Goal: Contribute content: Contribute content

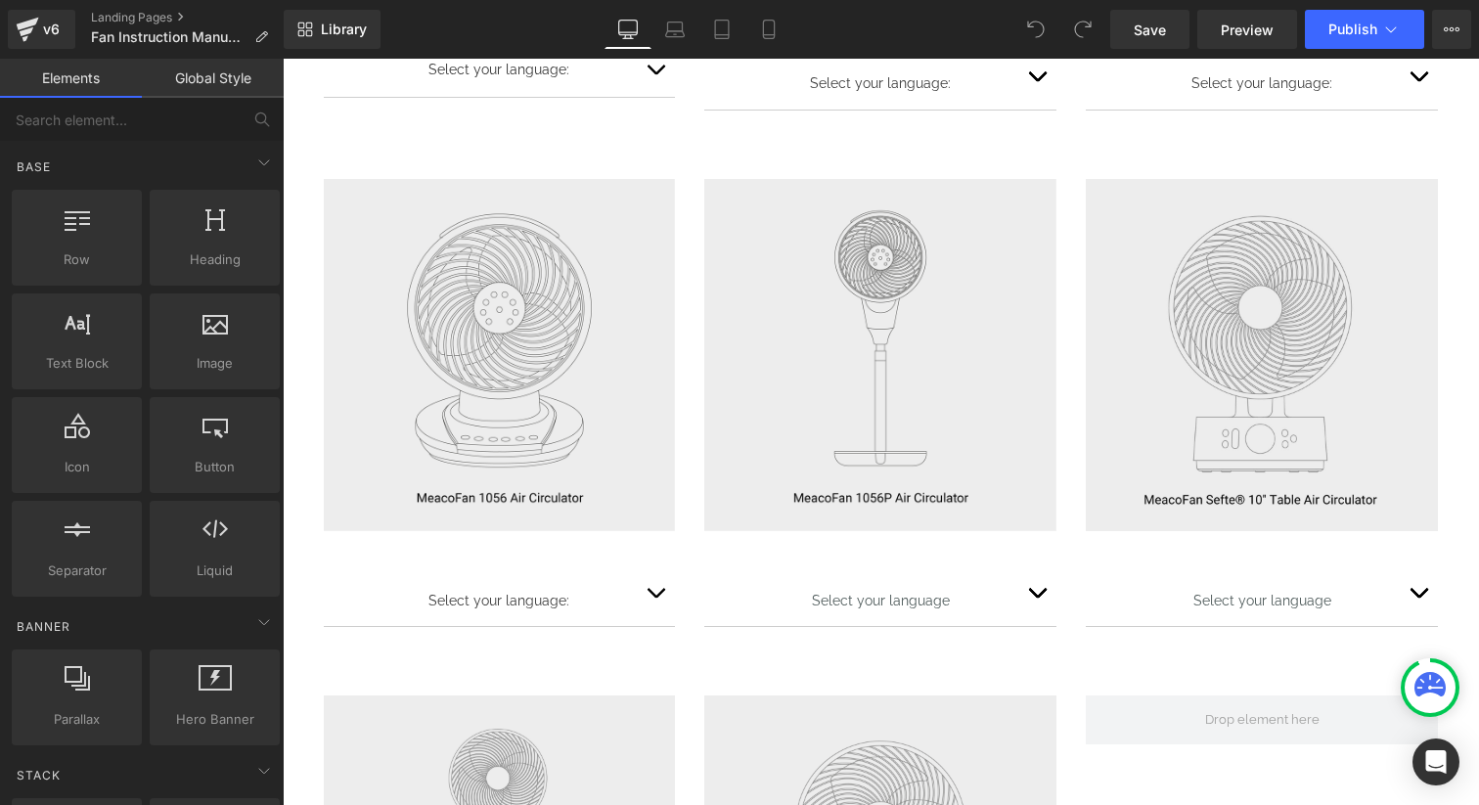
scroll to position [870, 0]
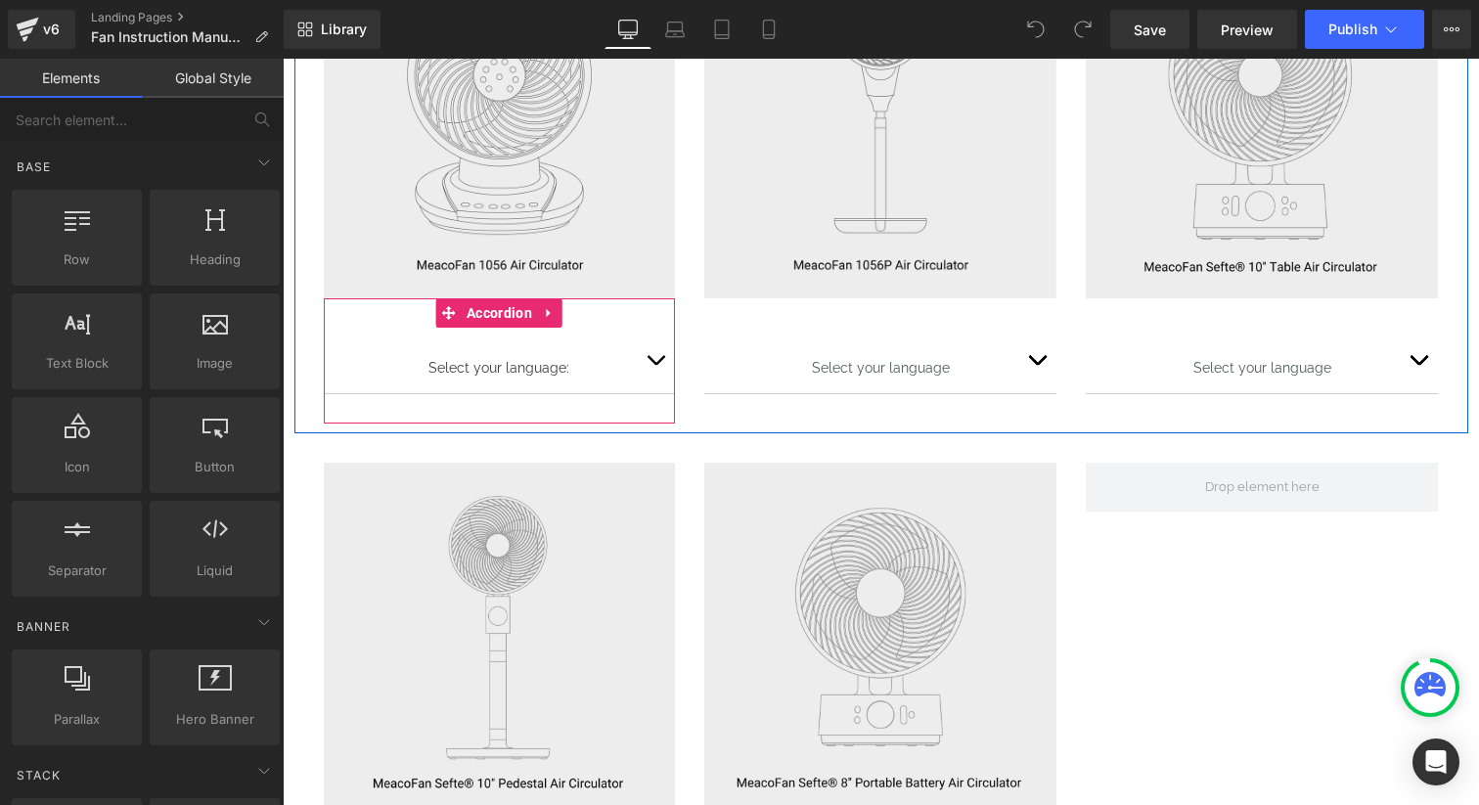
click at [662, 355] on button "button" at bounding box center [655, 361] width 39 height 66
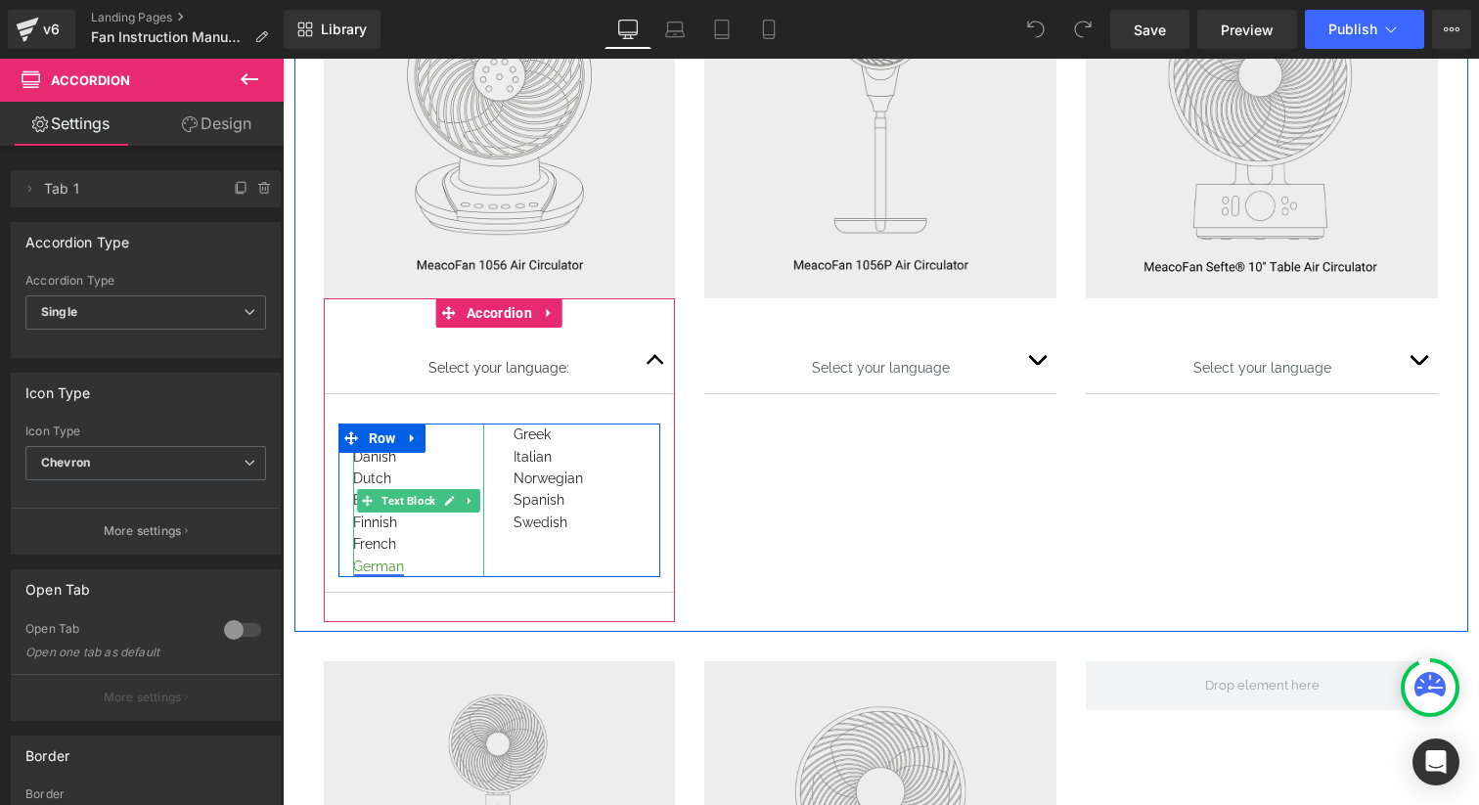
click at [385, 562] on link "German" at bounding box center [378, 566] width 51 height 16
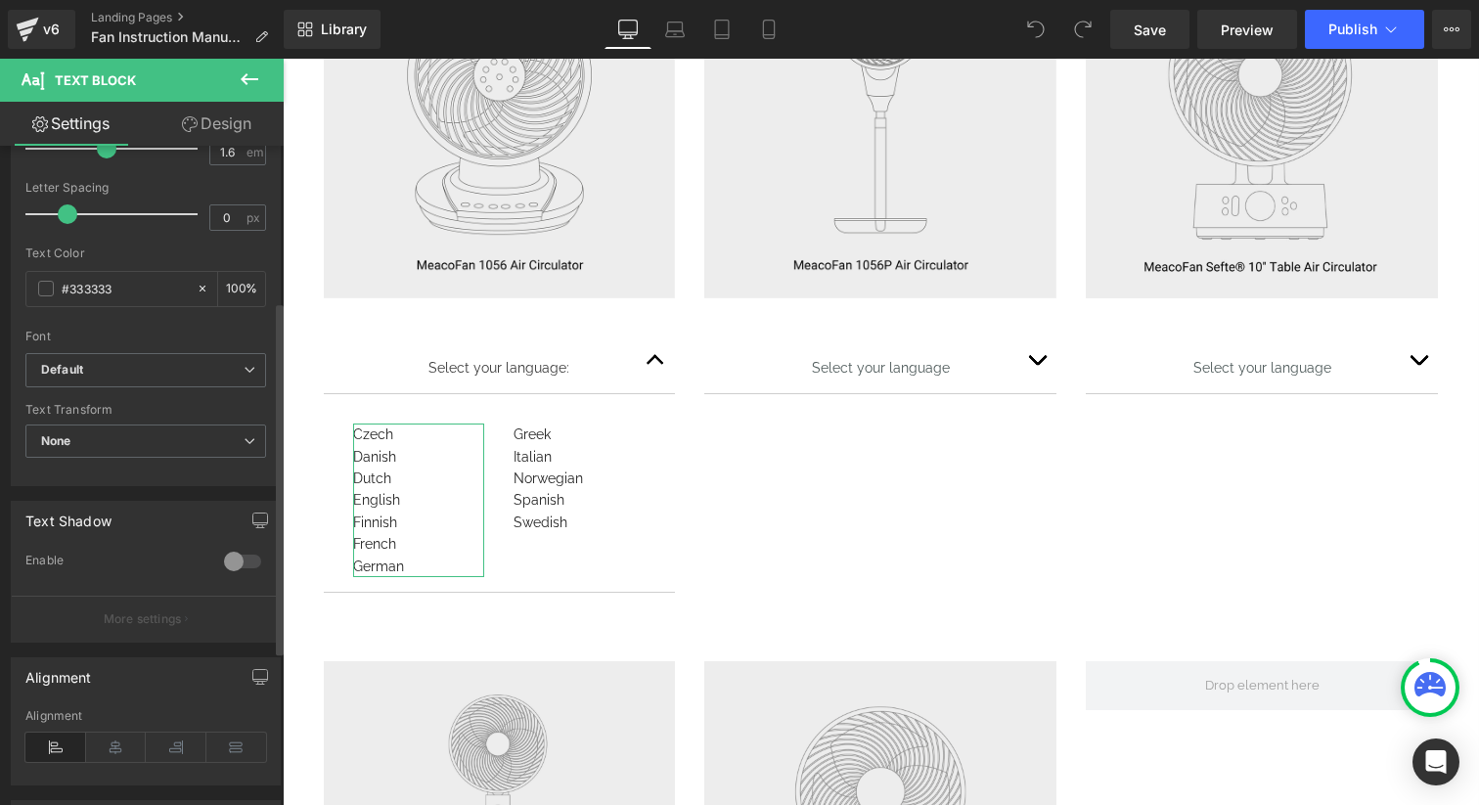
scroll to position [415, 0]
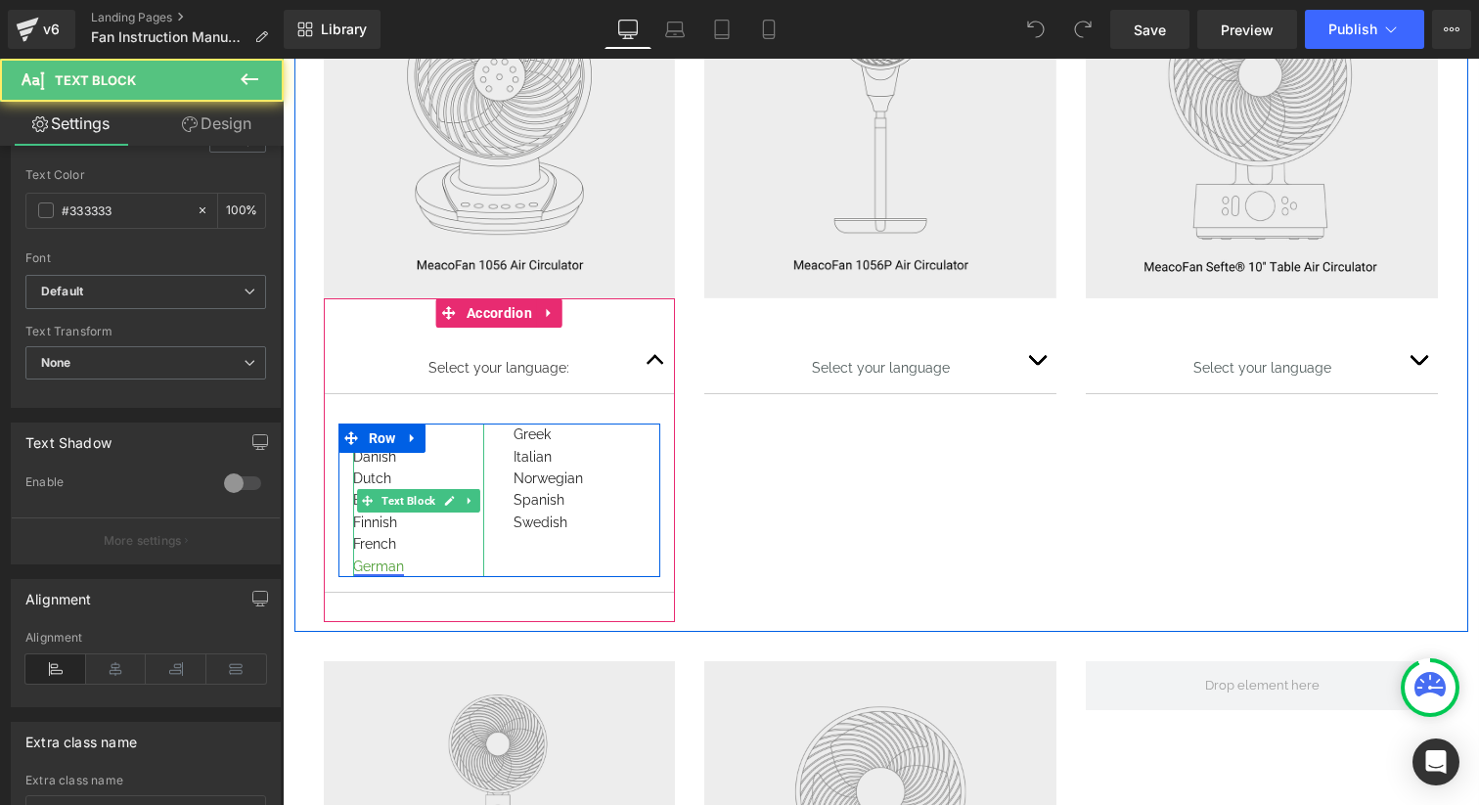
click at [384, 564] on link "German" at bounding box center [378, 566] width 51 height 16
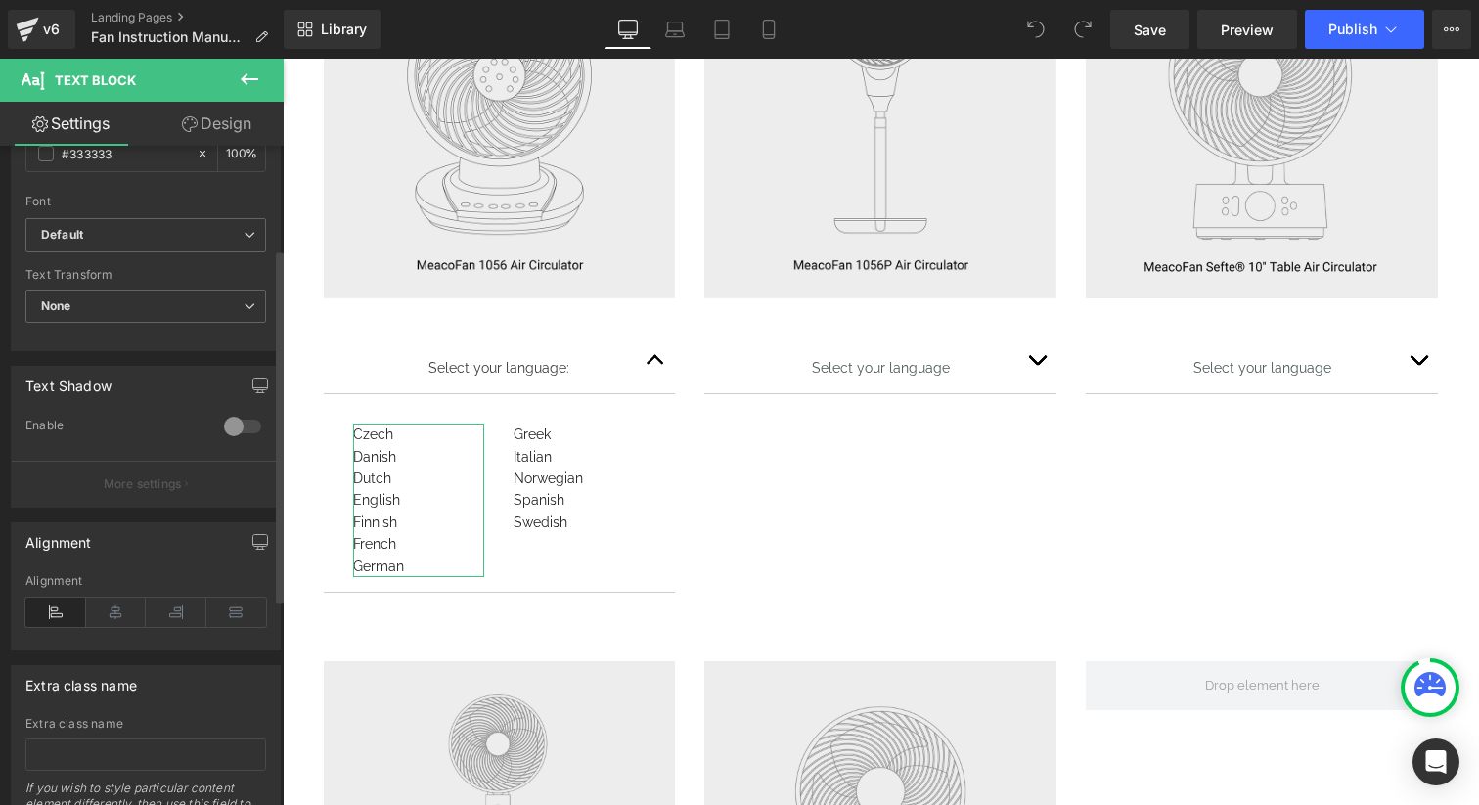
scroll to position [579, 0]
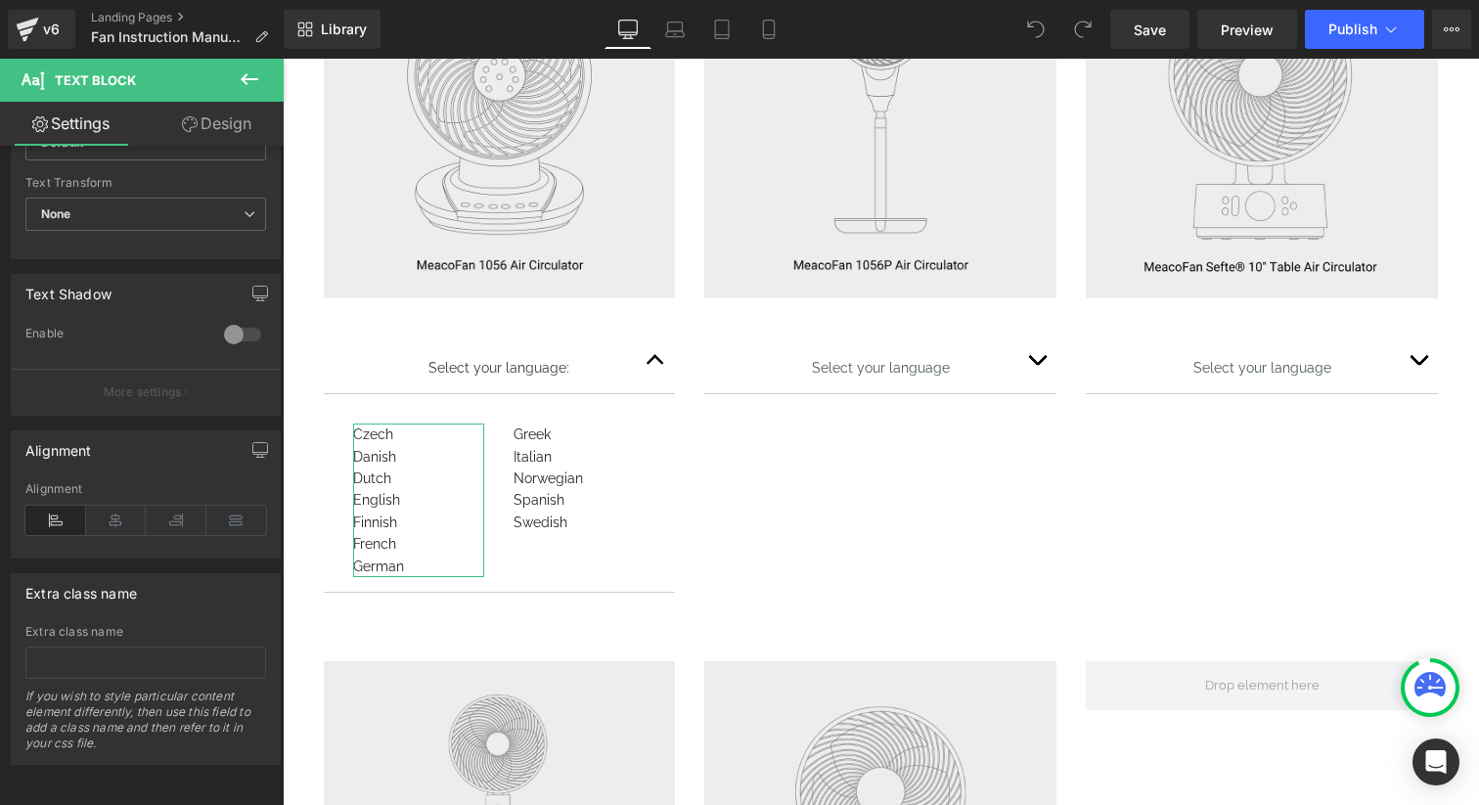
click at [229, 123] on link "Design" at bounding box center [217, 124] width 142 height 44
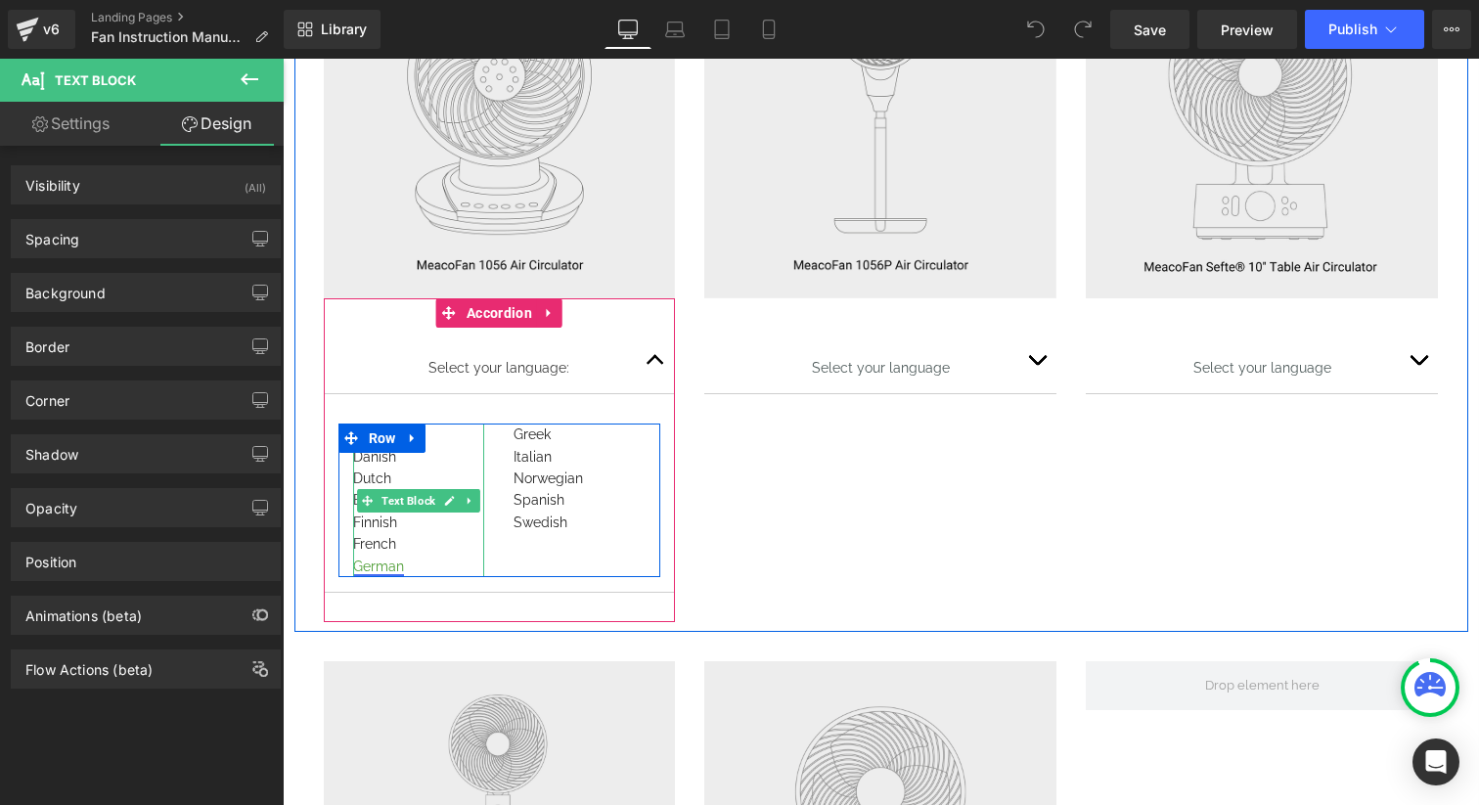
click at [387, 562] on link "German" at bounding box center [378, 566] width 51 height 16
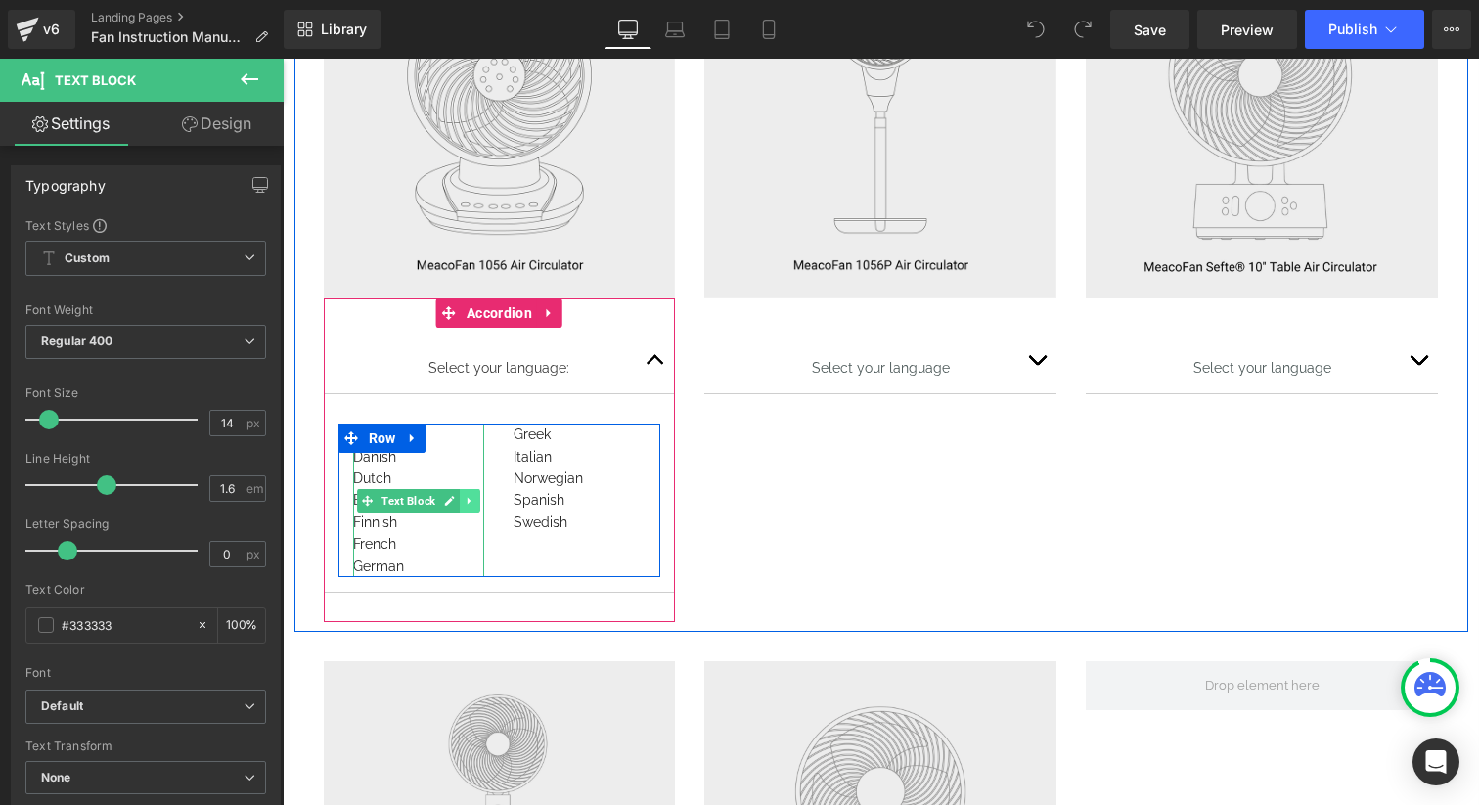
click at [467, 497] on icon at bounding box center [470, 501] width 11 height 12
click at [422, 499] on icon at bounding box center [419, 501] width 11 height 12
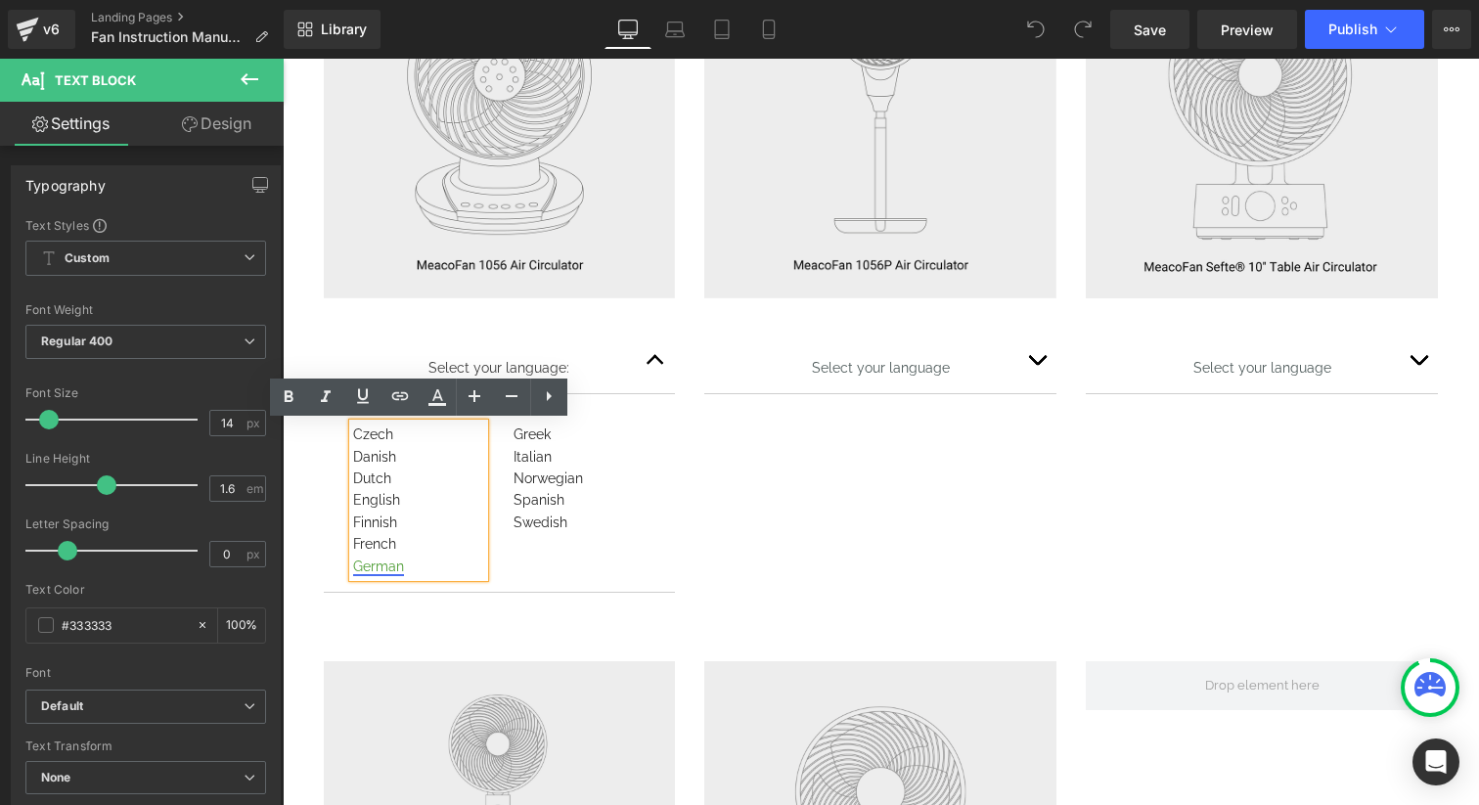
click at [369, 564] on link "German" at bounding box center [378, 566] width 51 height 16
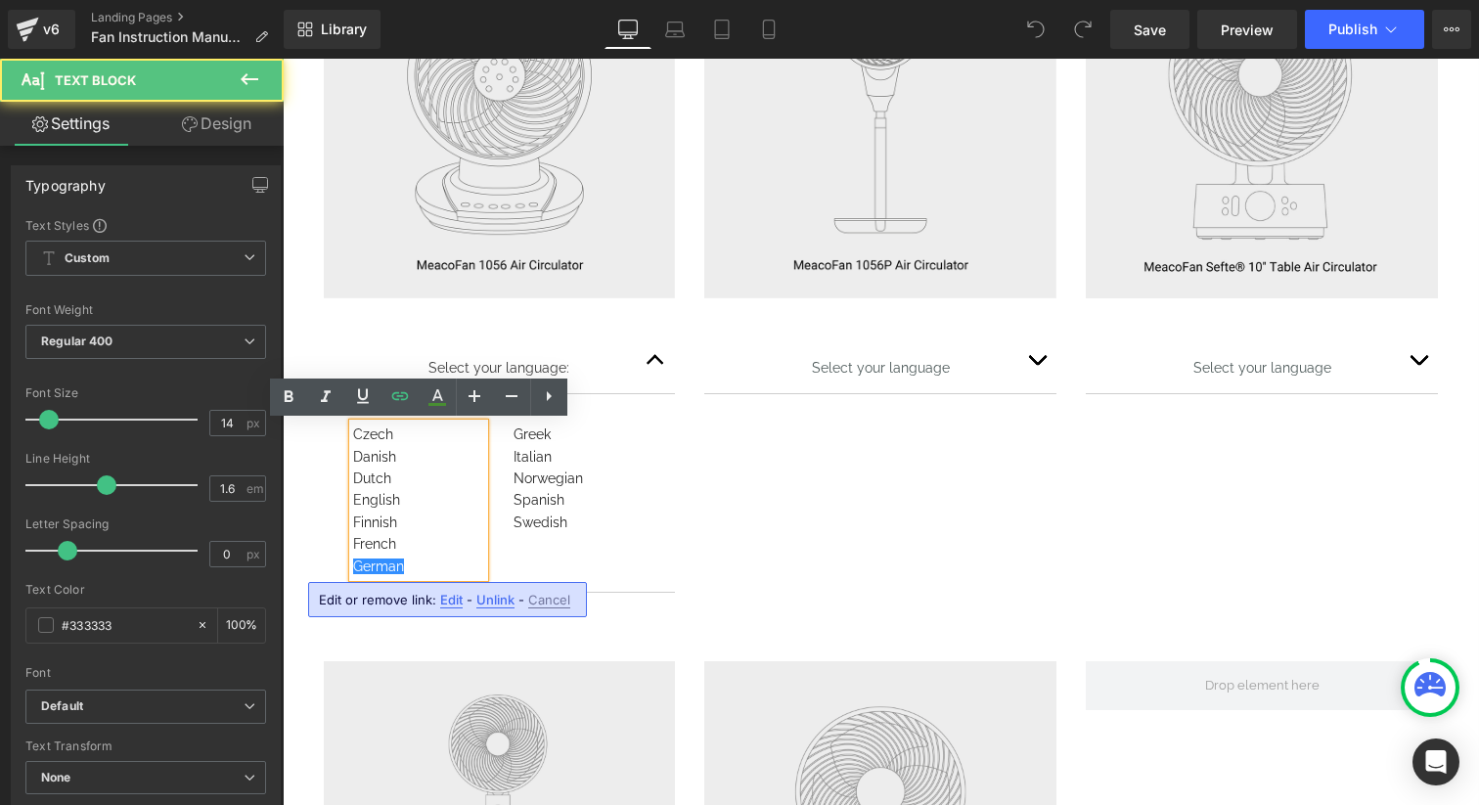
click at [443, 600] on span "Edit" at bounding box center [451, 600] width 22 height 17
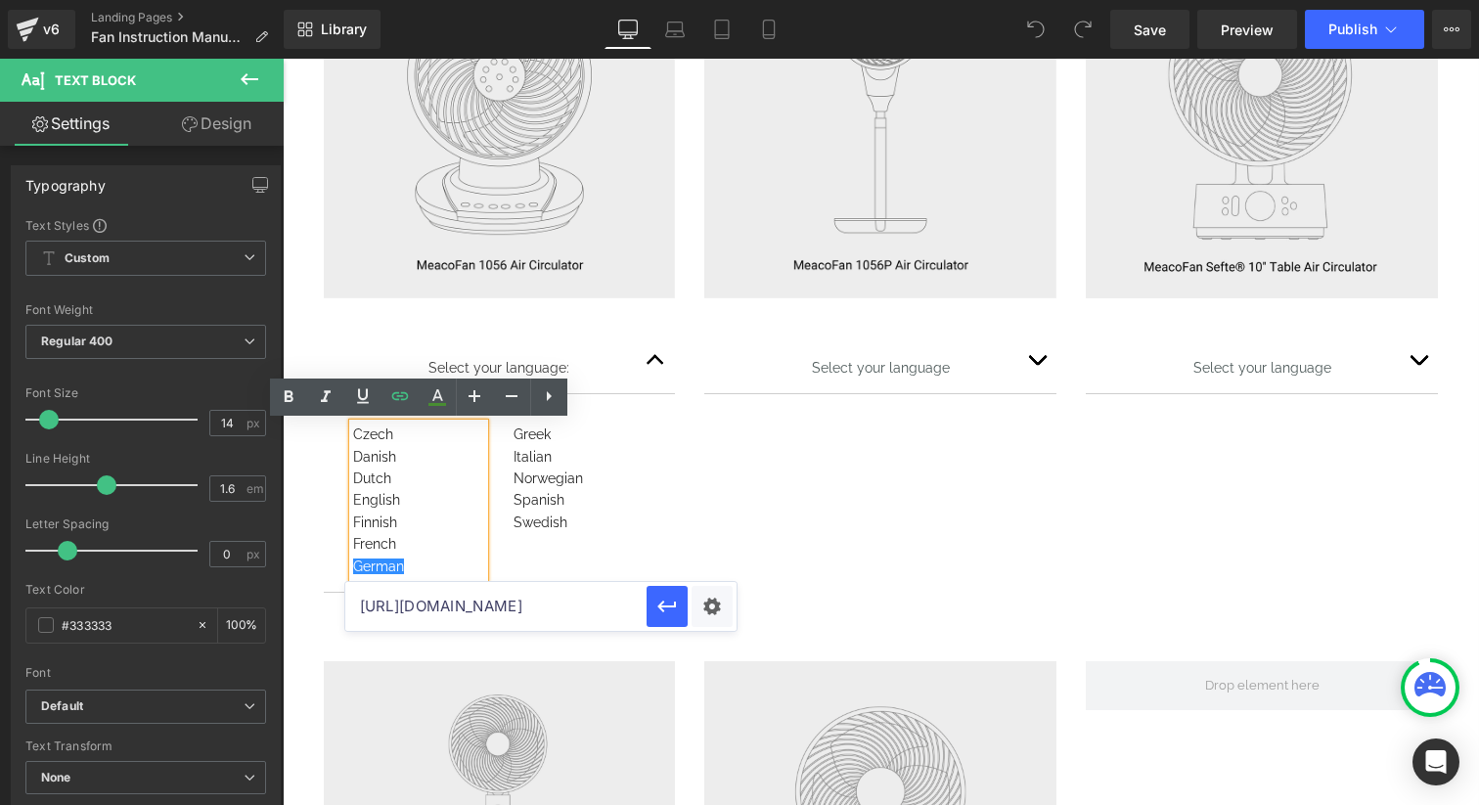
click at [465, 608] on input "[URL][DOMAIN_NAME]" at bounding box center [495, 606] width 301 height 49
paste input "[URL][DOMAIN_NAME]"
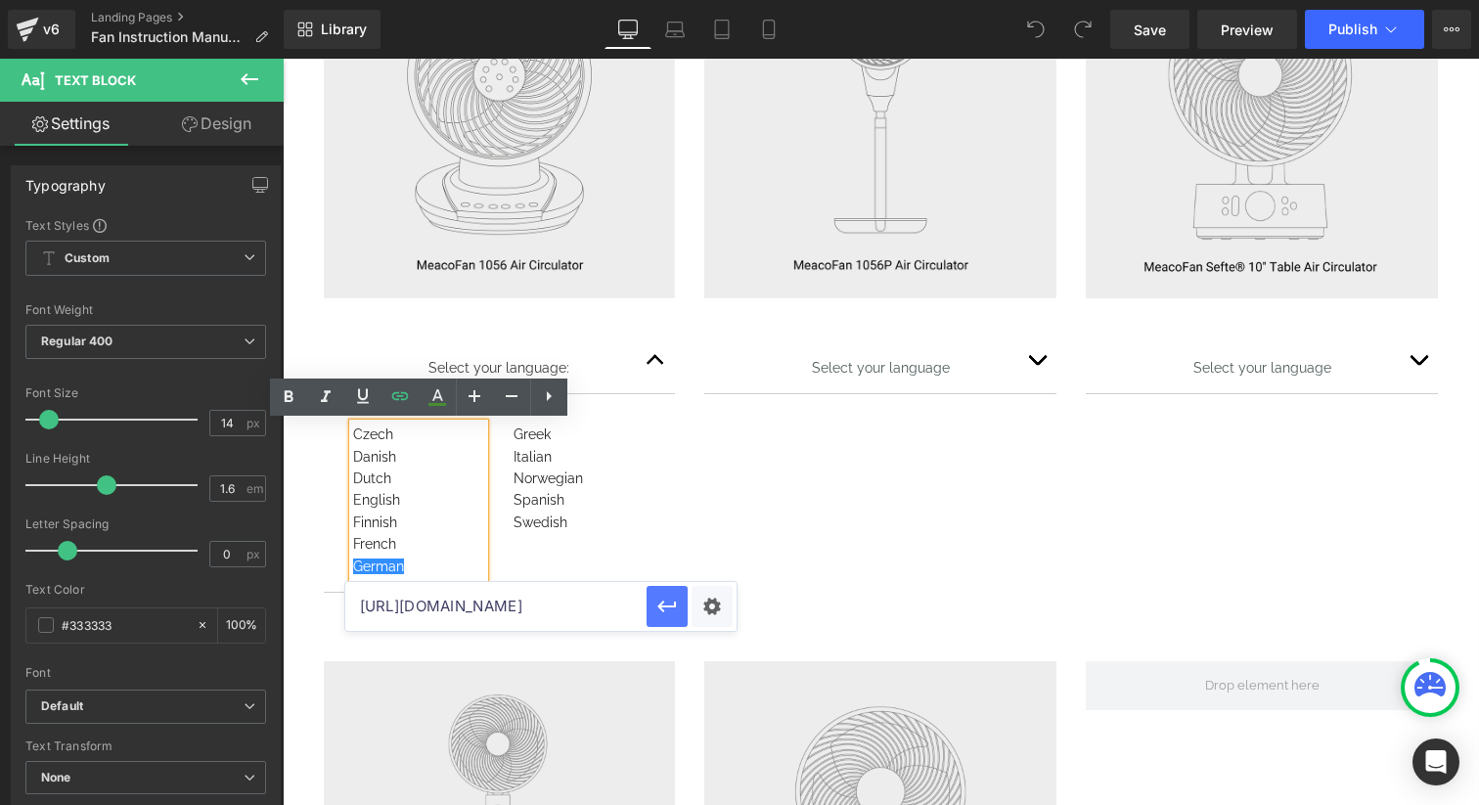
click at [674, 604] on icon "button" at bounding box center [666, 606] width 19 height 12
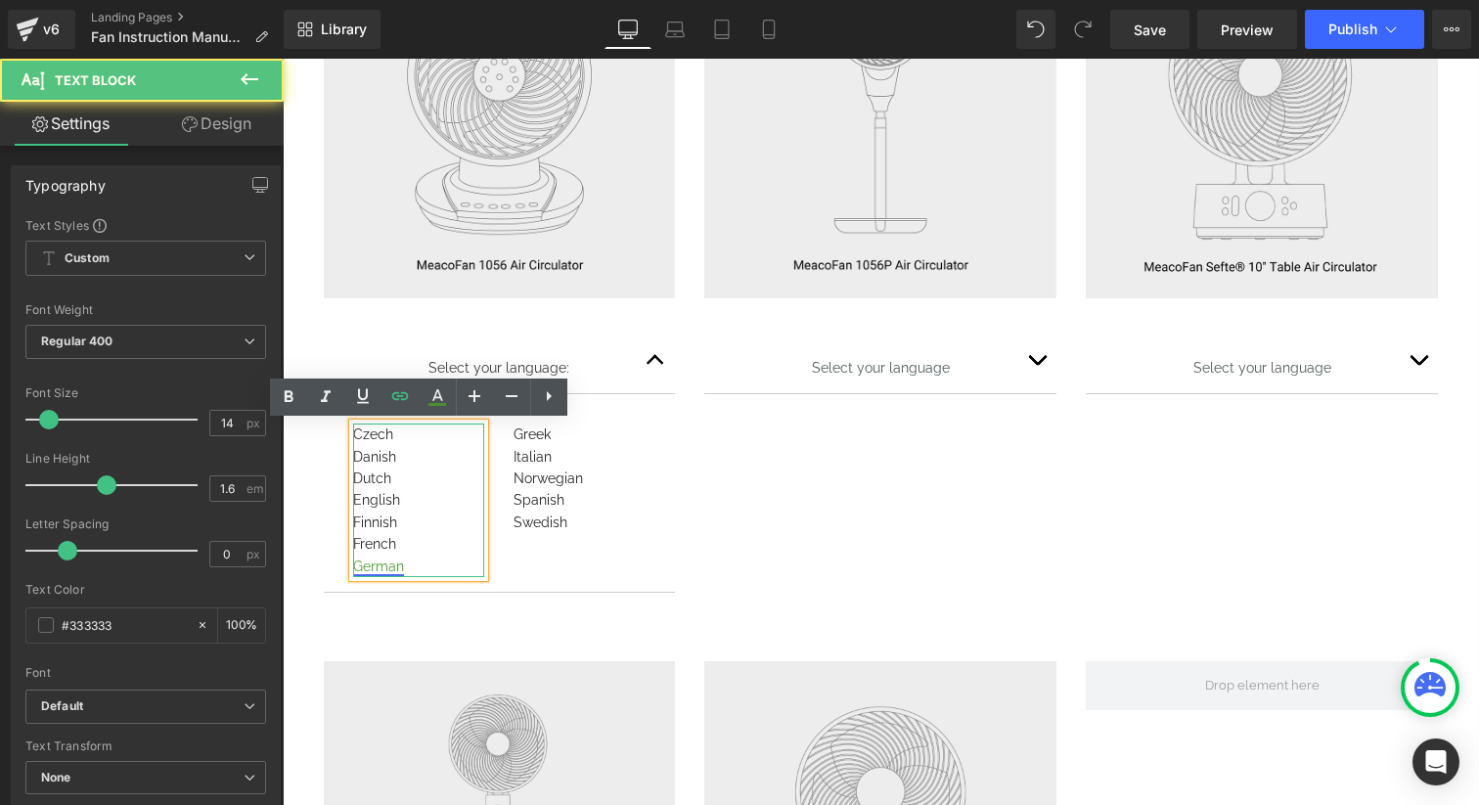
click at [378, 566] on link "German" at bounding box center [378, 566] width 51 height 16
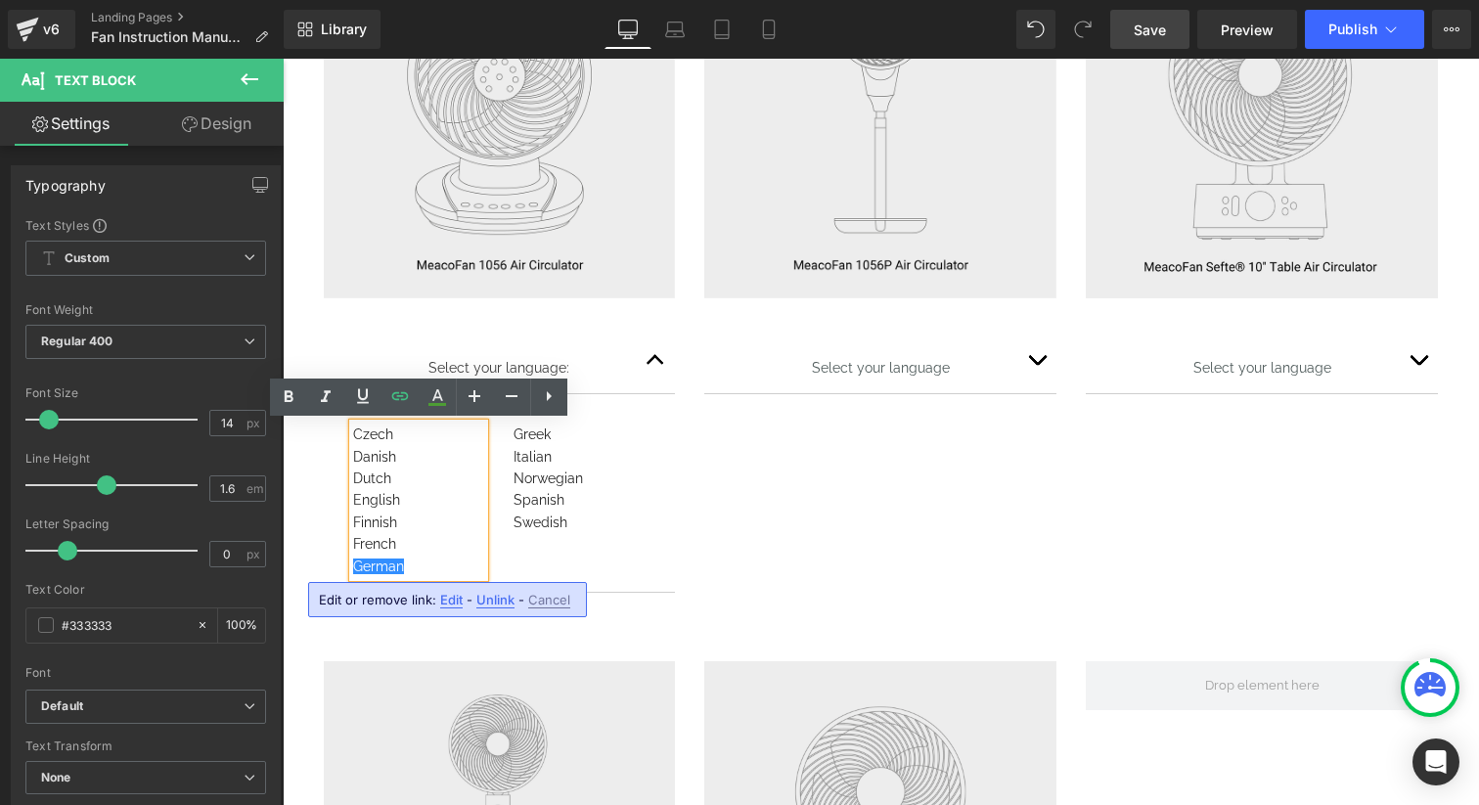
click at [1155, 27] on span "Save" at bounding box center [1149, 30] width 32 height 21
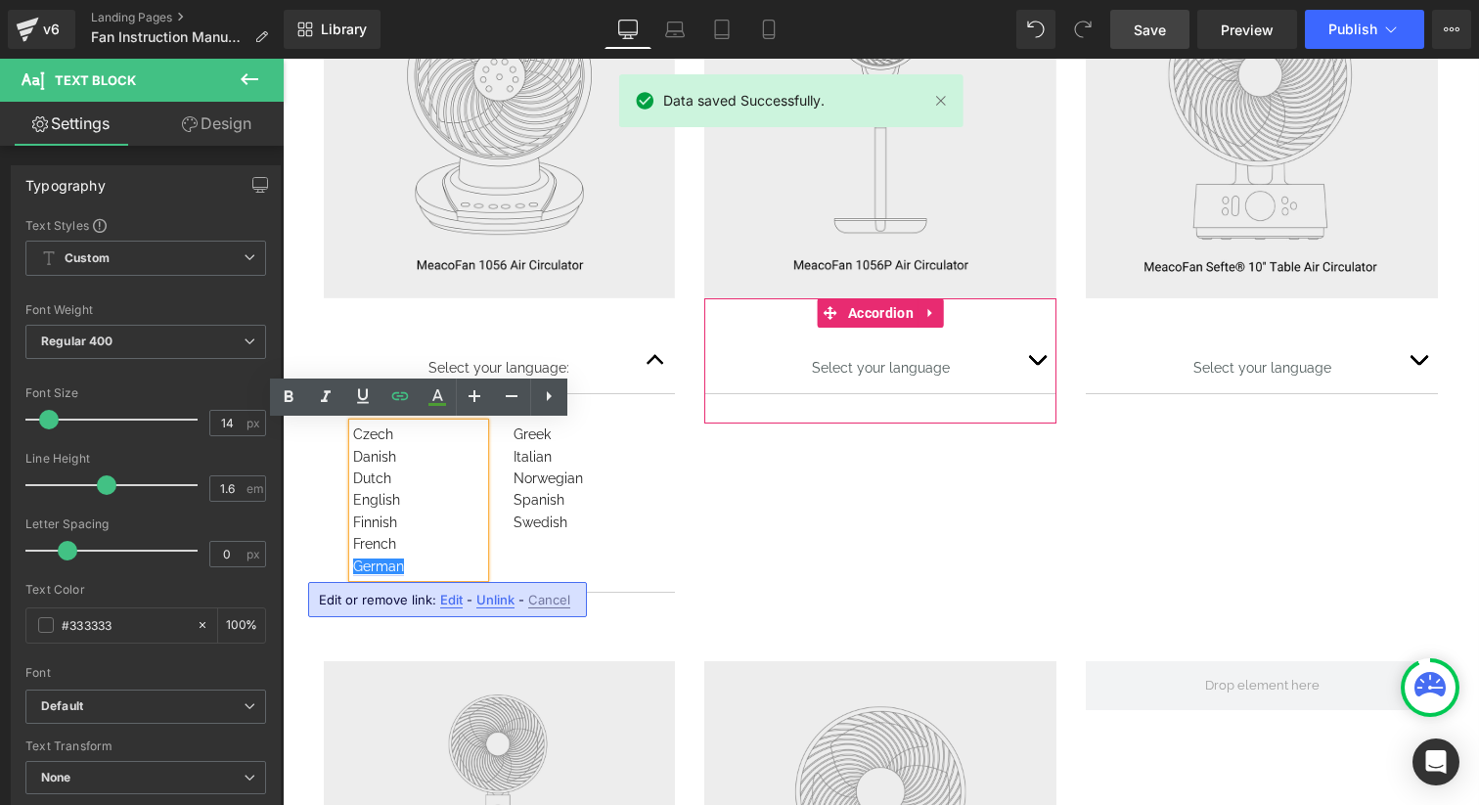
click at [1037, 365] on span "button" at bounding box center [1037, 365] width 0 height 0
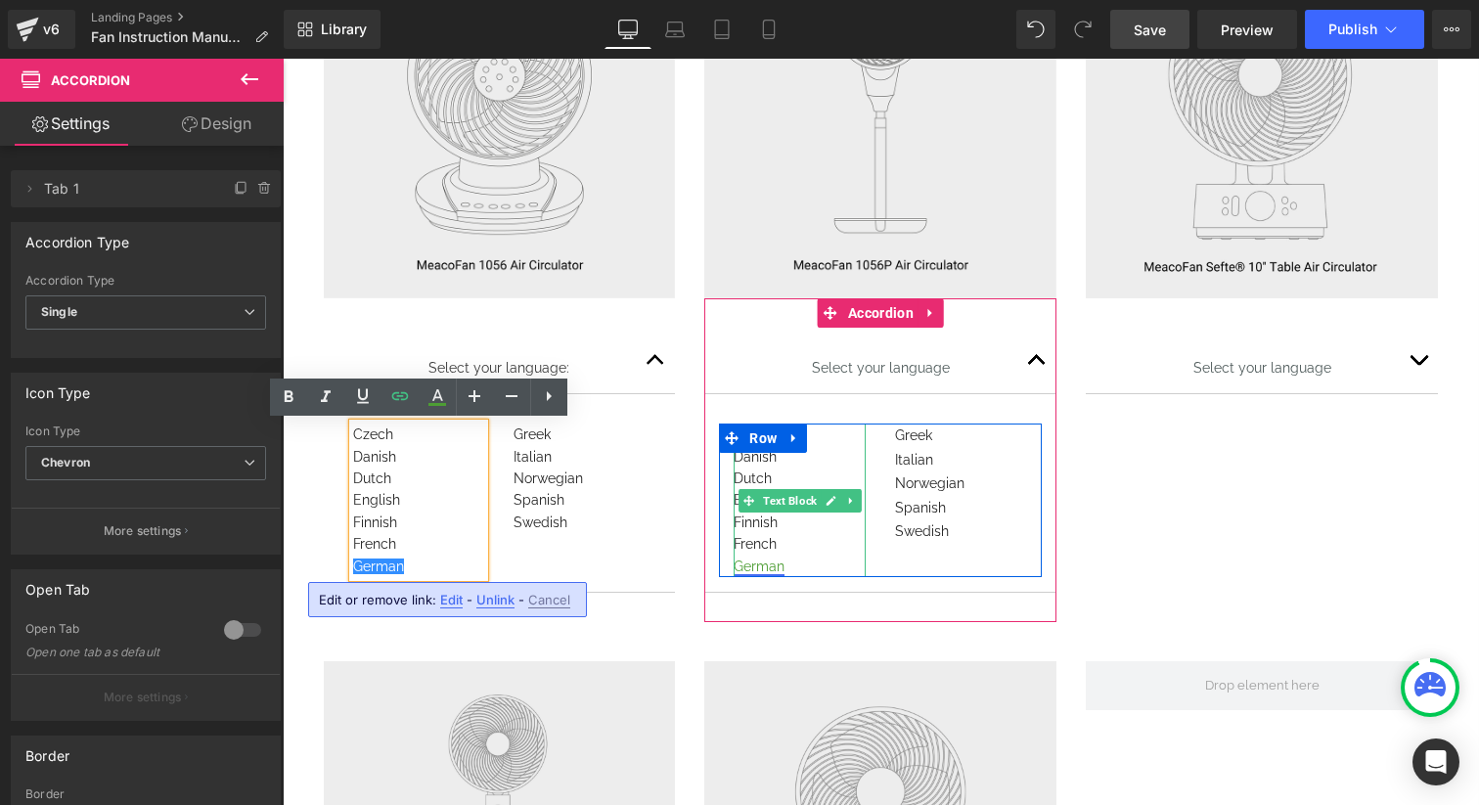
click at [761, 565] on link "German" at bounding box center [758, 566] width 51 height 16
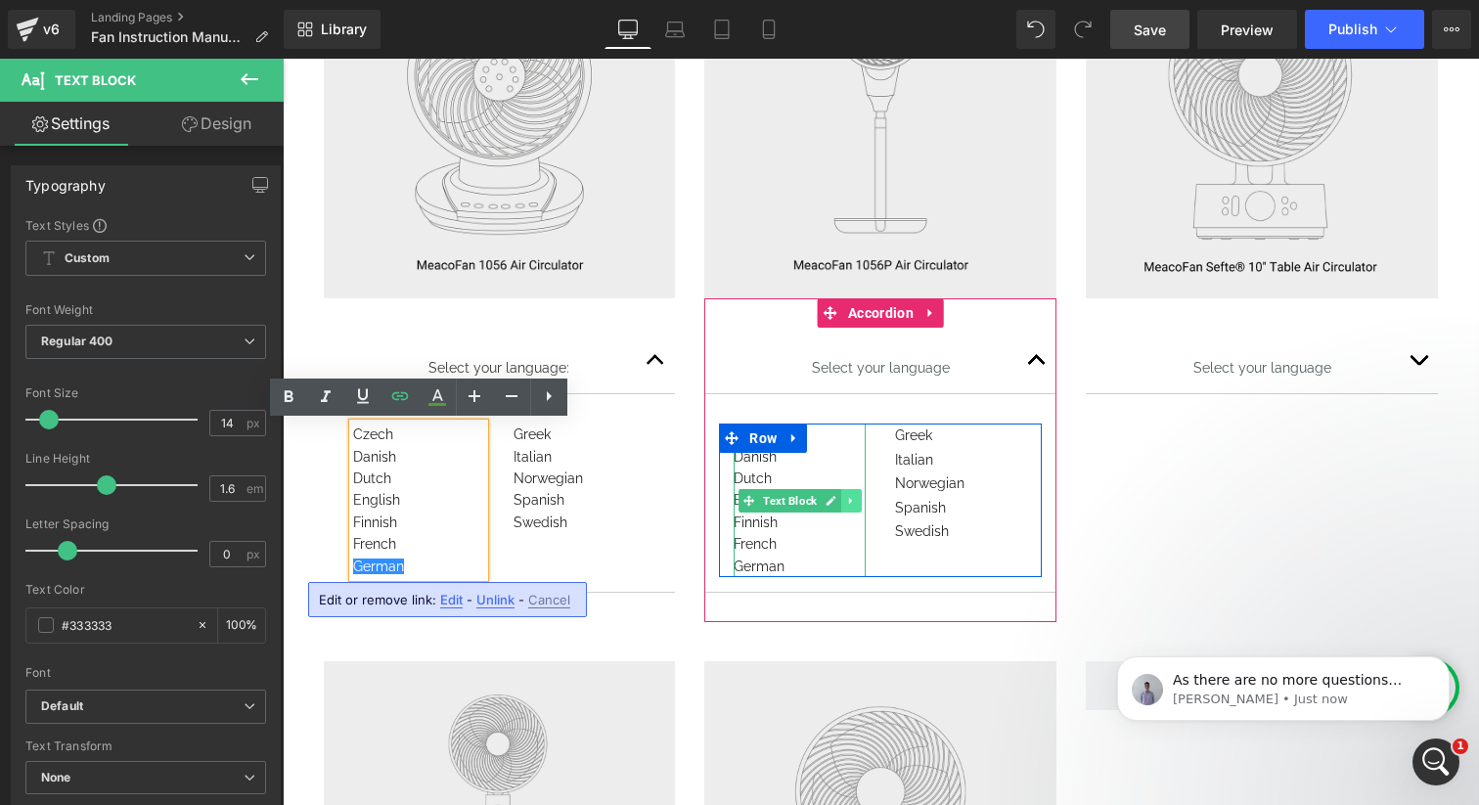
click at [855, 493] on link at bounding box center [851, 500] width 21 height 23
click at [799, 501] on icon at bounding box center [801, 501] width 10 height 10
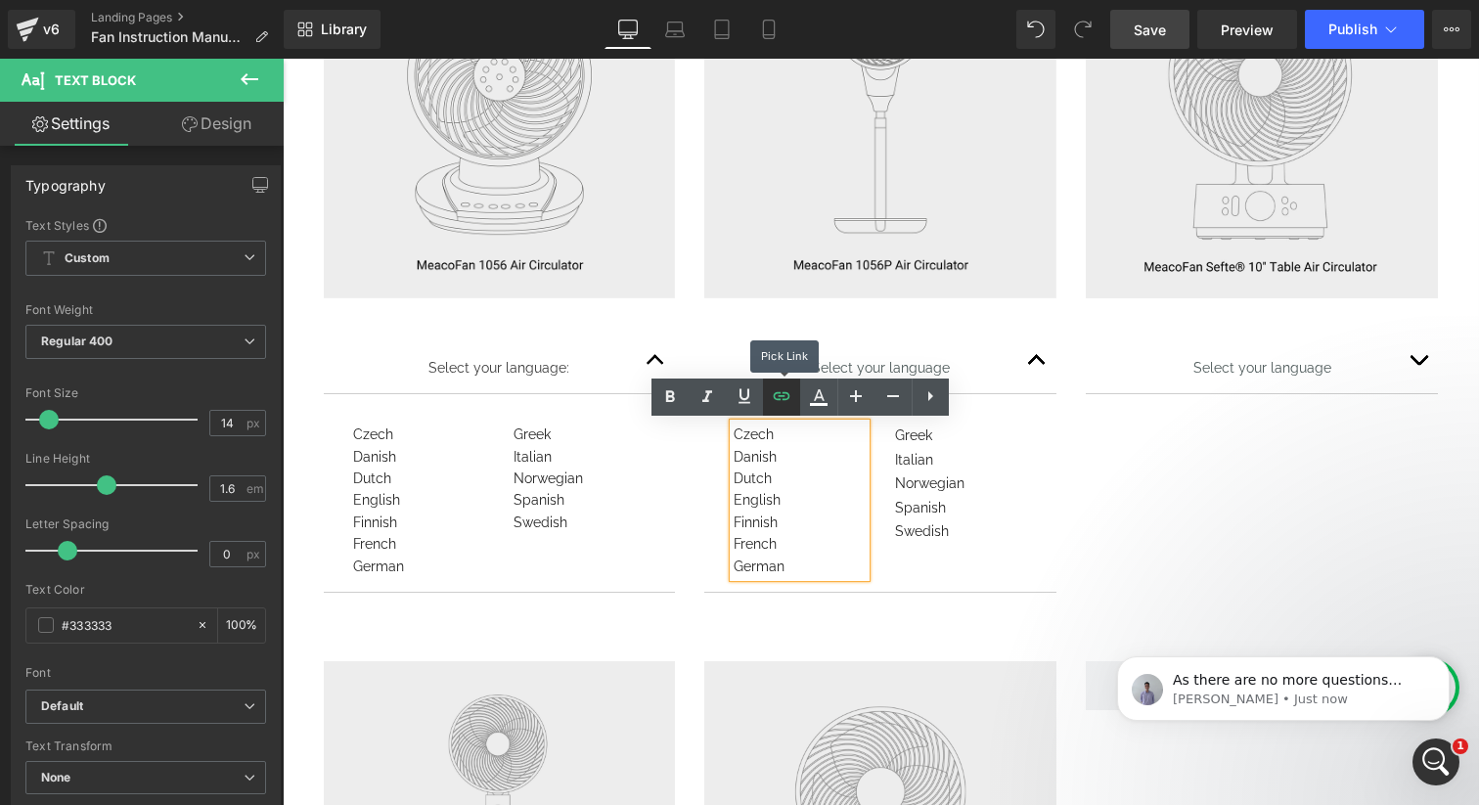
click at [787, 399] on icon at bounding box center [781, 395] width 23 height 23
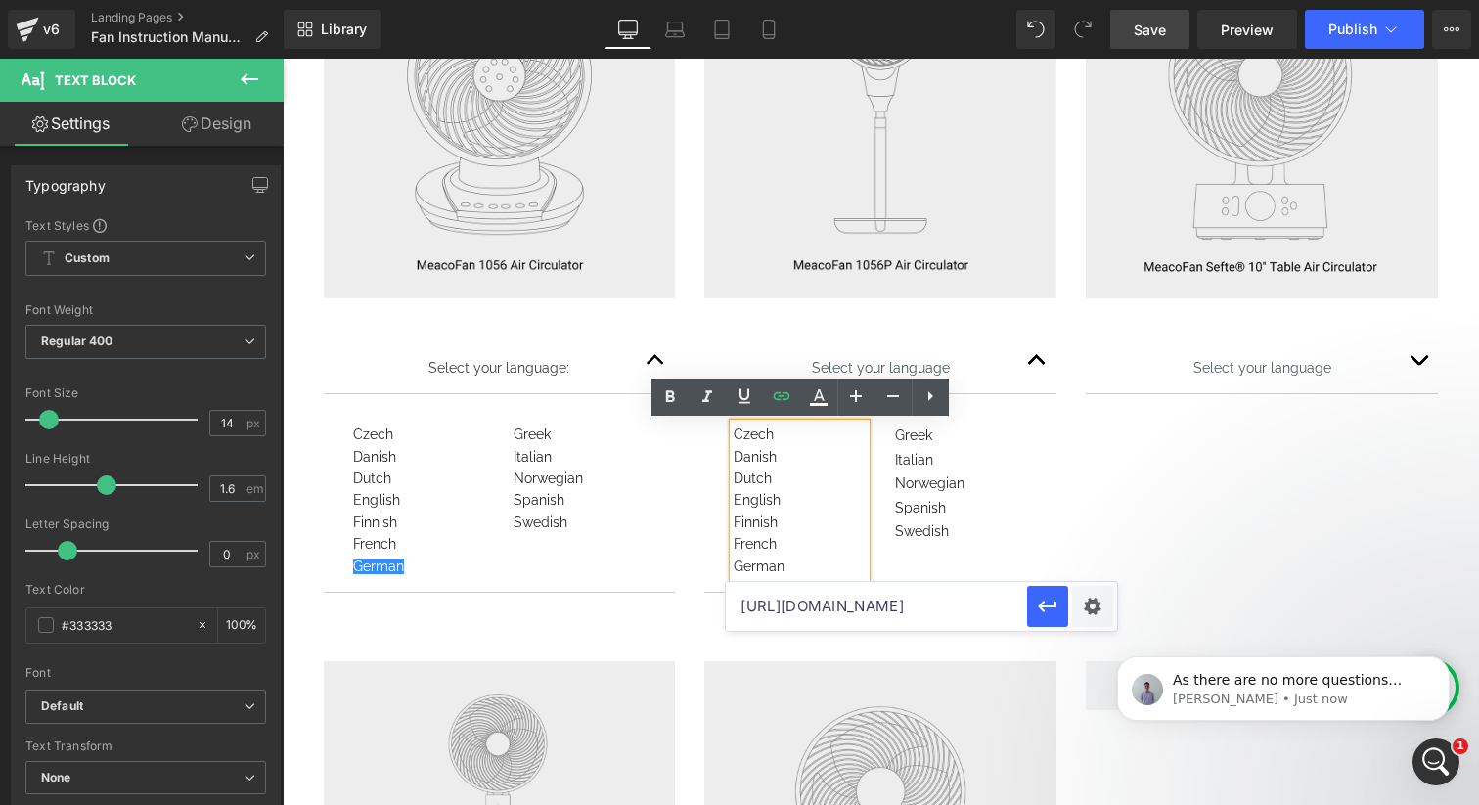
click at [796, 614] on input "[URL][DOMAIN_NAME]" at bounding box center [876, 606] width 301 height 49
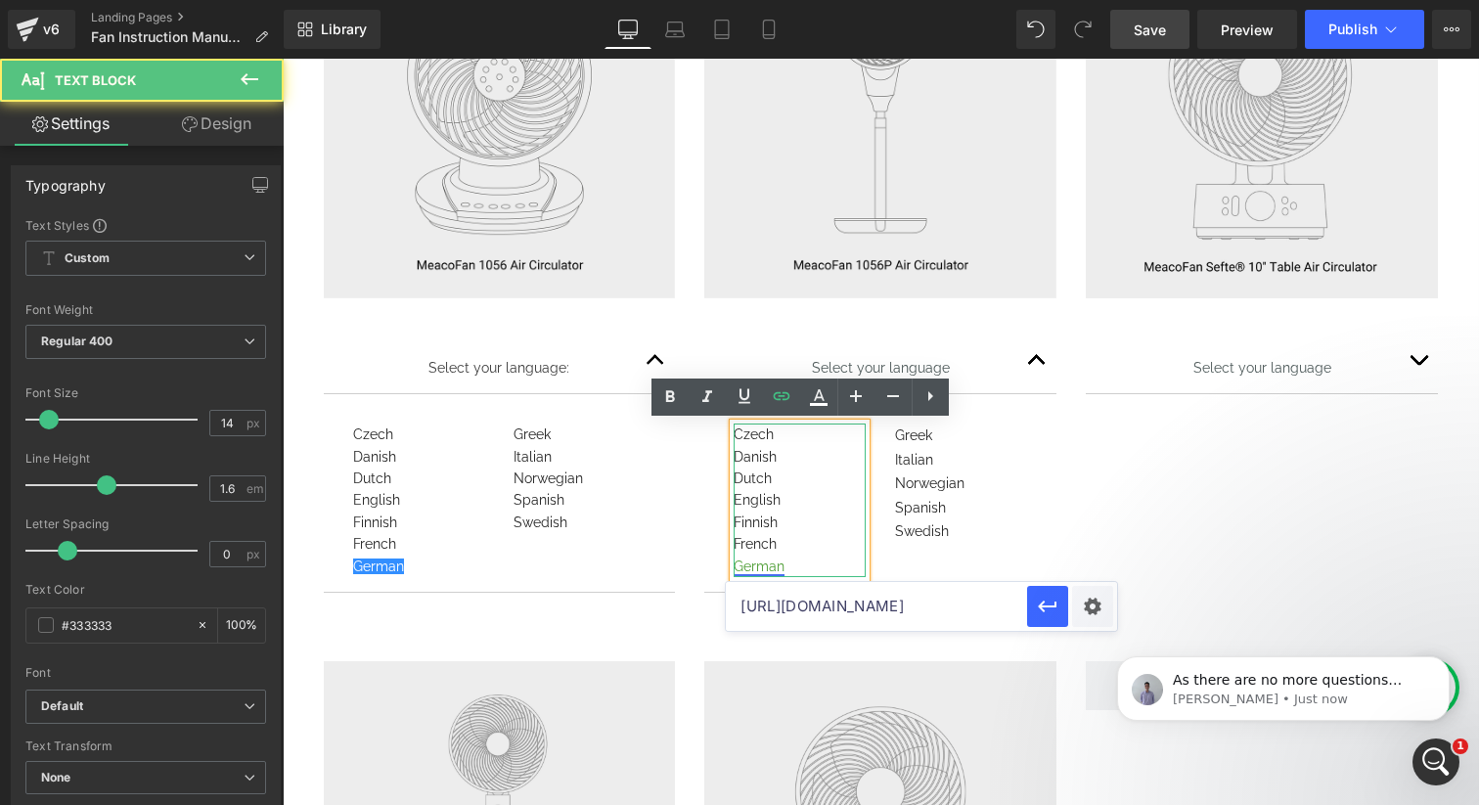
click at [759, 565] on link "German" at bounding box center [758, 566] width 51 height 16
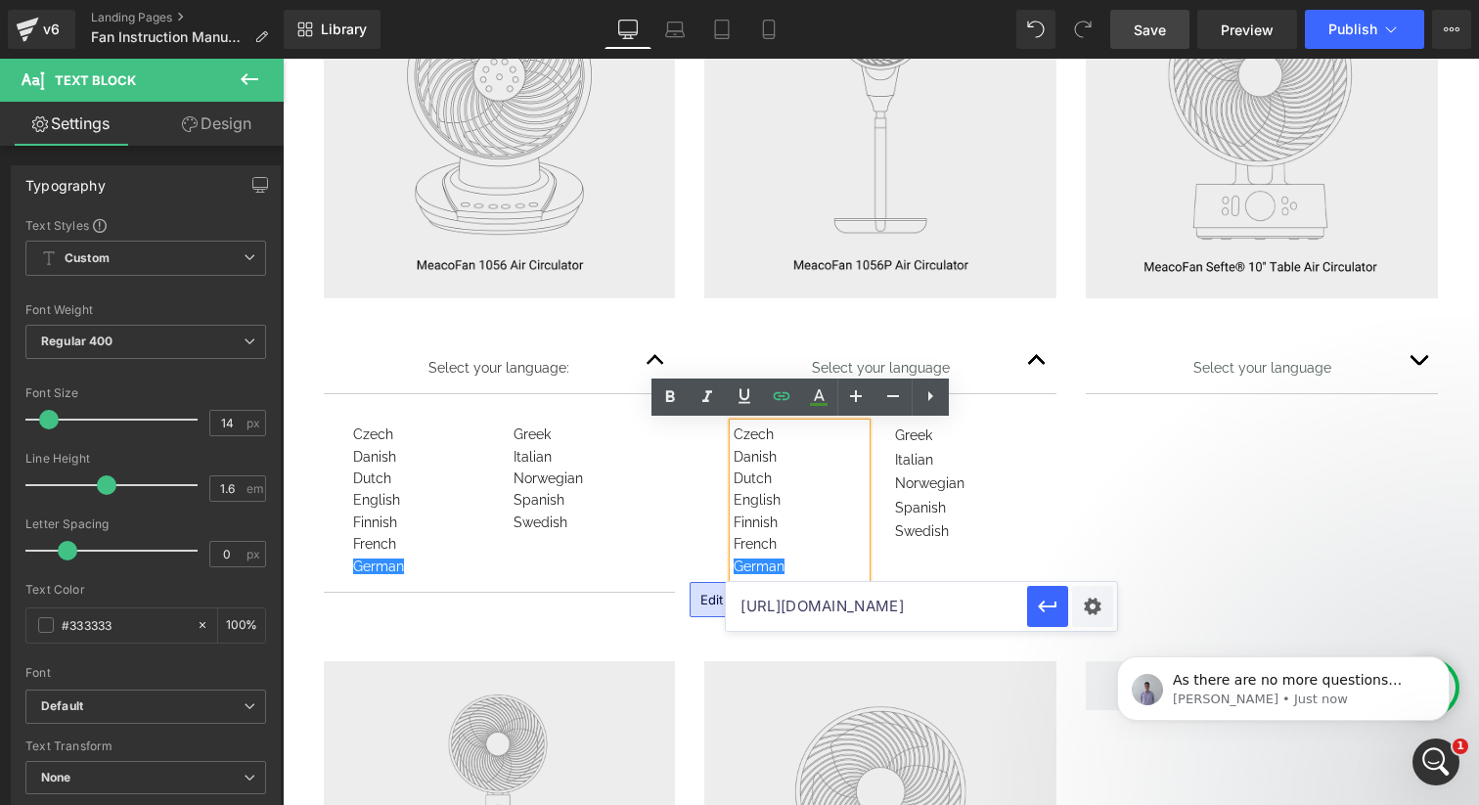
click at [705, 599] on span "Edit or remove link:" at bounding box center [758, 600] width 117 height 16
click at [1243, 542] on div "Image Select your language: Text Block Czech Danish Dutch English Finnish Frenc…" at bounding box center [880, 274] width 1173 height 715
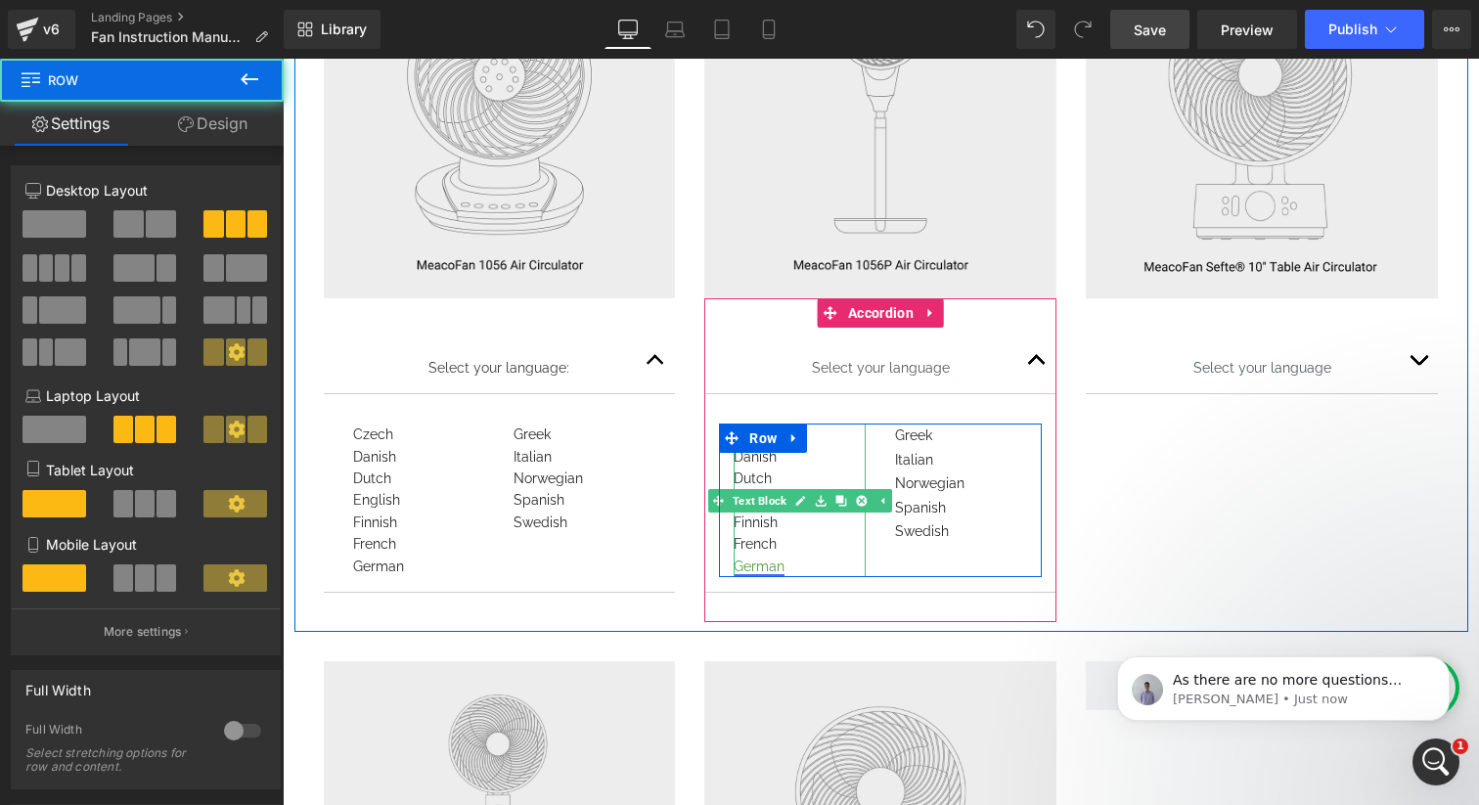
click at [763, 569] on link "German" at bounding box center [758, 566] width 51 height 16
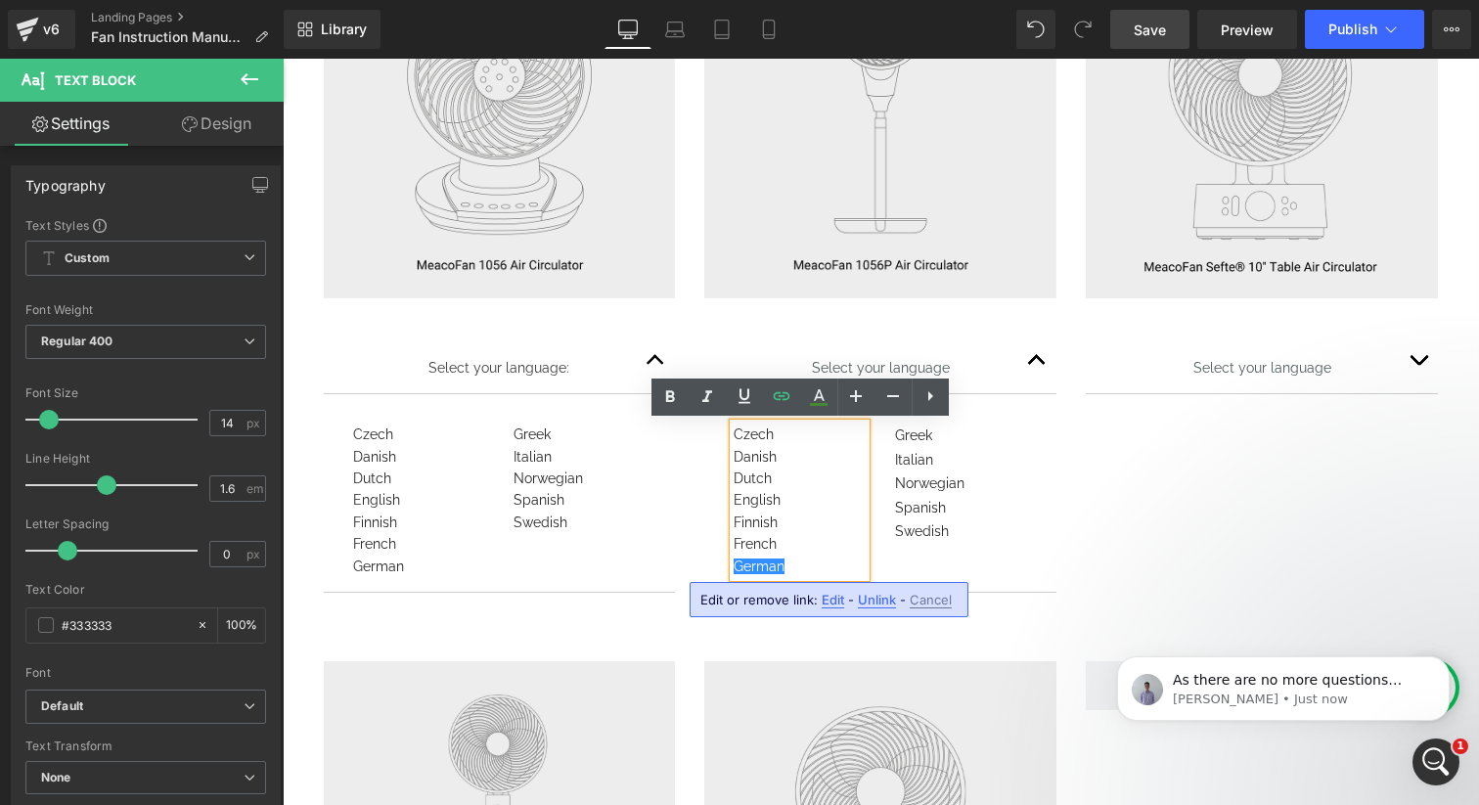
click at [828, 597] on span "Edit" at bounding box center [832, 600] width 22 height 17
type input "[URL][DOMAIN_NAME]"
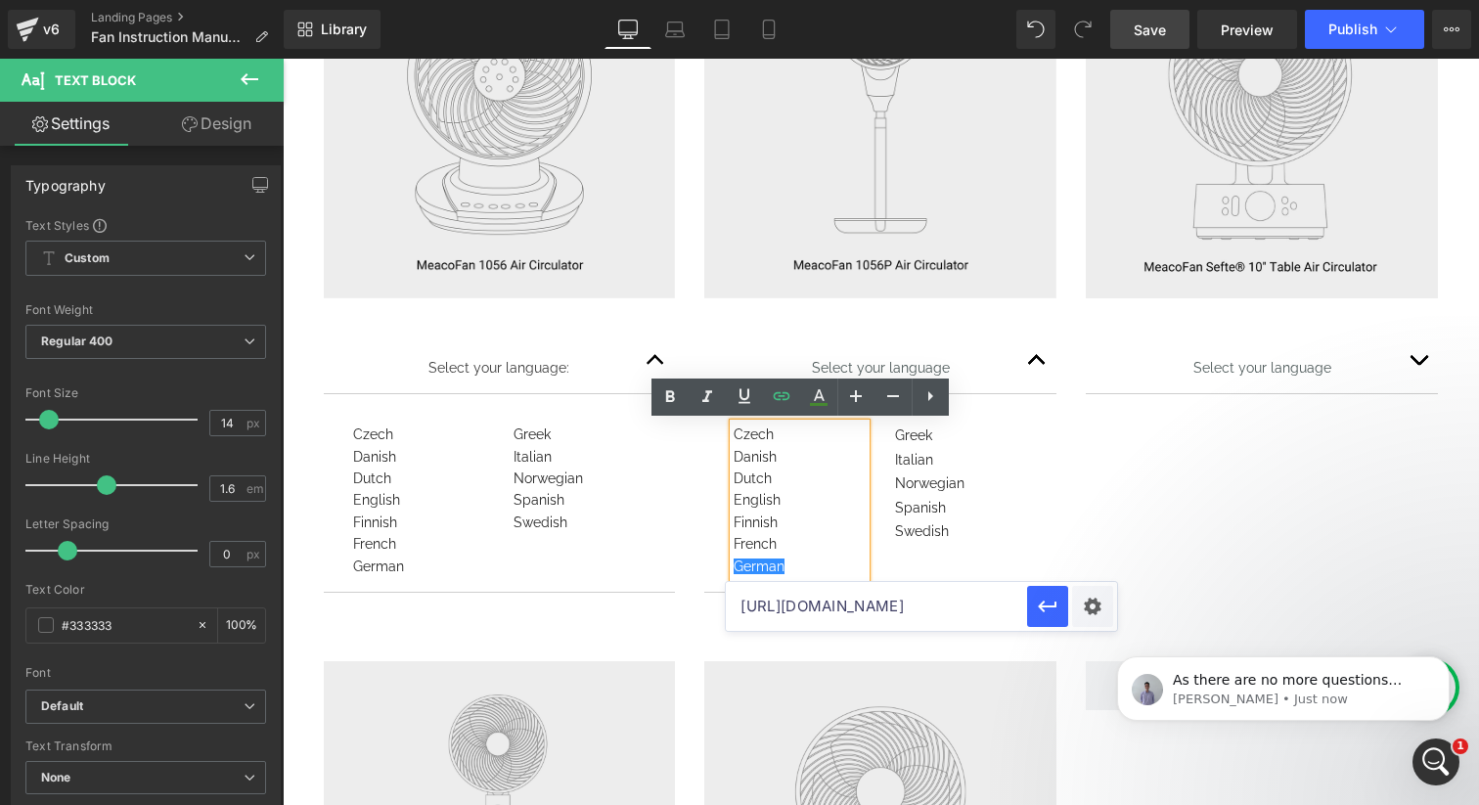
click at [804, 605] on input "[URL][DOMAIN_NAME]" at bounding box center [876, 606] width 301 height 49
paste input "[URL][DOMAIN_NAME]"
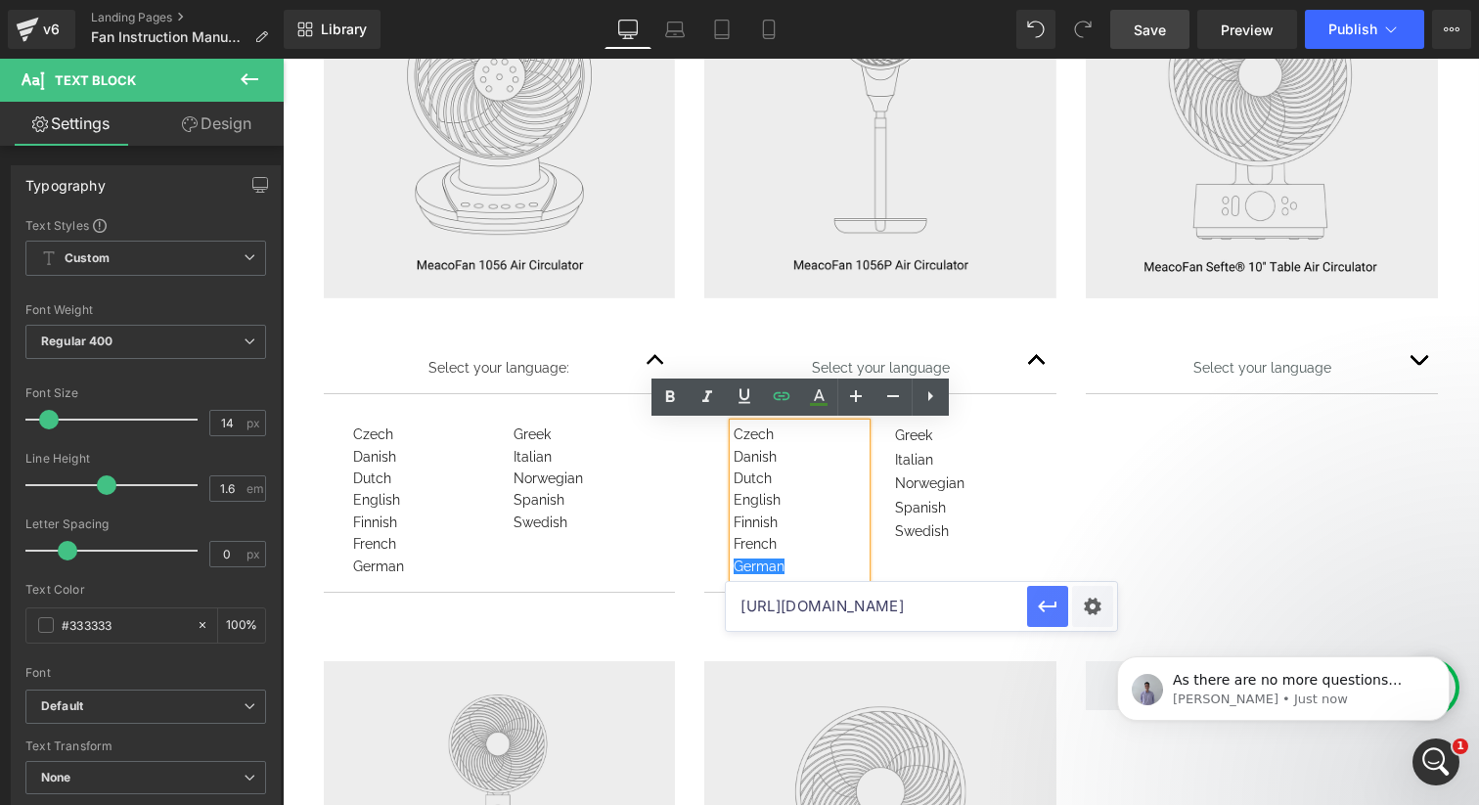
type input "[URL][DOMAIN_NAME]"
click at [1047, 605] on icon "button" at bounding box center [1048, 606] width 19 height 12
click at [1265, 534] on div "Image Select your language: Text Block Czech Danish Dutch English Finnish Frenc…" at bounding box center [880, 274] width 1173 height 715
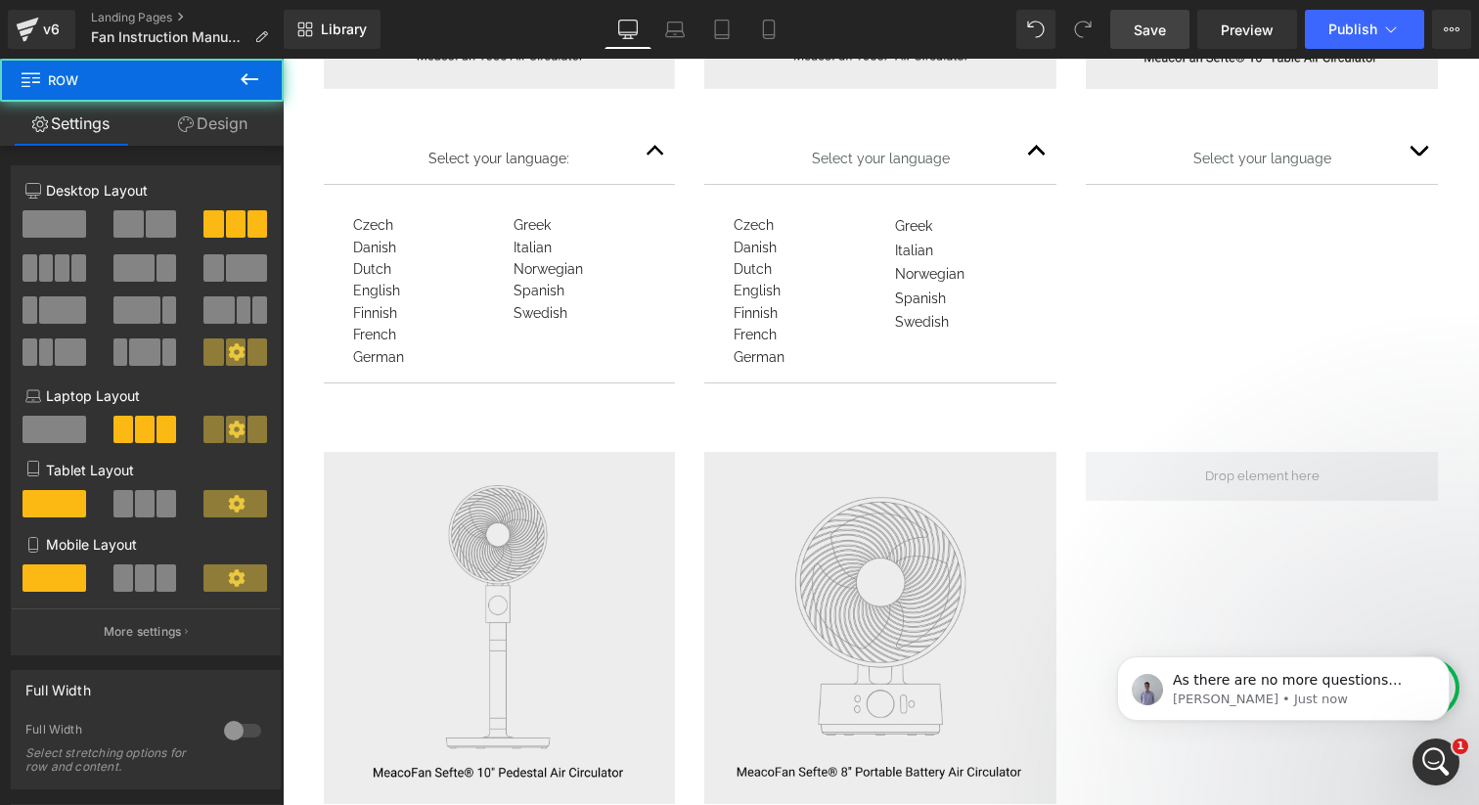
scroll to position [1118, 0]
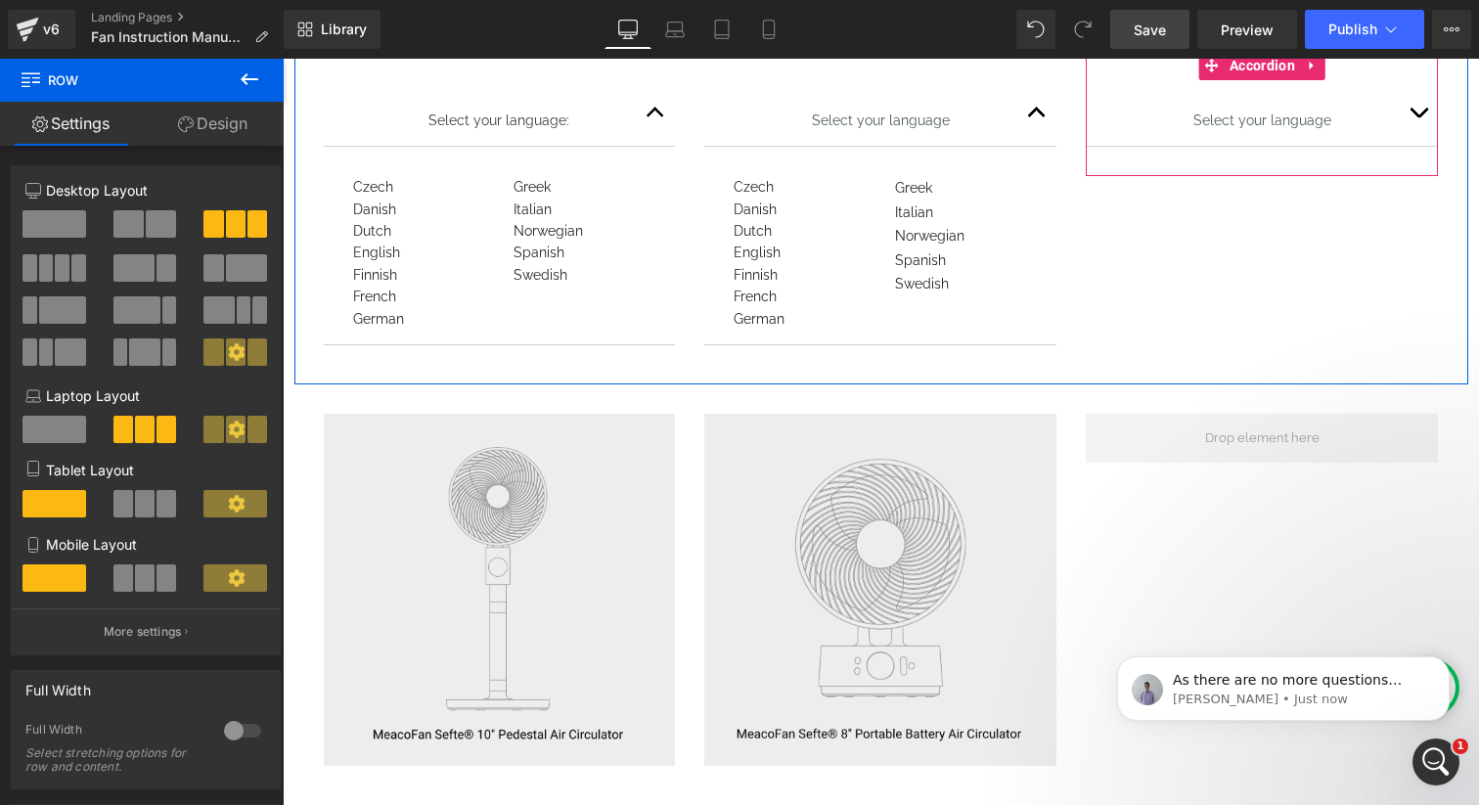
click at [1412, 120] on button "button" at bounding box center [1417, 113] width 39 height 66
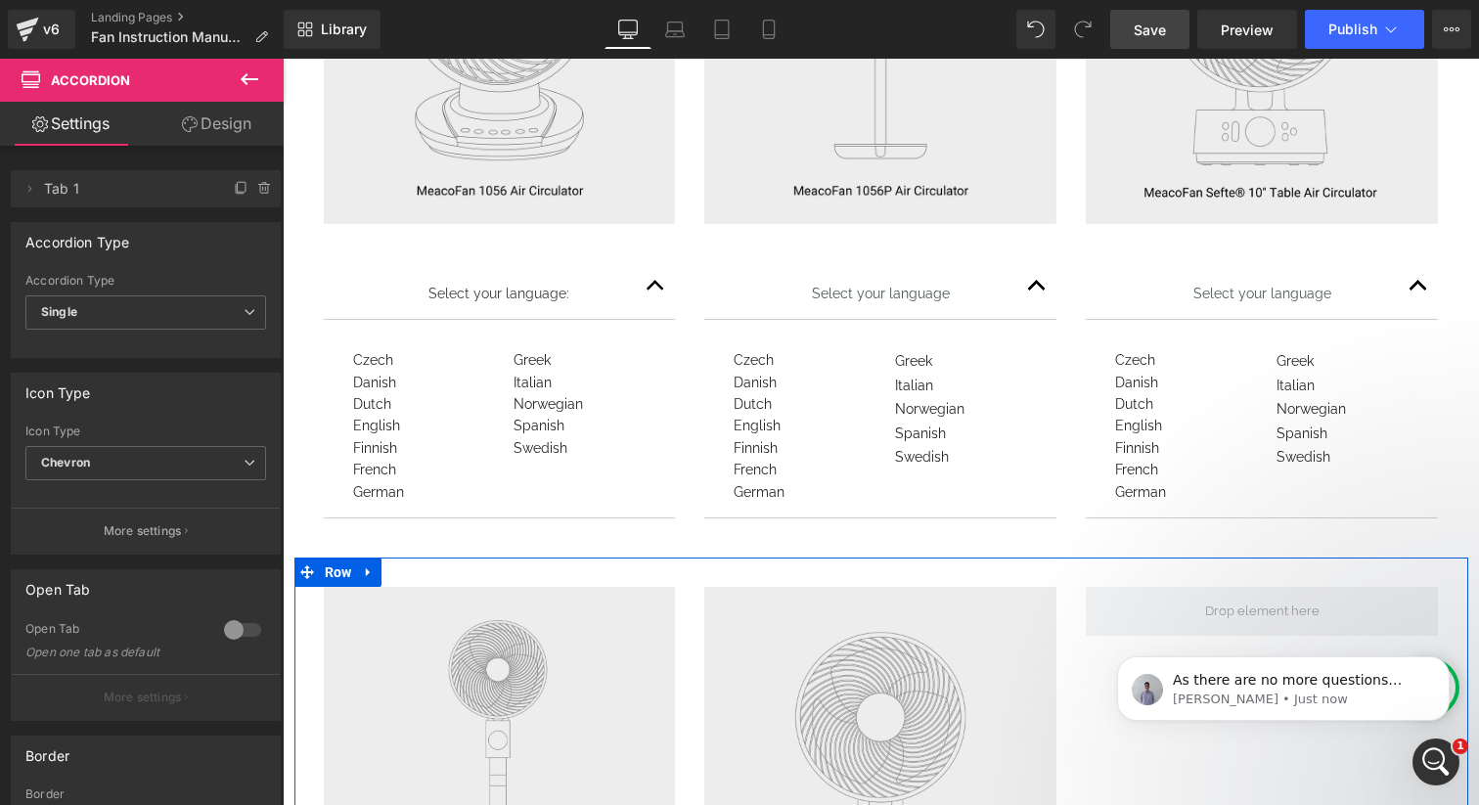
scroll to position [872, 0]
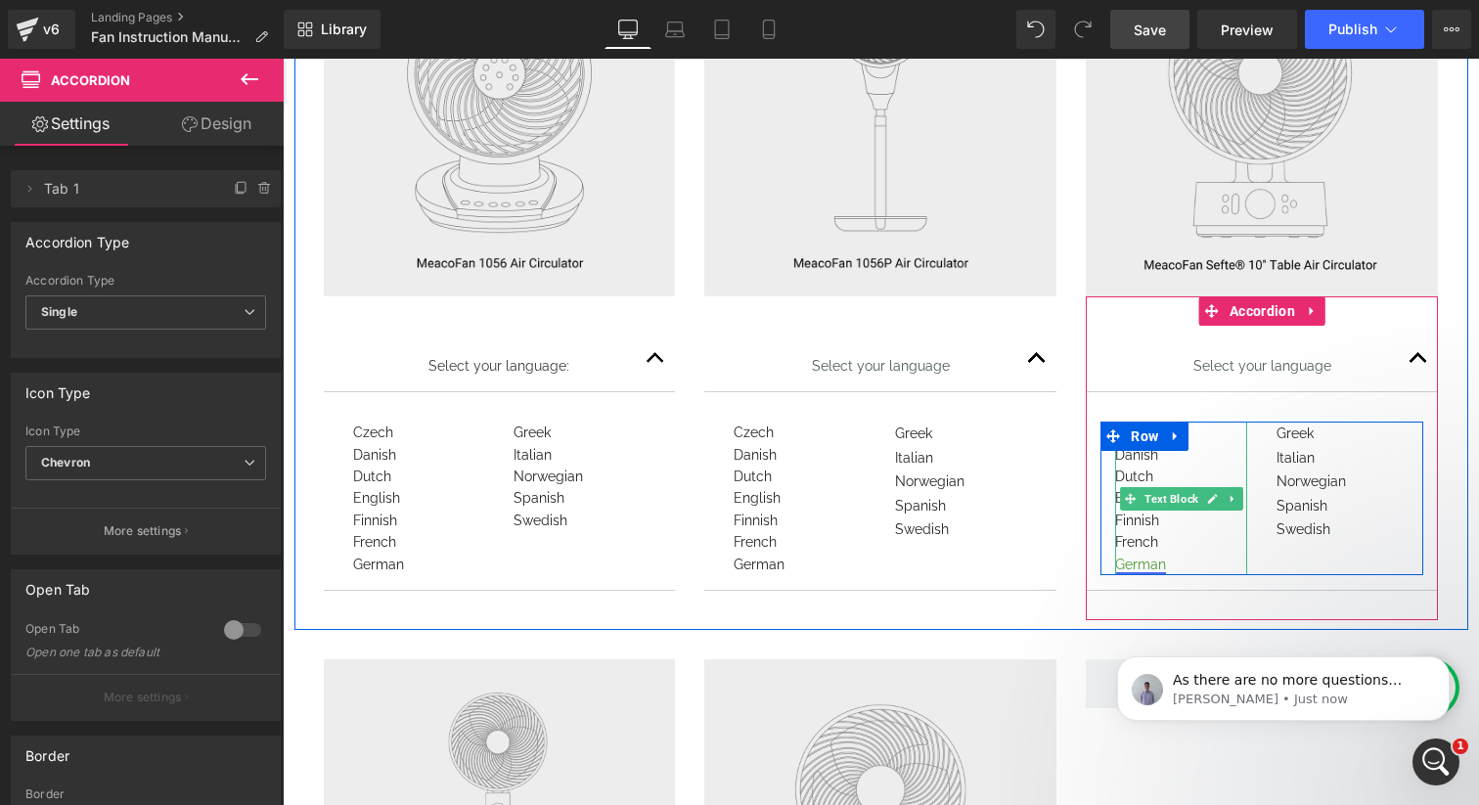
click at [1138, 566] on link "German" at bounding box center [1140, 564] width 51 height 16
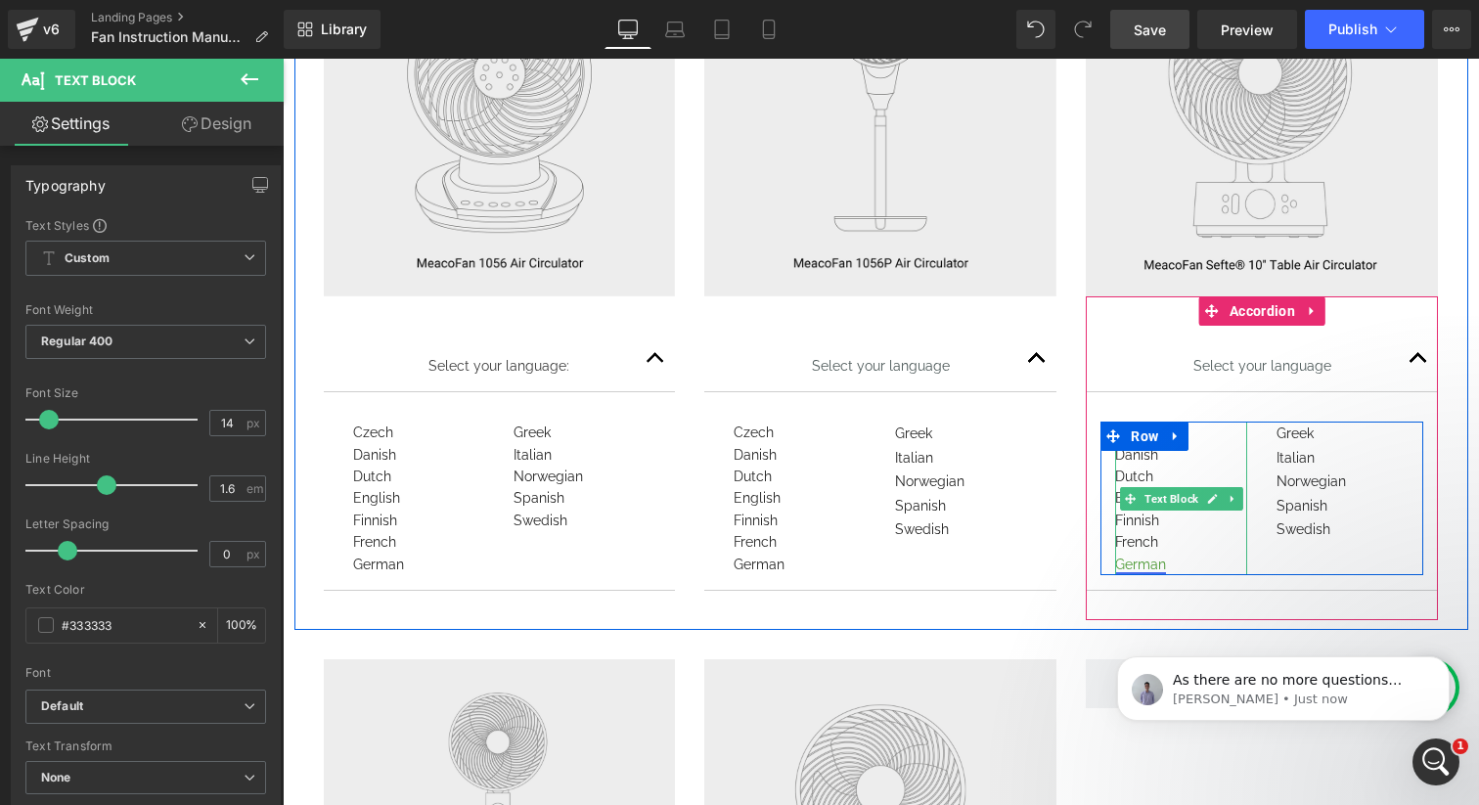
click at [1150, 560] on link "German" at bounding box center [1140, 564] width 51 height 16
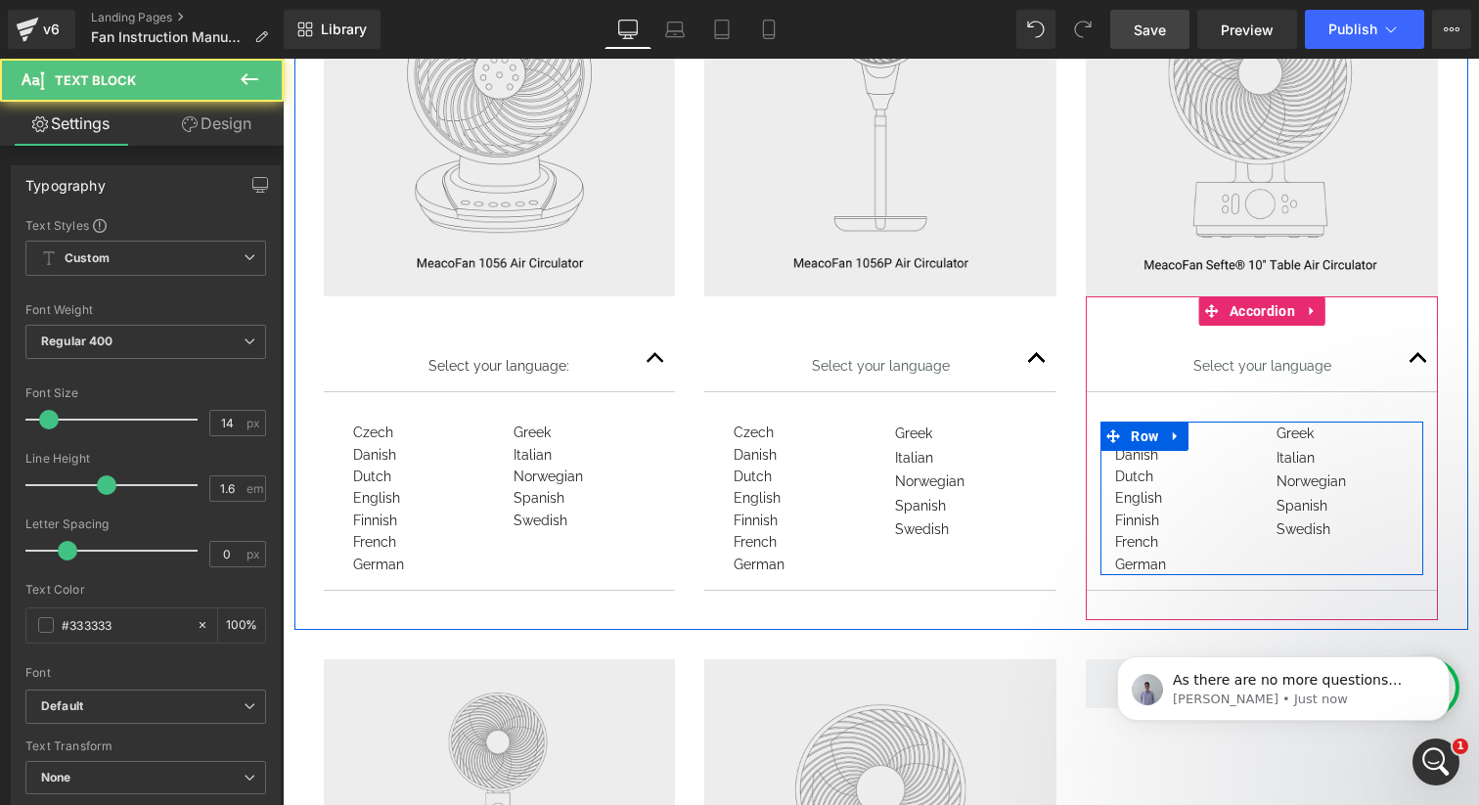
click at [1255, 531] on div "Czech Danish Dutch English Finnish French German Text Block" at bounding box center [1180, 498] width 161 height 154
click at [1134, 561] on link "German" at bounding box center [1140, 564] width 51 height 16
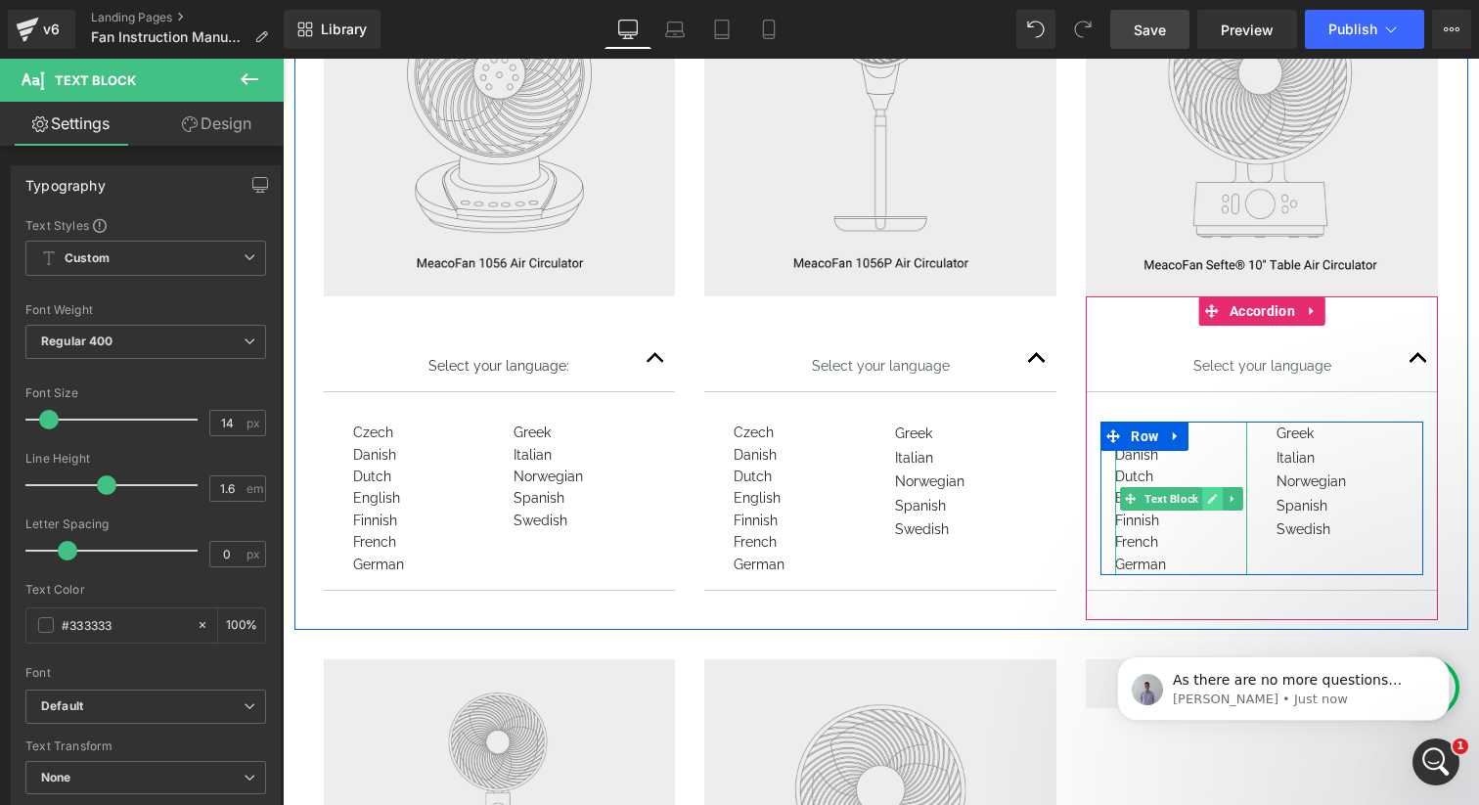
click at [1212, 495] on icon at bounding box center [1212, 499] width 11 height 12
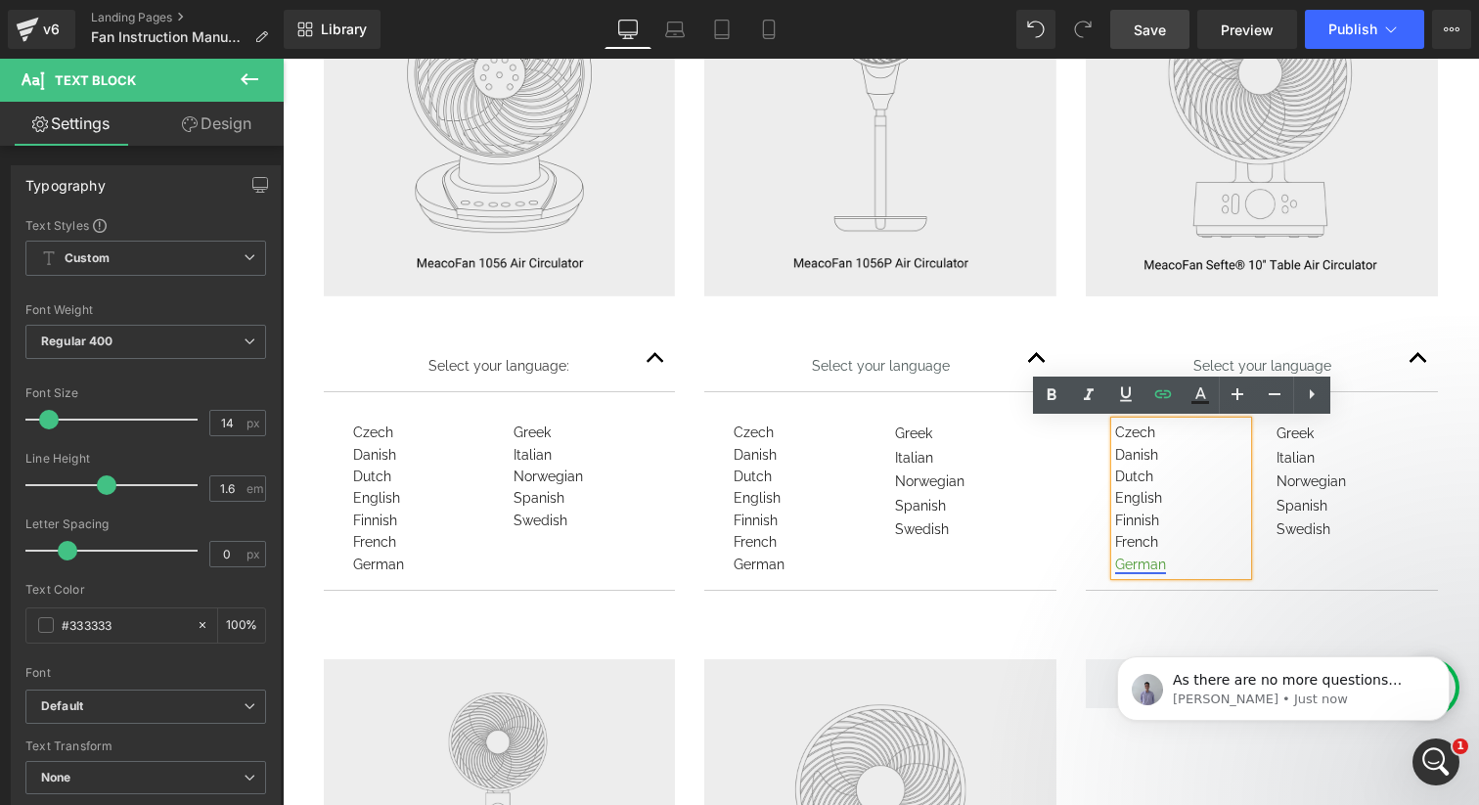
click at [1153, 570] on link "German" at bounding box center [1140, 564] width 51 height 16
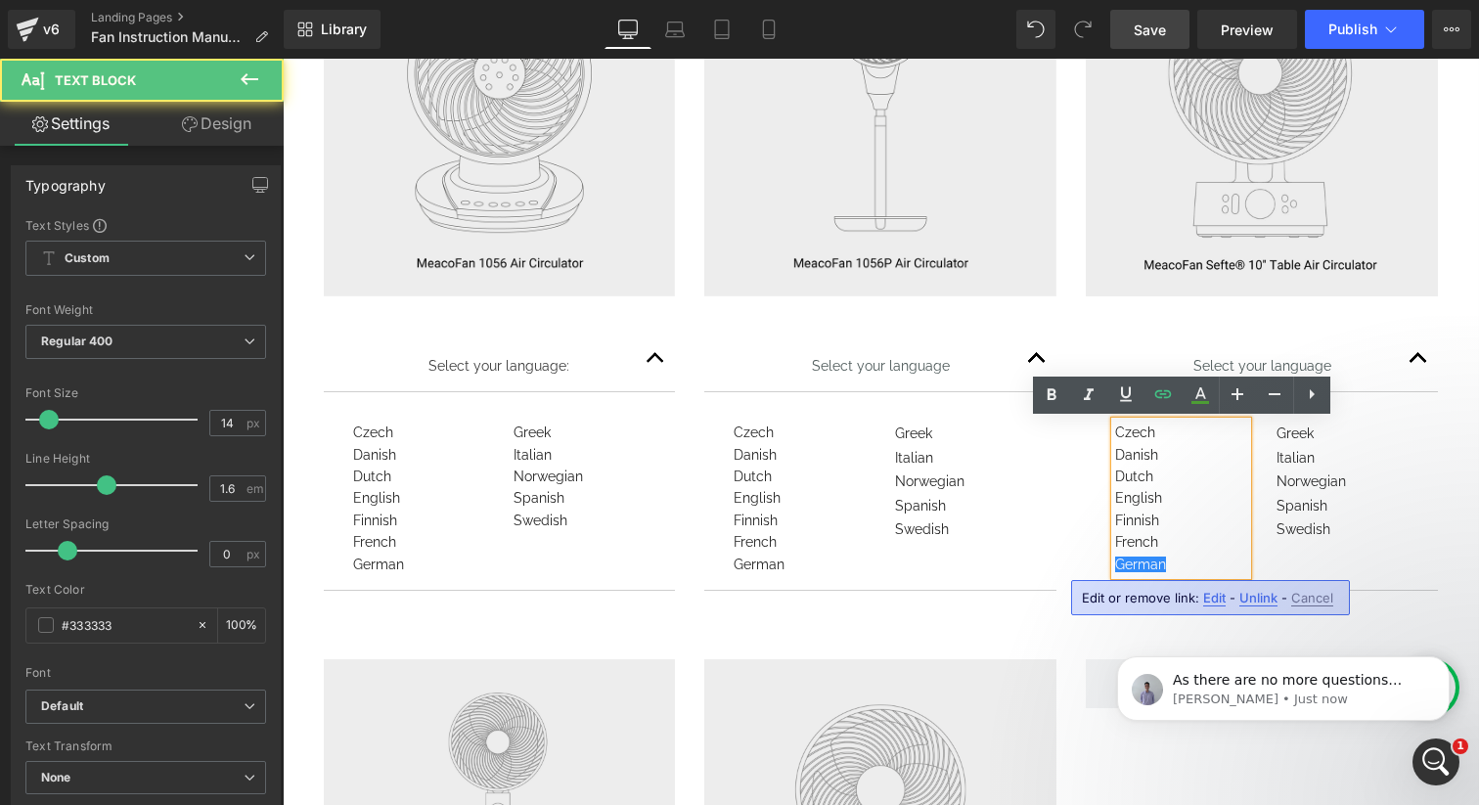
click at [1209, 604] on span "Edit" at bounding box center [1214, 598] width 22 height 17
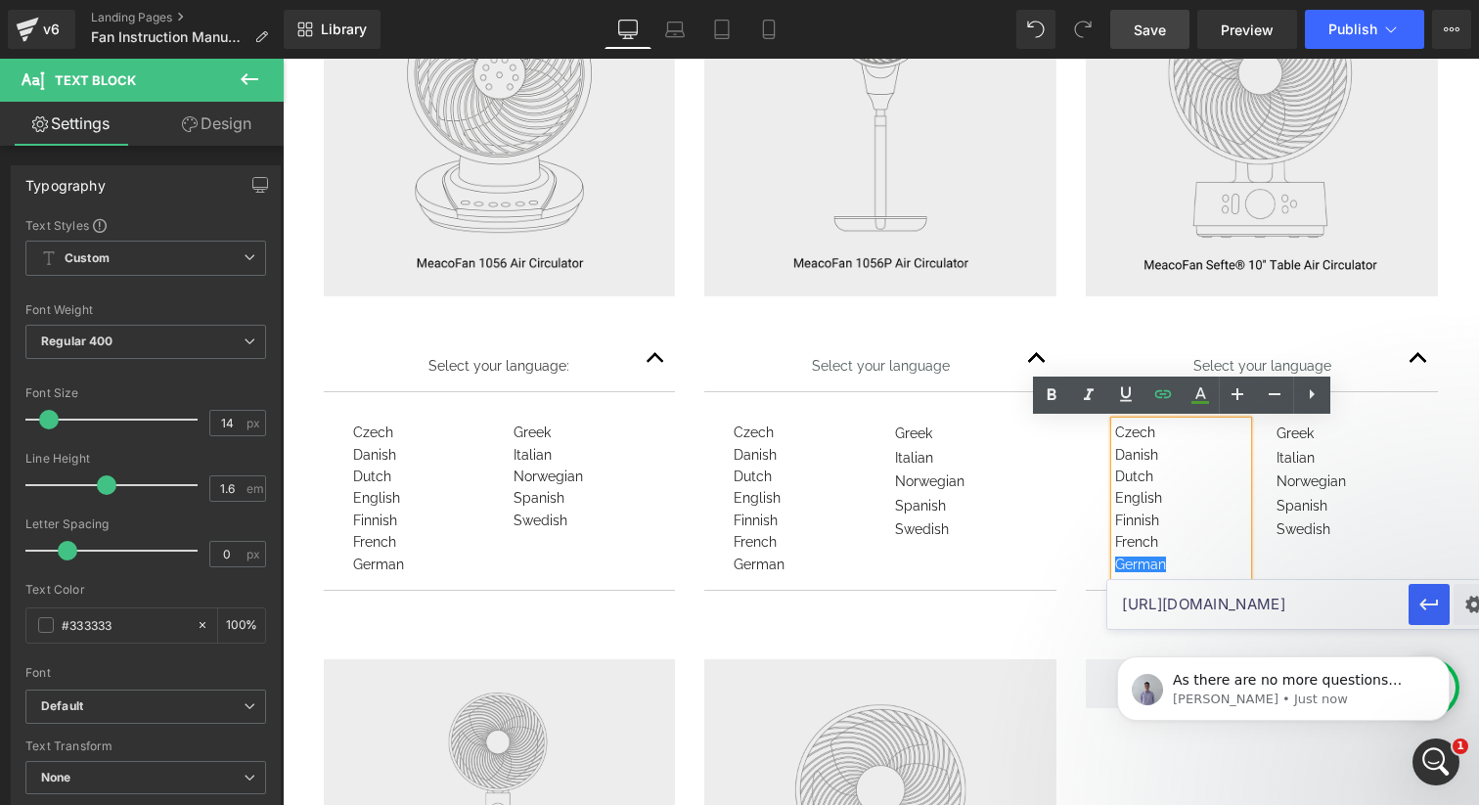
click at [1188, 605] on input "[URL][DOMAIN_NAME]" at bounding box center [1257, 604] width 301 height 49
paste input "[URL][DOMAIN_NAME]"
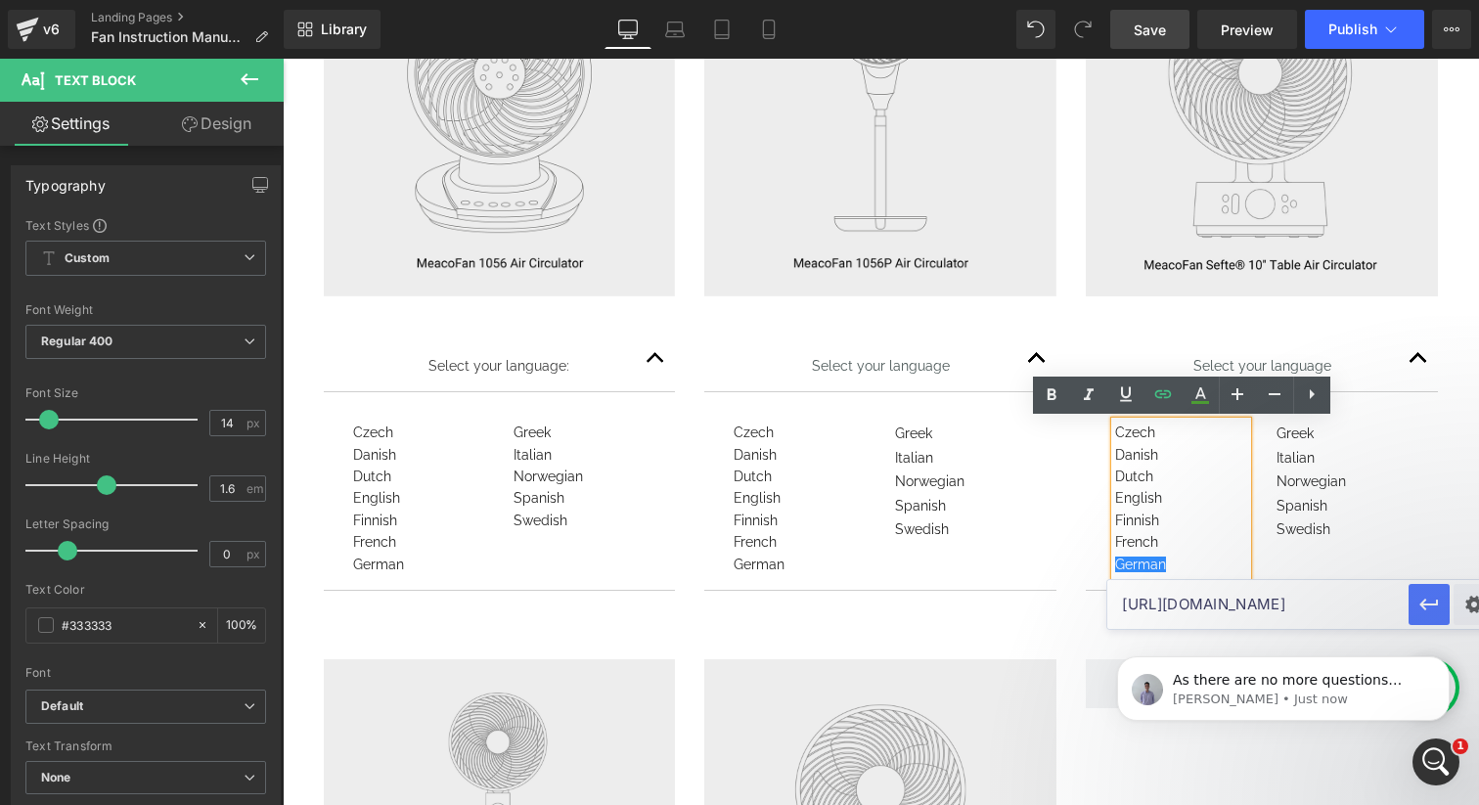
type input "[URL][DOMAIN_NAME]"
click at [1425, 601] on icon "button" at bounding box center [1428, 604] width 23 height 23
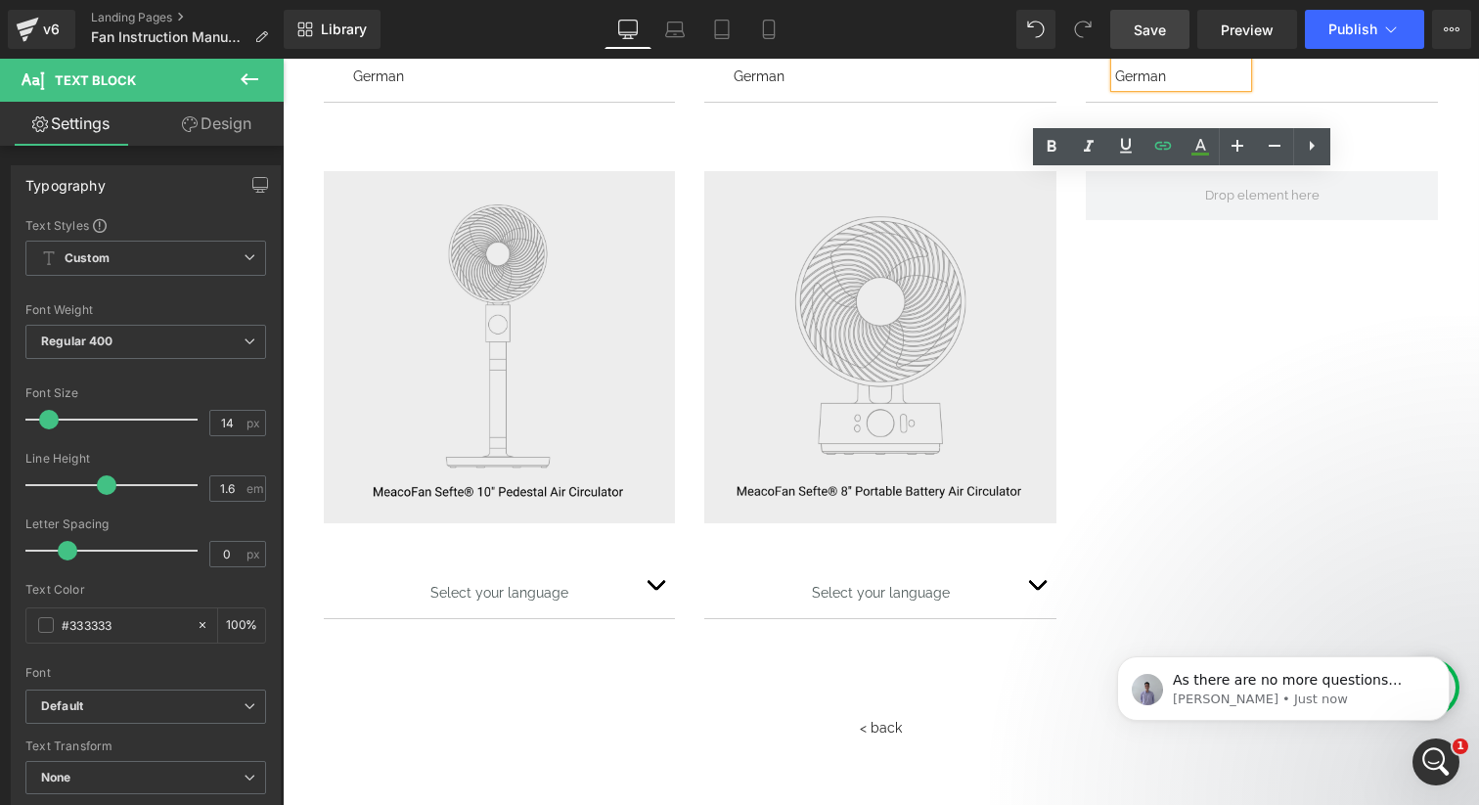
scroll to position [1433, 0]
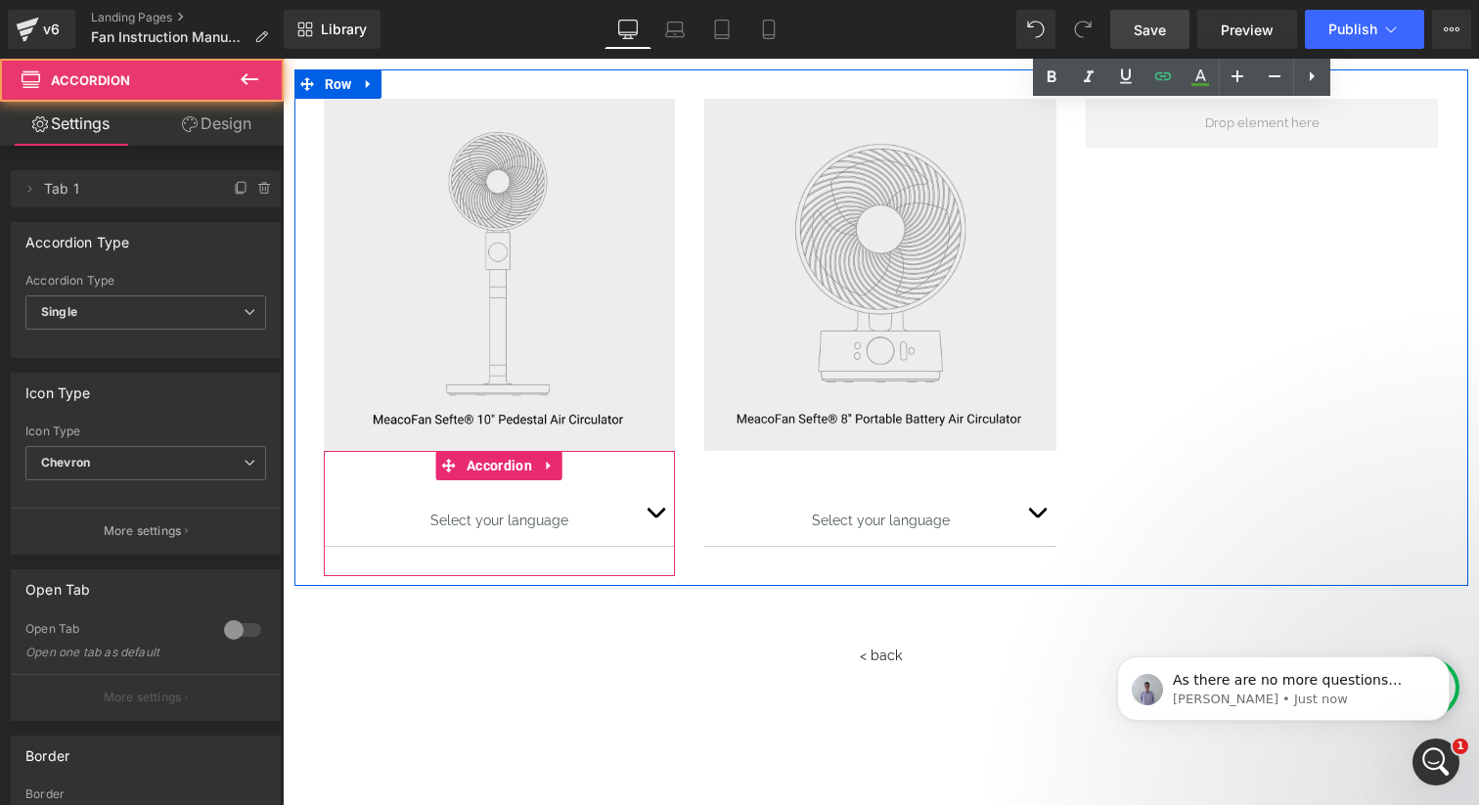
click at [642, 511] on button "button" at bounding box center [655, 513] width 39 height 66
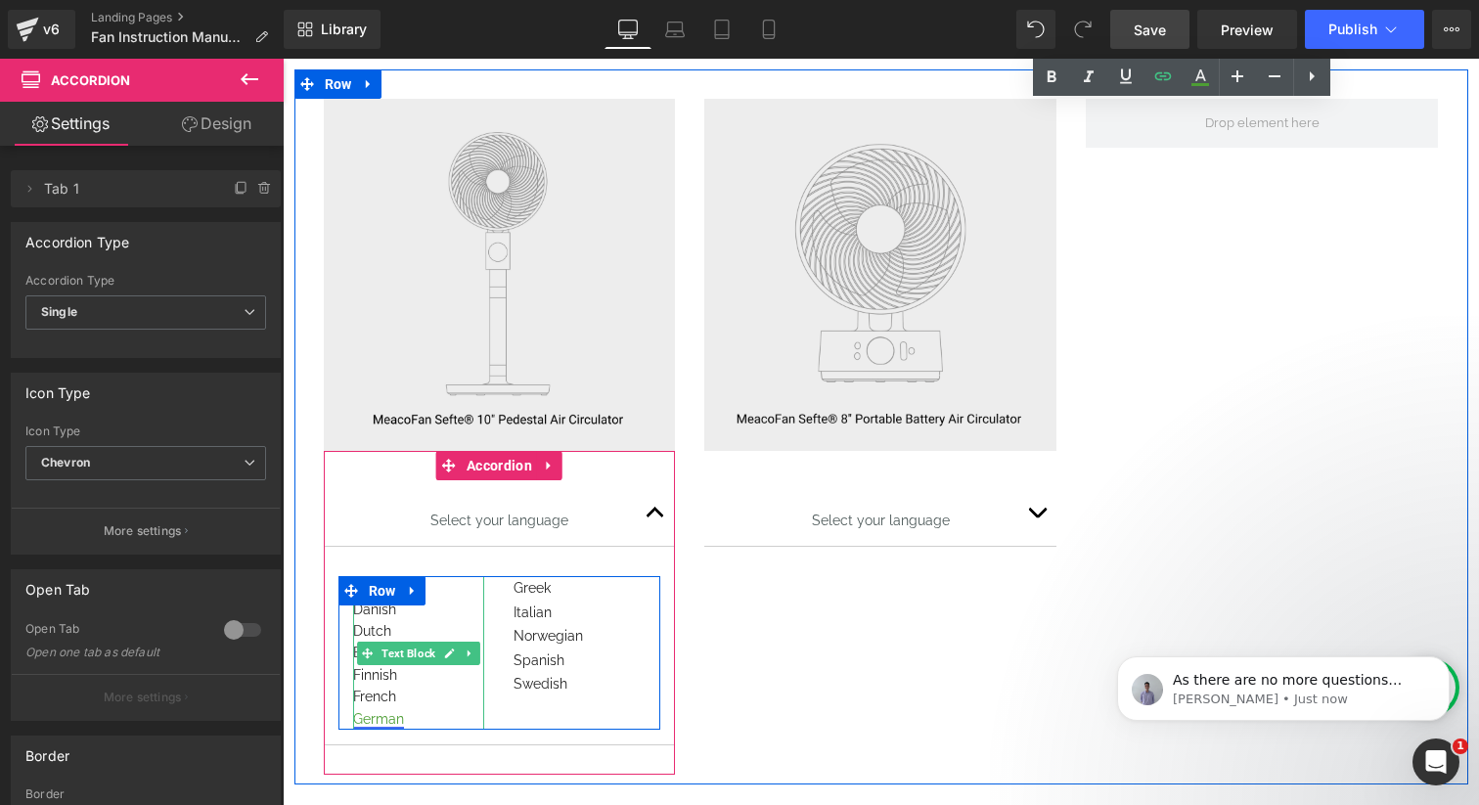
click at [388, 714] on link "German" at bounding box center [378, 719] width 51 height 16
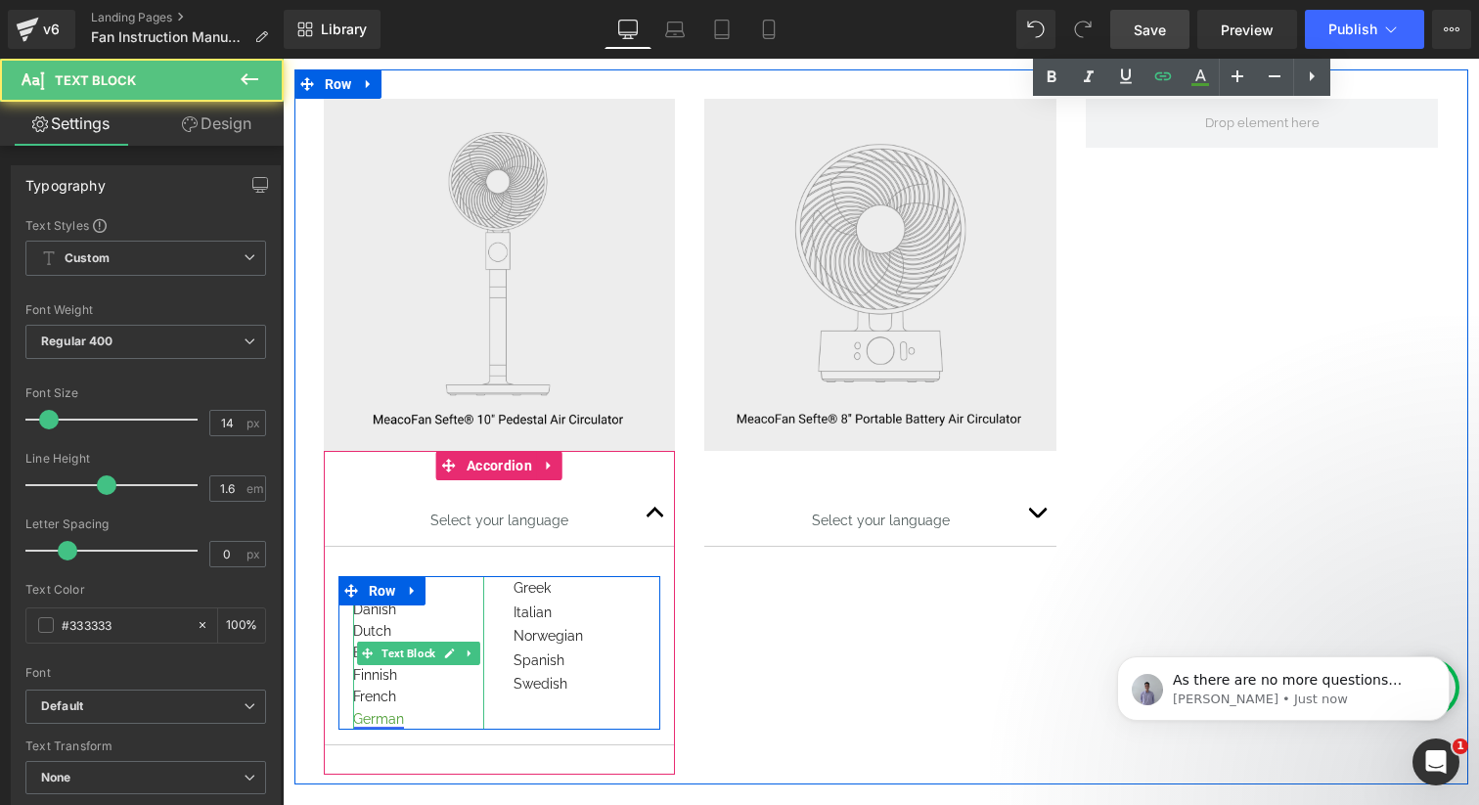
click at [384, 722] on link "German" at bounding box center [378, 719] width 51 height 16
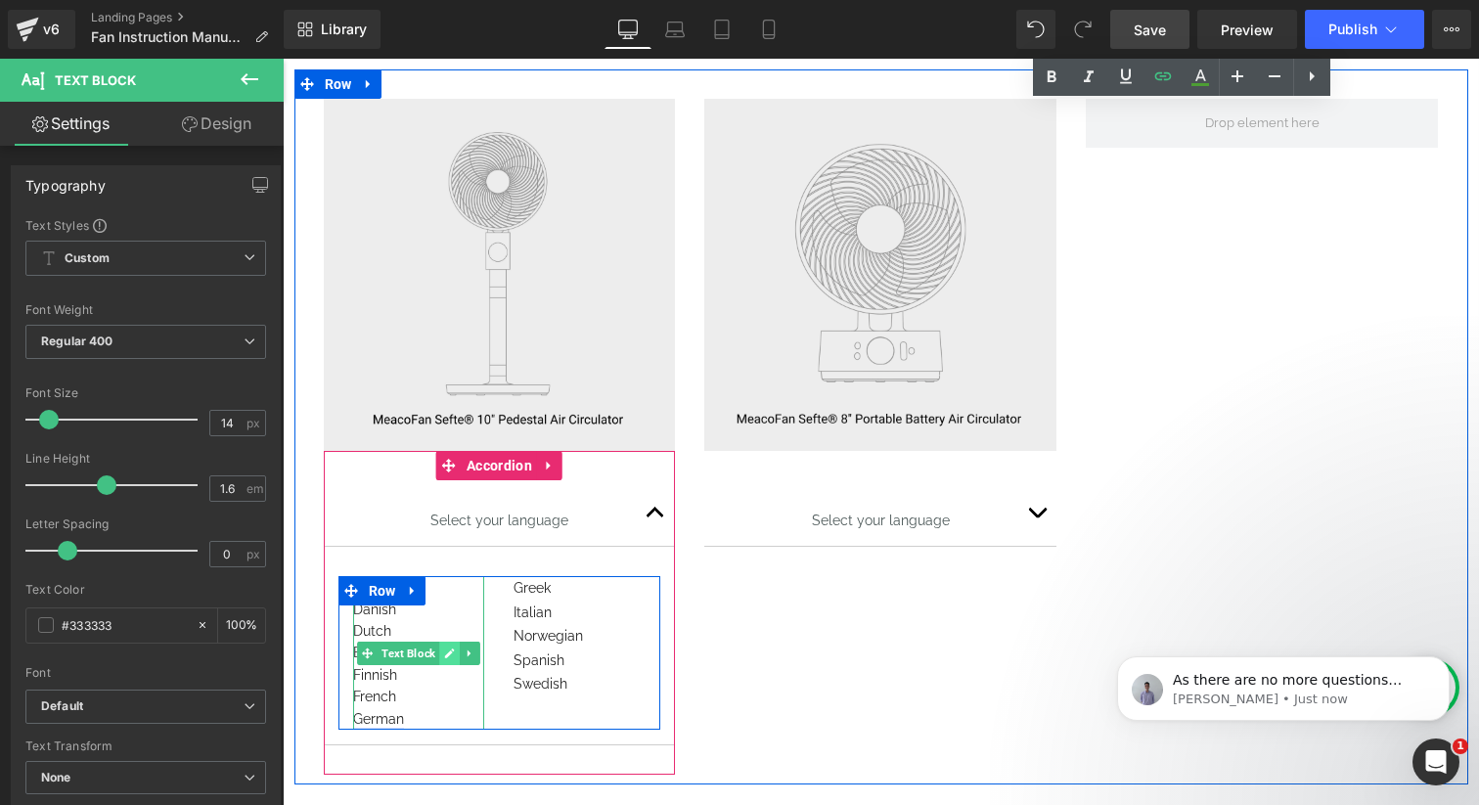
click at [452, 653] on icon at bounding box center [449, 653] width 11 height 12
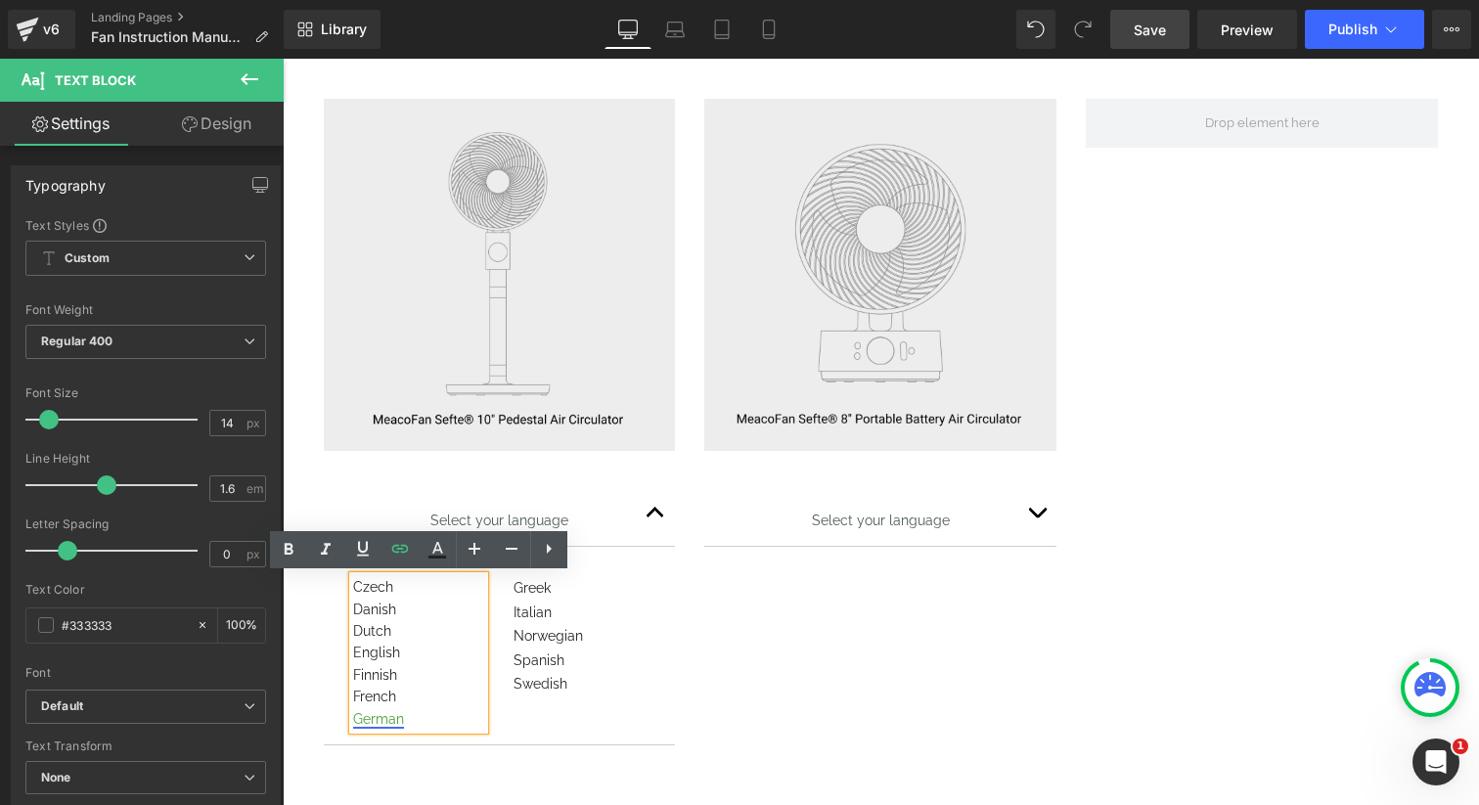
click at [376, 724] on link "German" at bounding box center [378, 719] width 51 height 16
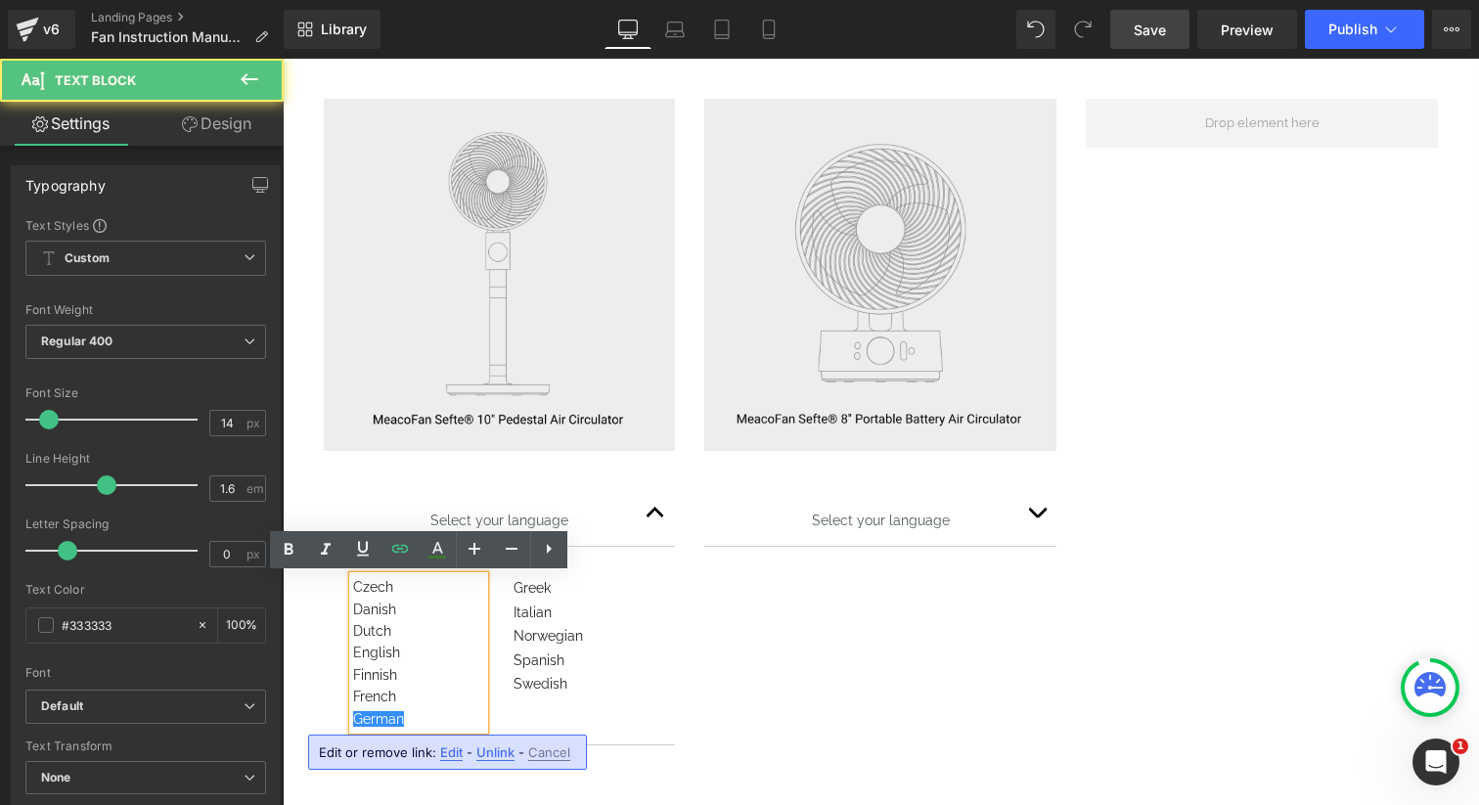
click at [452, 754] on span "Edit" at bounding box center [451, 752] width 22 height 17
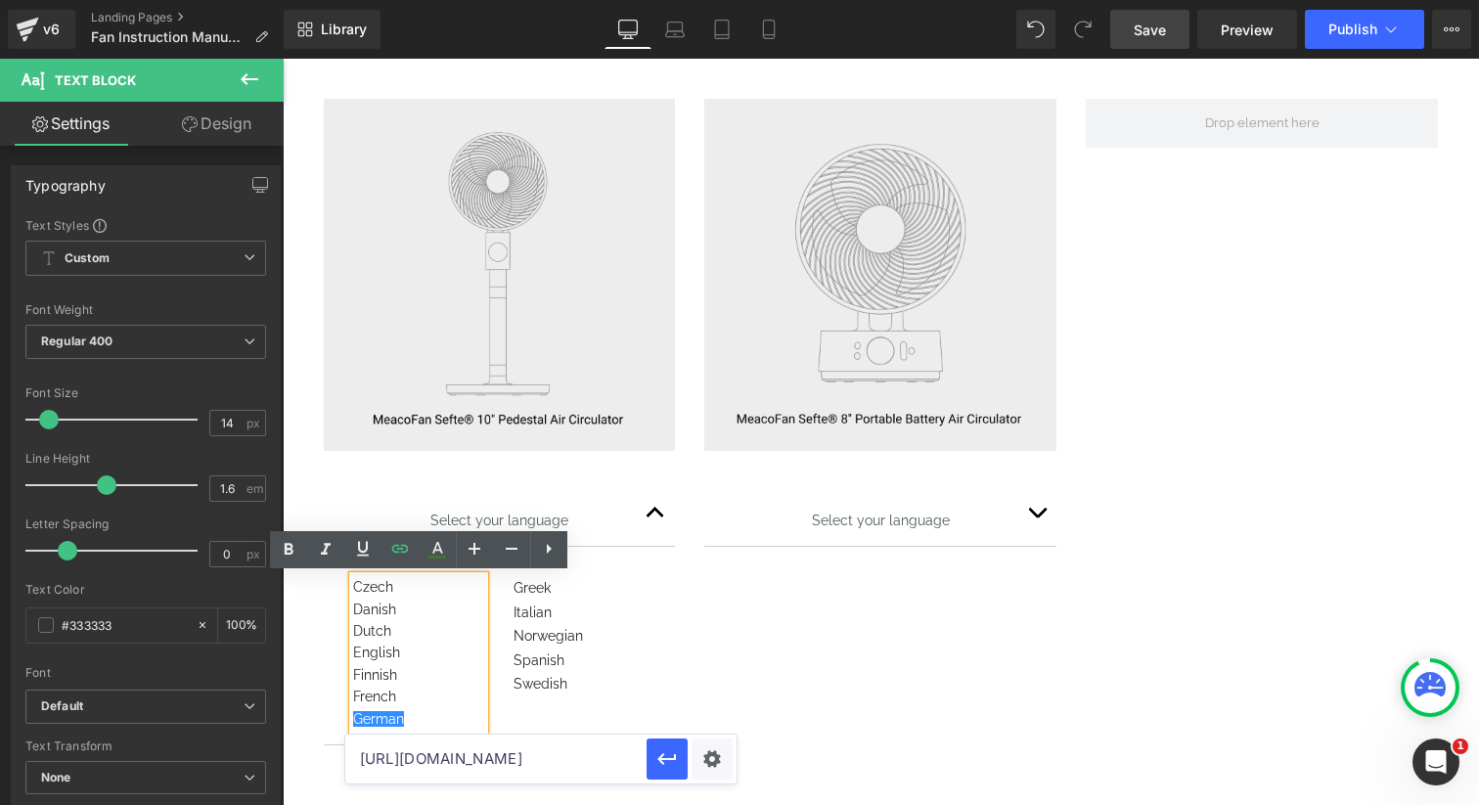
click at [479, 755] on input "[URL][DOMAIN_NAME]" at bounding box center [495, 758] width 301 height 49
paste input "[URL][DOMAIN_NAME]"
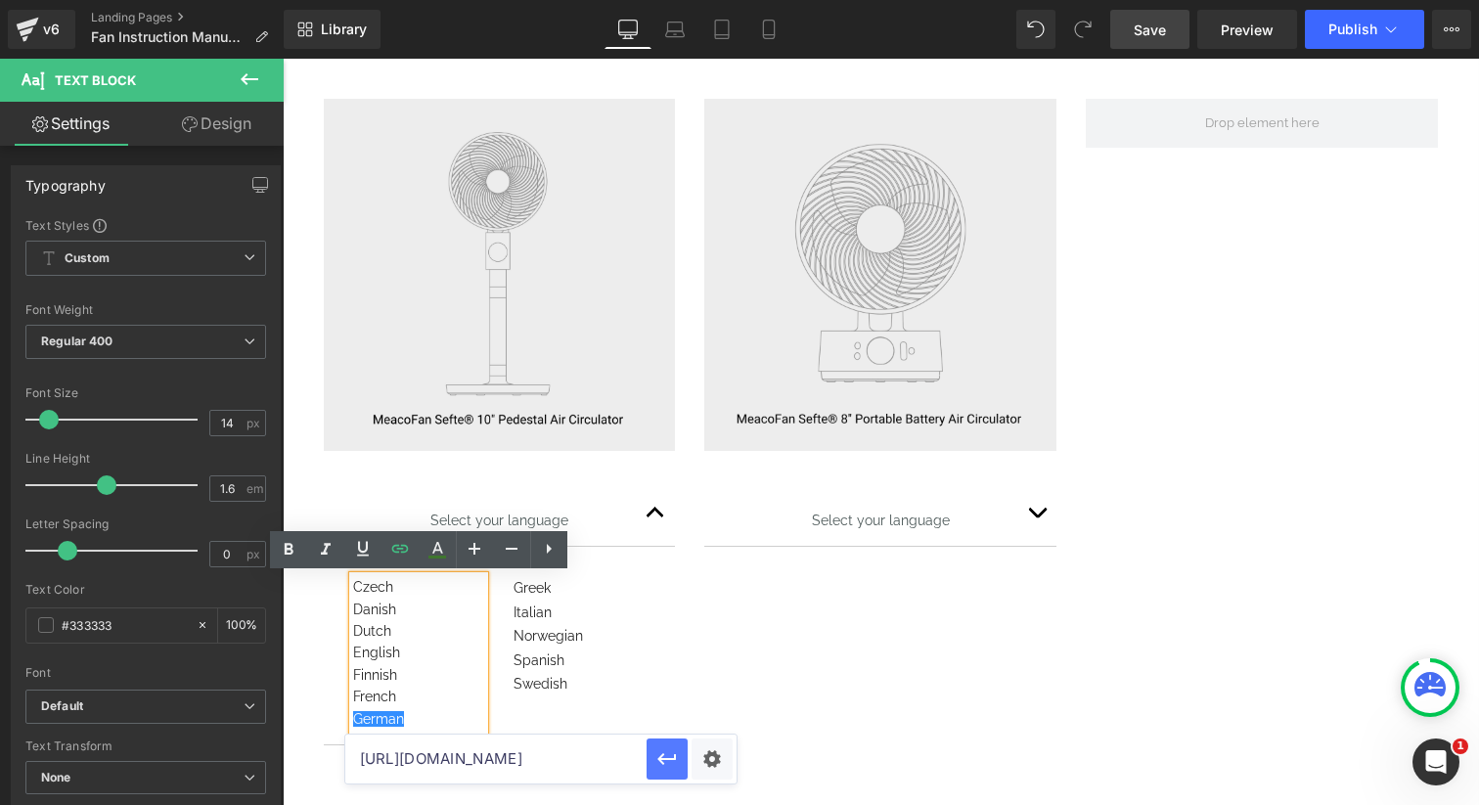
click at [660, 754] on icon "button" at bounding box center [666, 758] width 23 height 23
click at [1044, 523] on button "button" at bounding box center [1036, 513] width 39 height 66
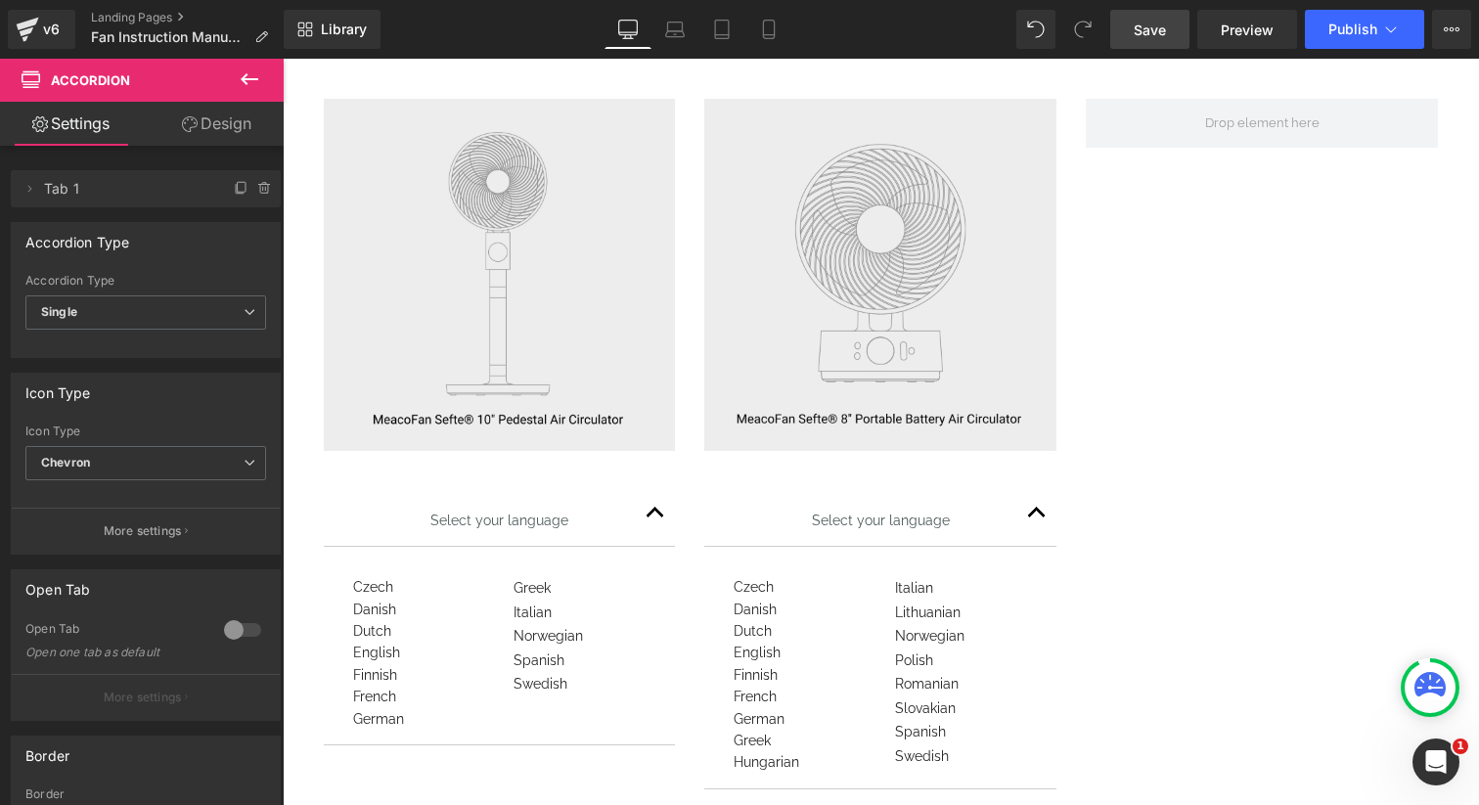
click at [763, 717] on div "Rendering Content" at bounding box center [740, 728] width 120 height 22
click at [773, 722] on div "Rendering Content" at bounding box center [740, 728] width 120 height 22
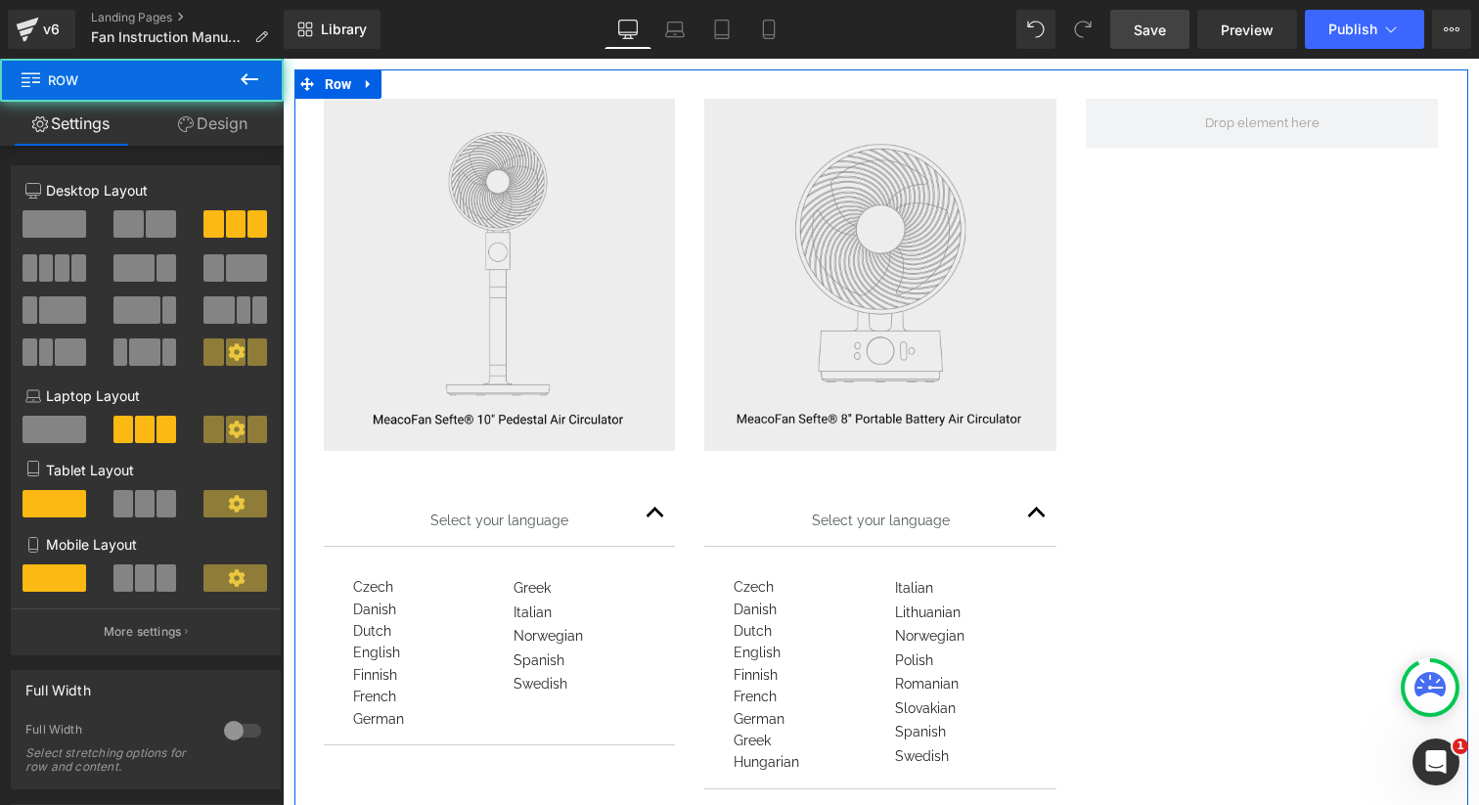
click at [1194, 670] on div "Image Select your language Text Block Czech Danish Dutch English Finnish French…" at bounding box center [880, 448] width 1173 height 759
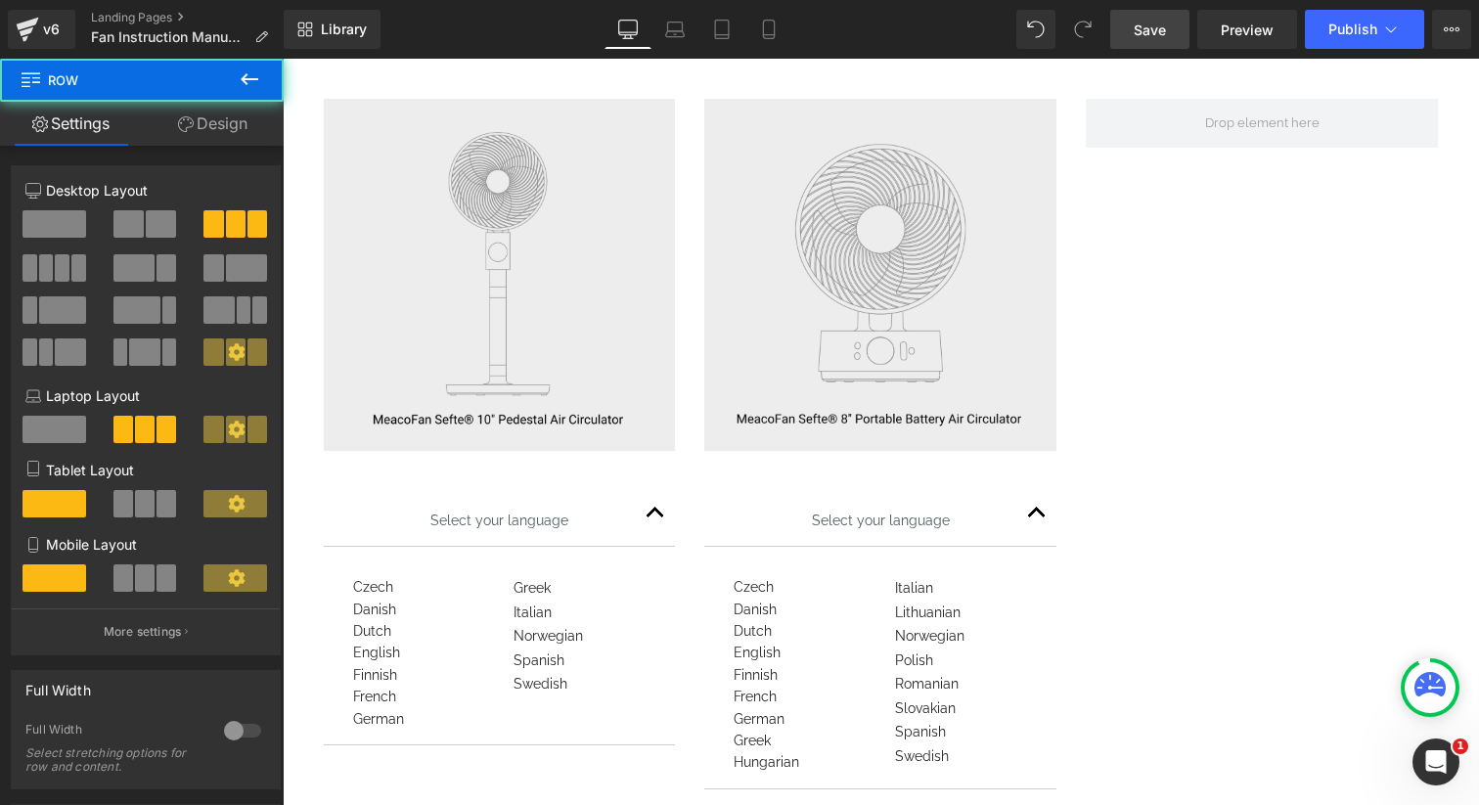
click at [752, 717] on div "Rendering Content" at bounding box center [740, 728] width 120 height 22
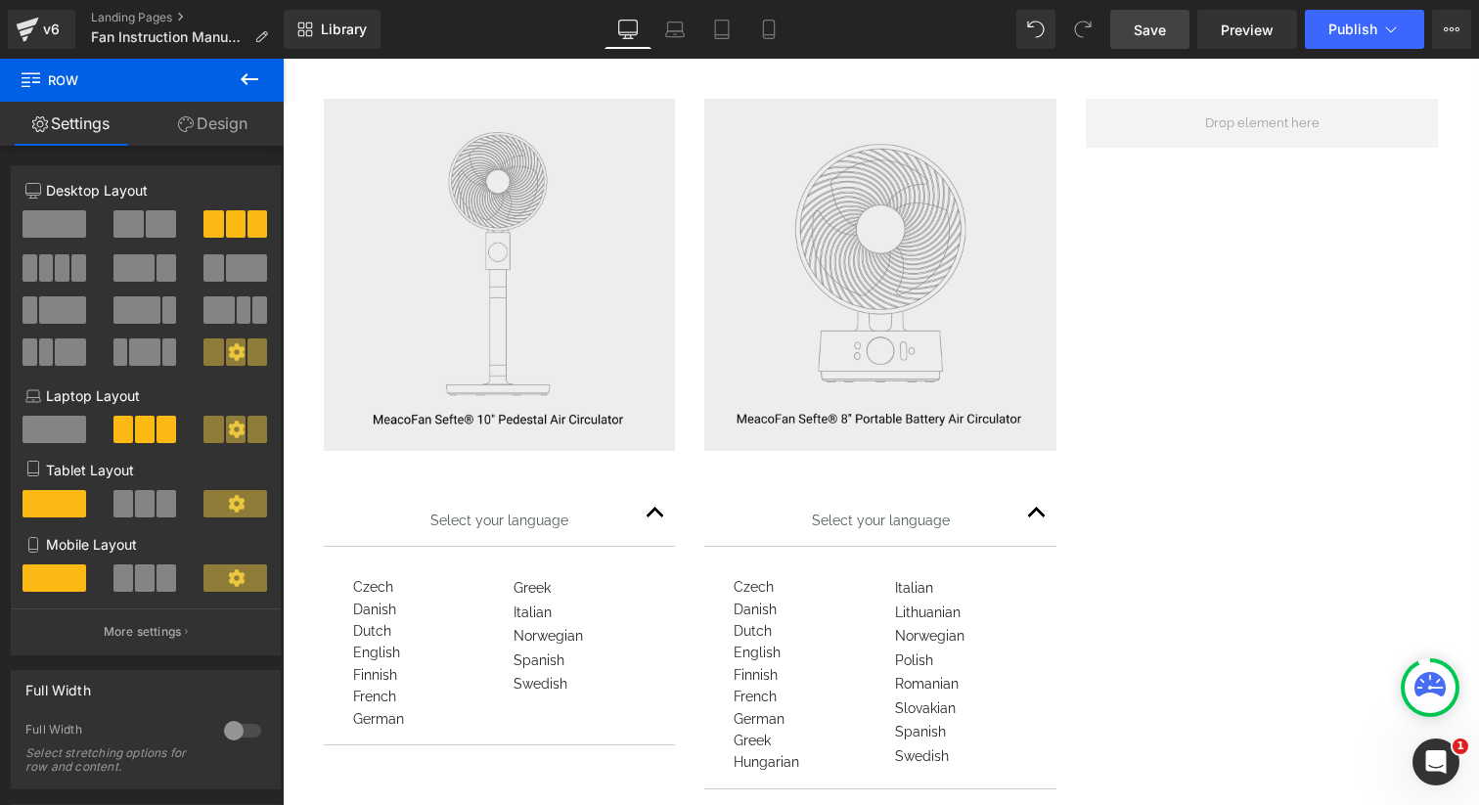
click at [774, 720] on div "Rendering Content" at bounding box center [740, 728] width 120 height 22
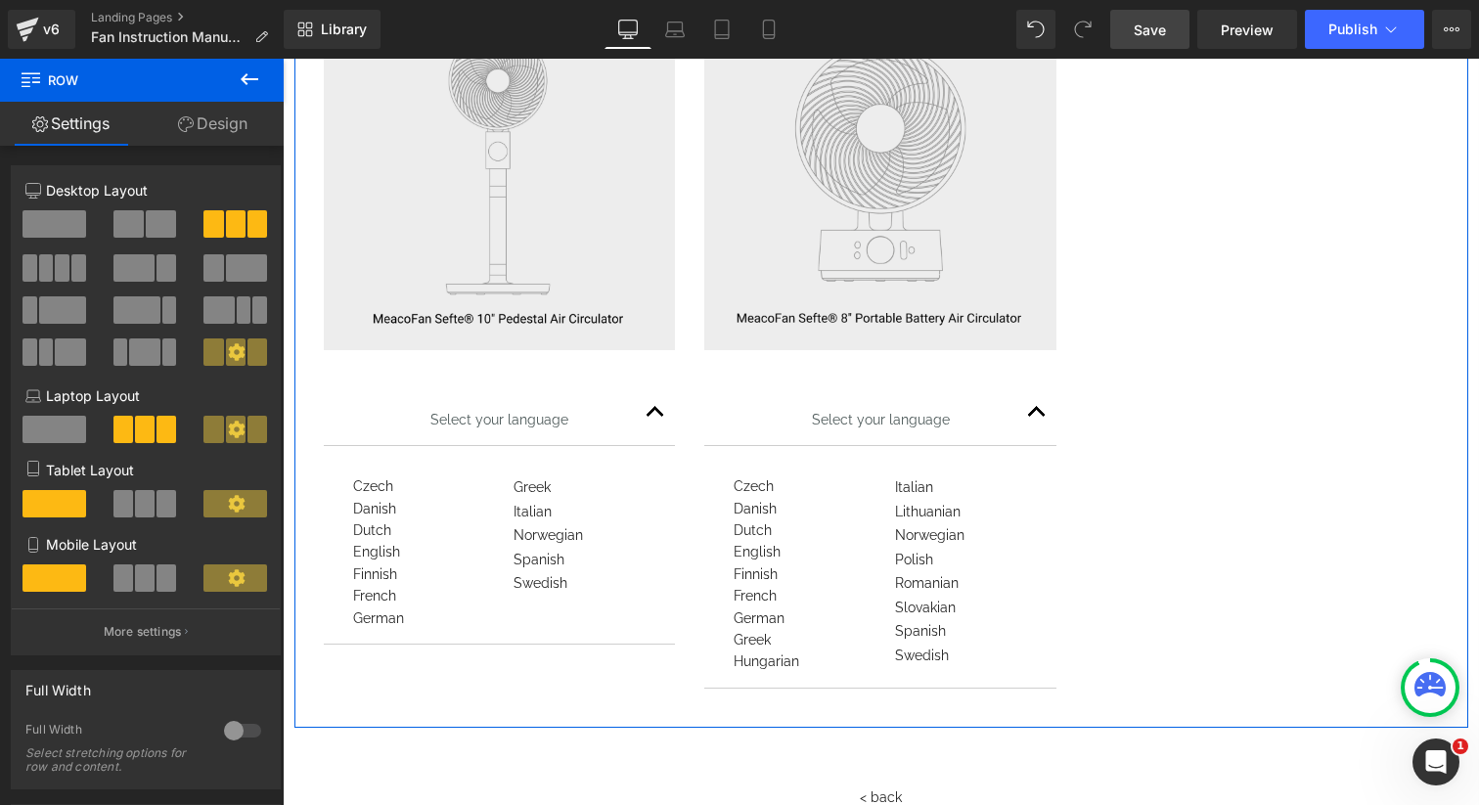
scroll to position [1617, 0]
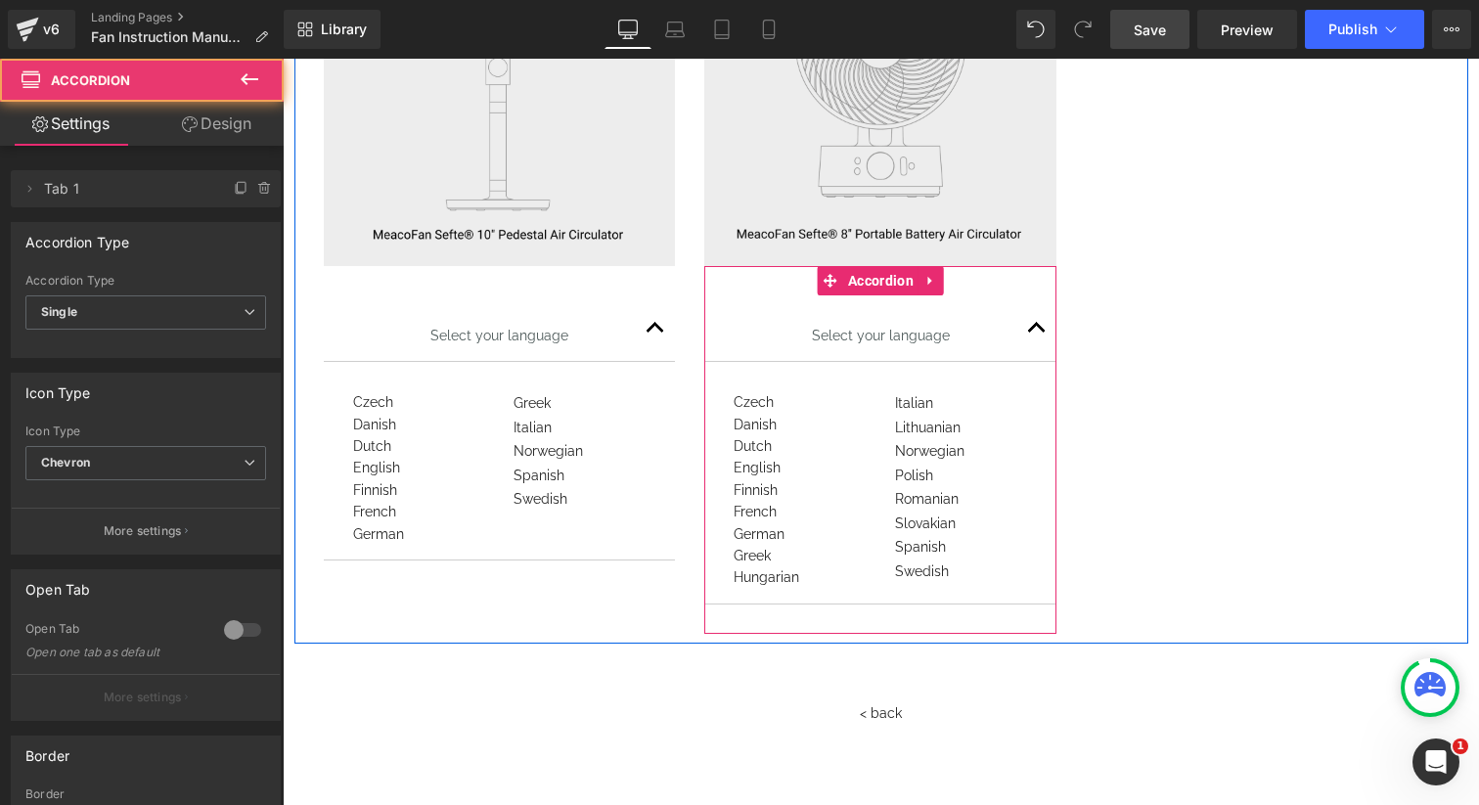
click at [1035, 333] on button "button" at bounding box center [1036, 328] width 39 height 66
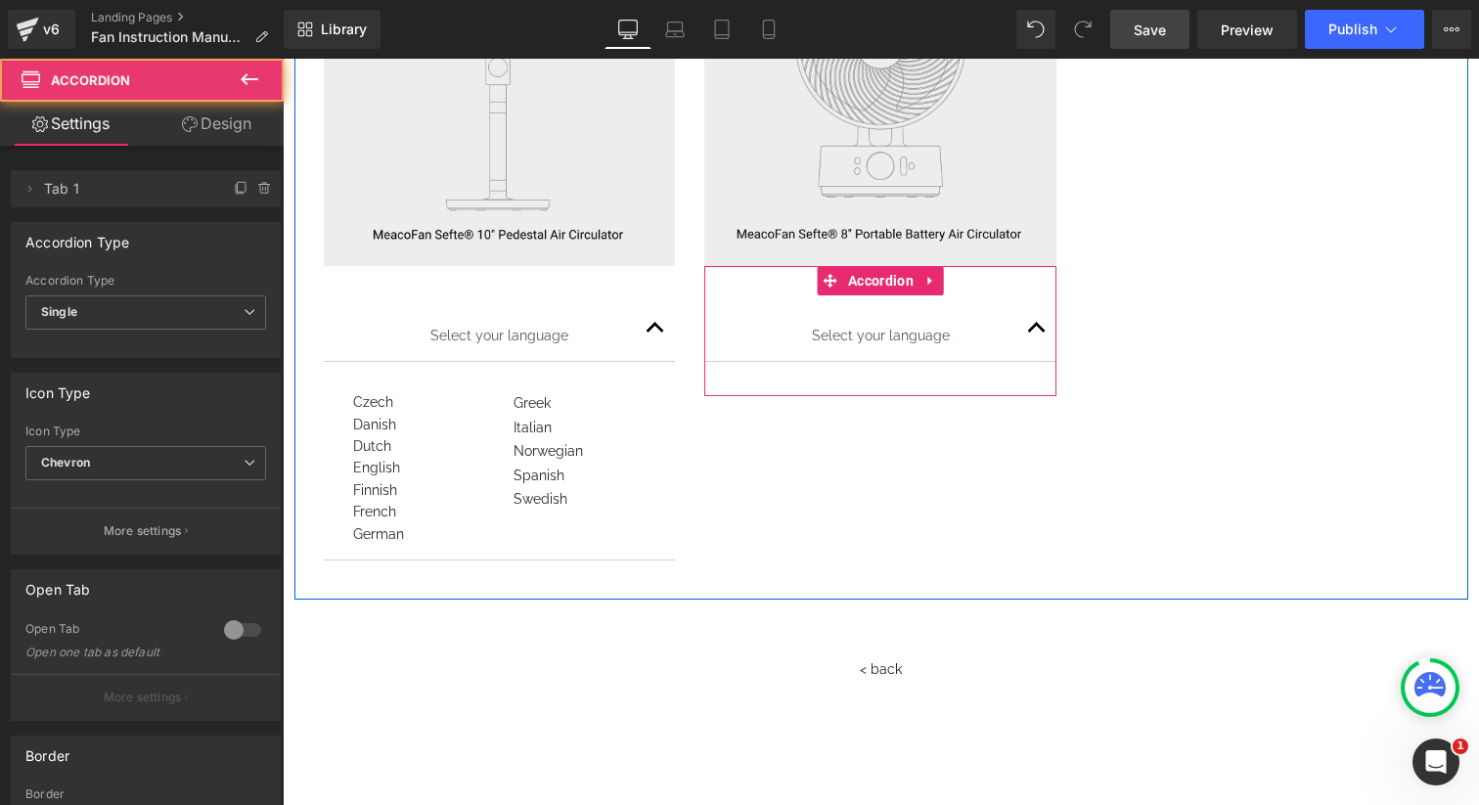
click at [1035, 333] on button "button" at bounding box center [1036, 328] width 39 height 66
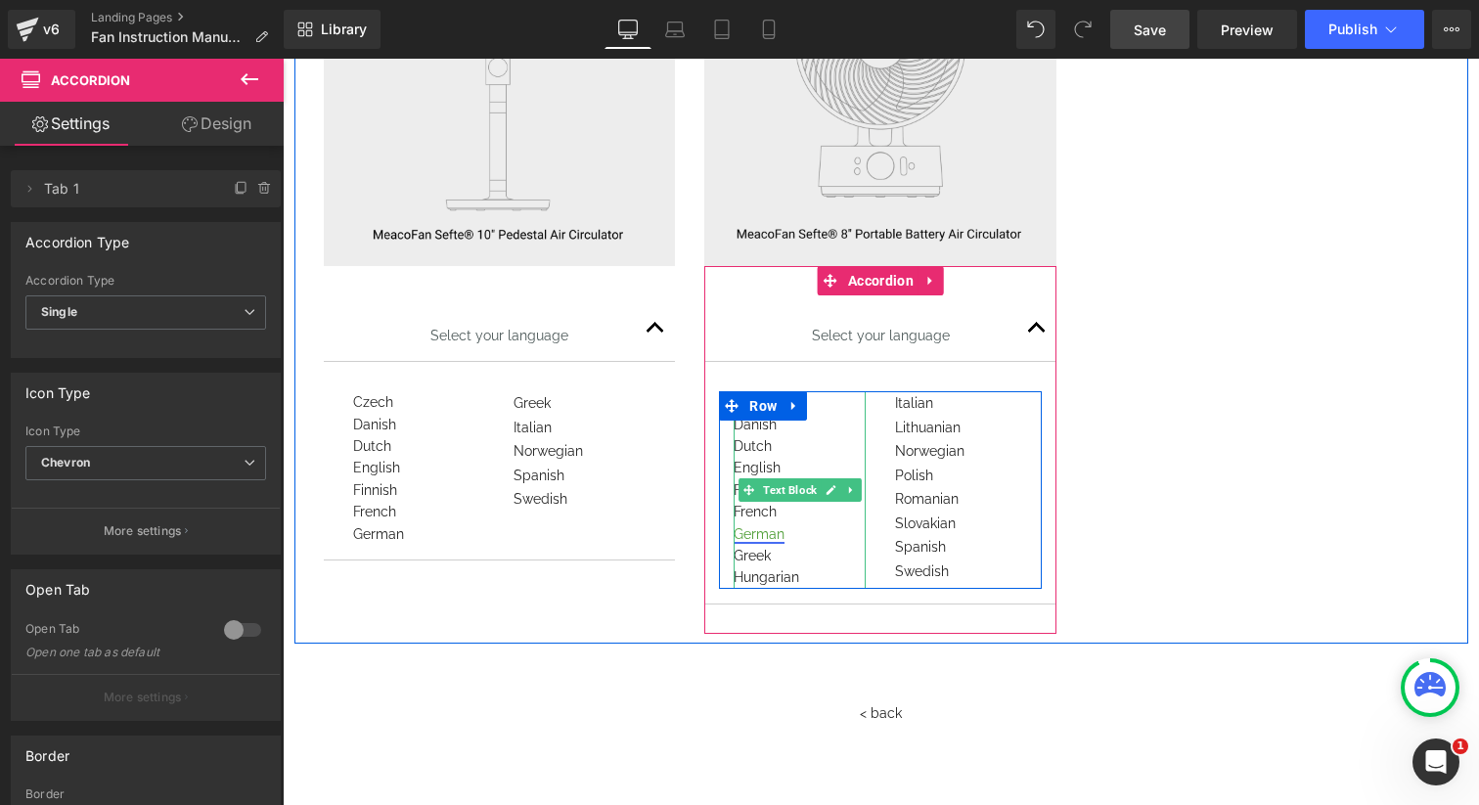
click at [764, 530] on link "German" at bounding box center [758, 534] width 51 height 16
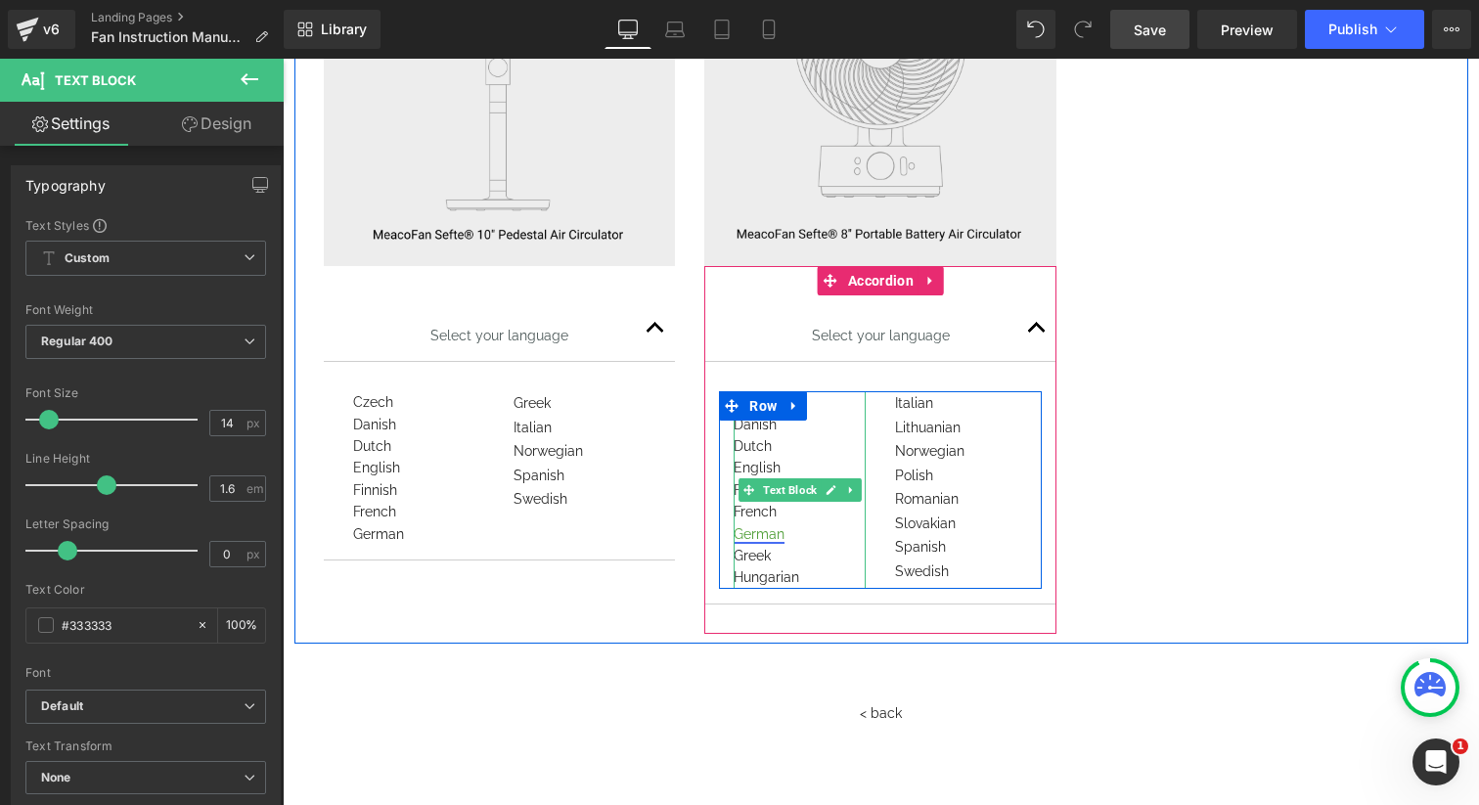
click at [750, 537] on link "German" at bounding box center [758, 534] width 51 height 16
click at [765, 529] on link "German" at bounding box center [758, 534] width 51 height 16
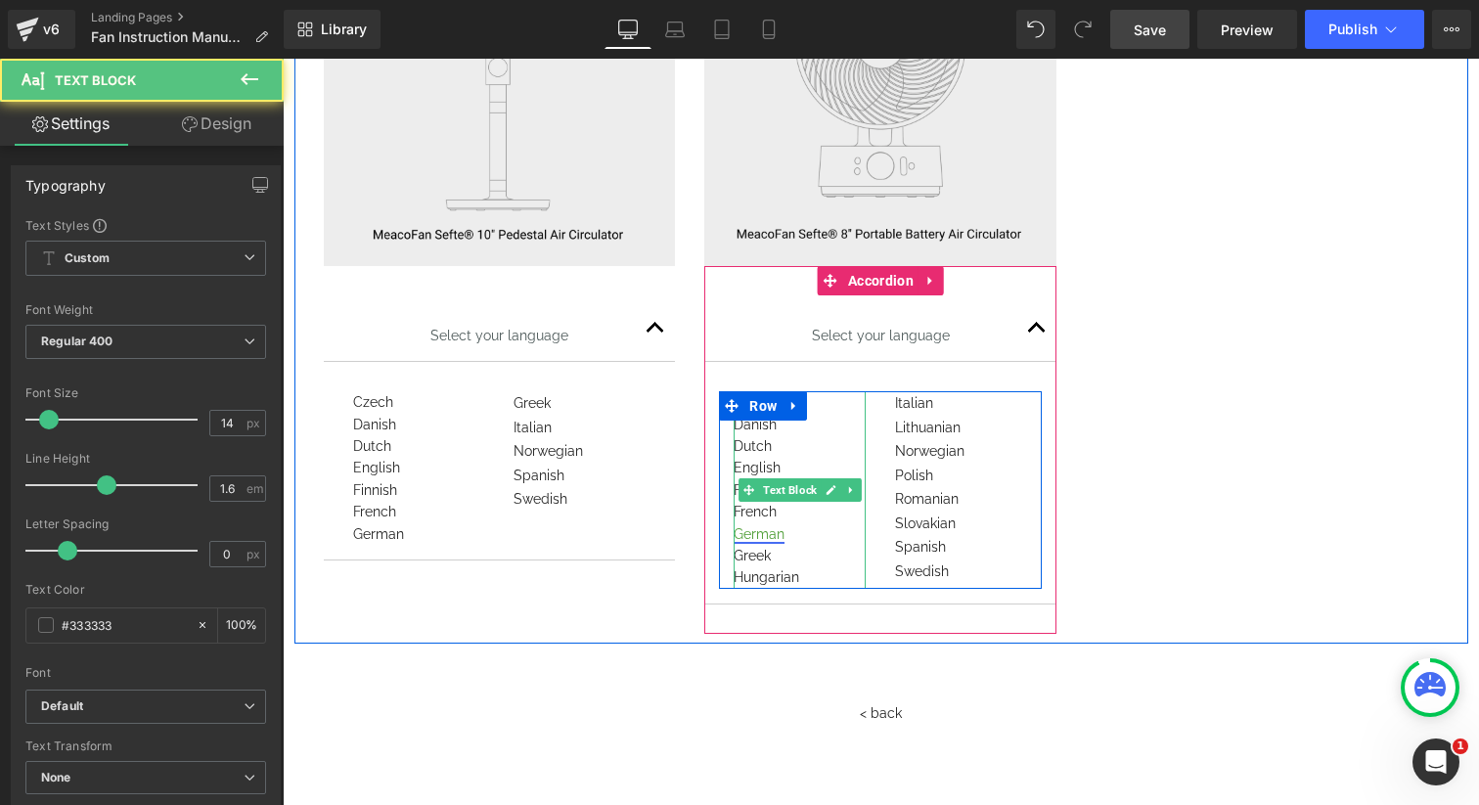
click at [759, 536] on link "German" at bounding box center [758, 534] width 51 height 16
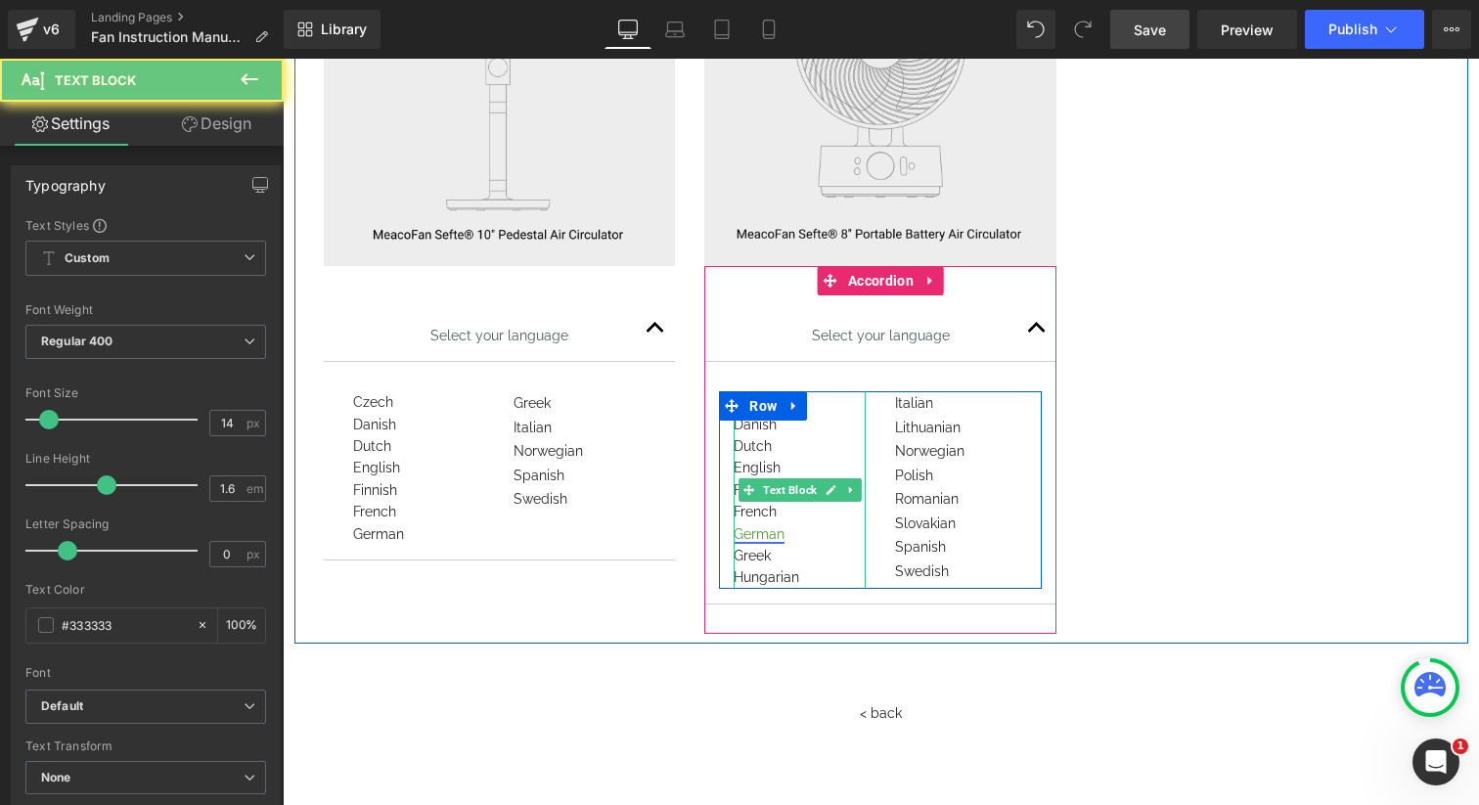
click at [759, 536] on link "German" at bounding box center [758, 534] width 51 height 16
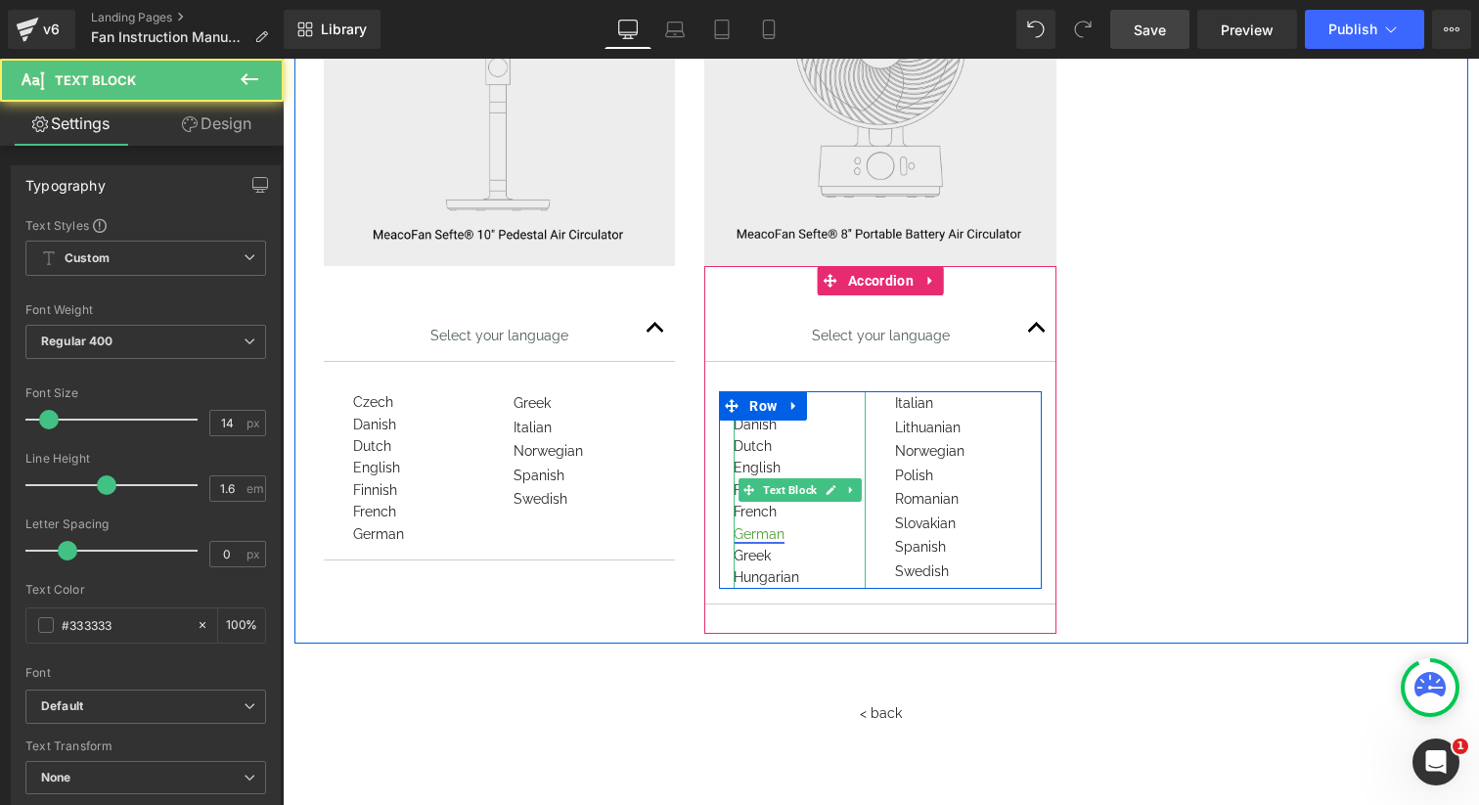
click at [759, 536] on link "German" at bounding box center [758, 534] width 51 height 16
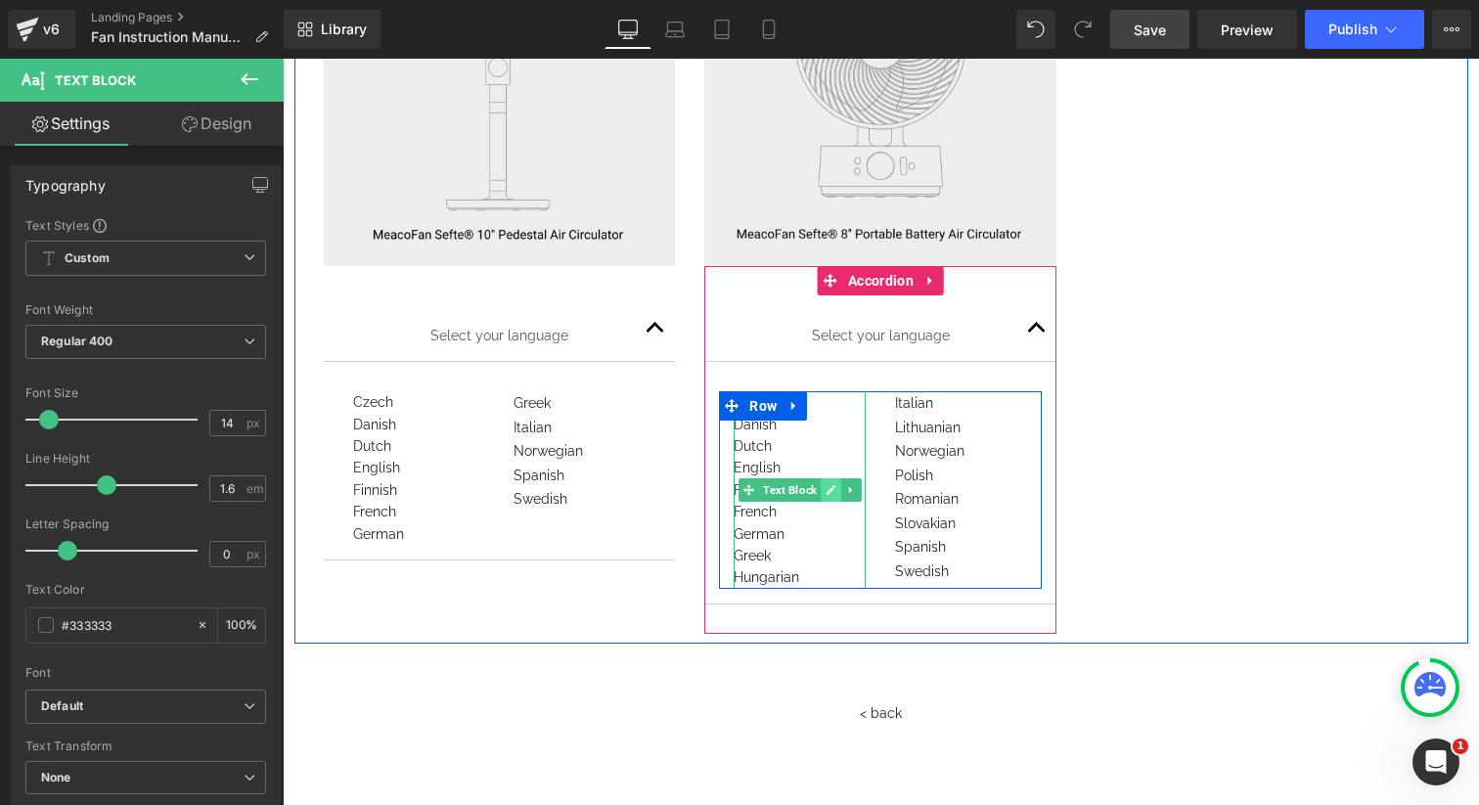
click at [830, 492] on icon at bounding box center [831, 490] width 10 height 10
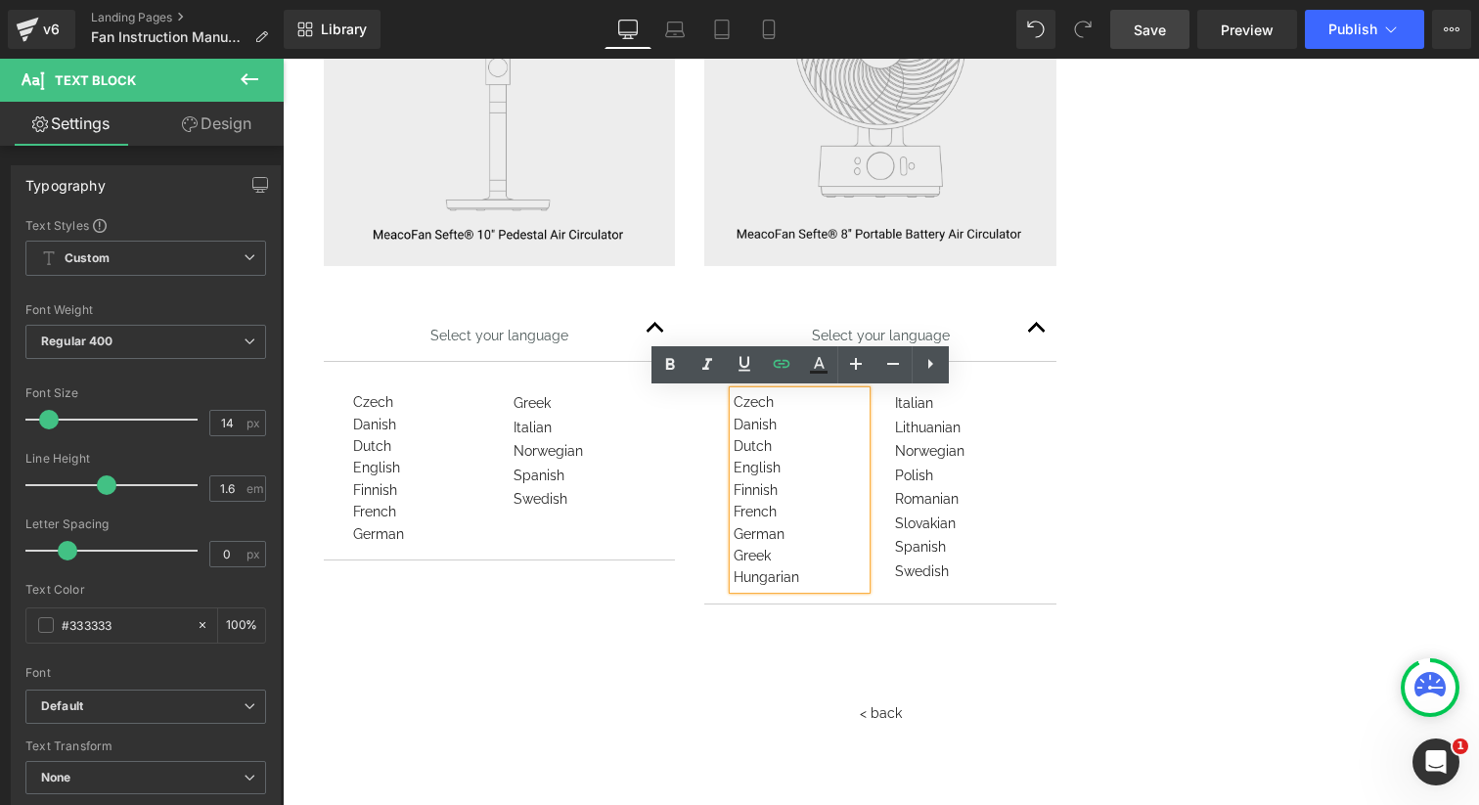
click at [1159, 529] on div "Image Select your language Text Block Czech Danish Dutch English Finnish French…" at bounding box center [880, 264] width 1173 height 759
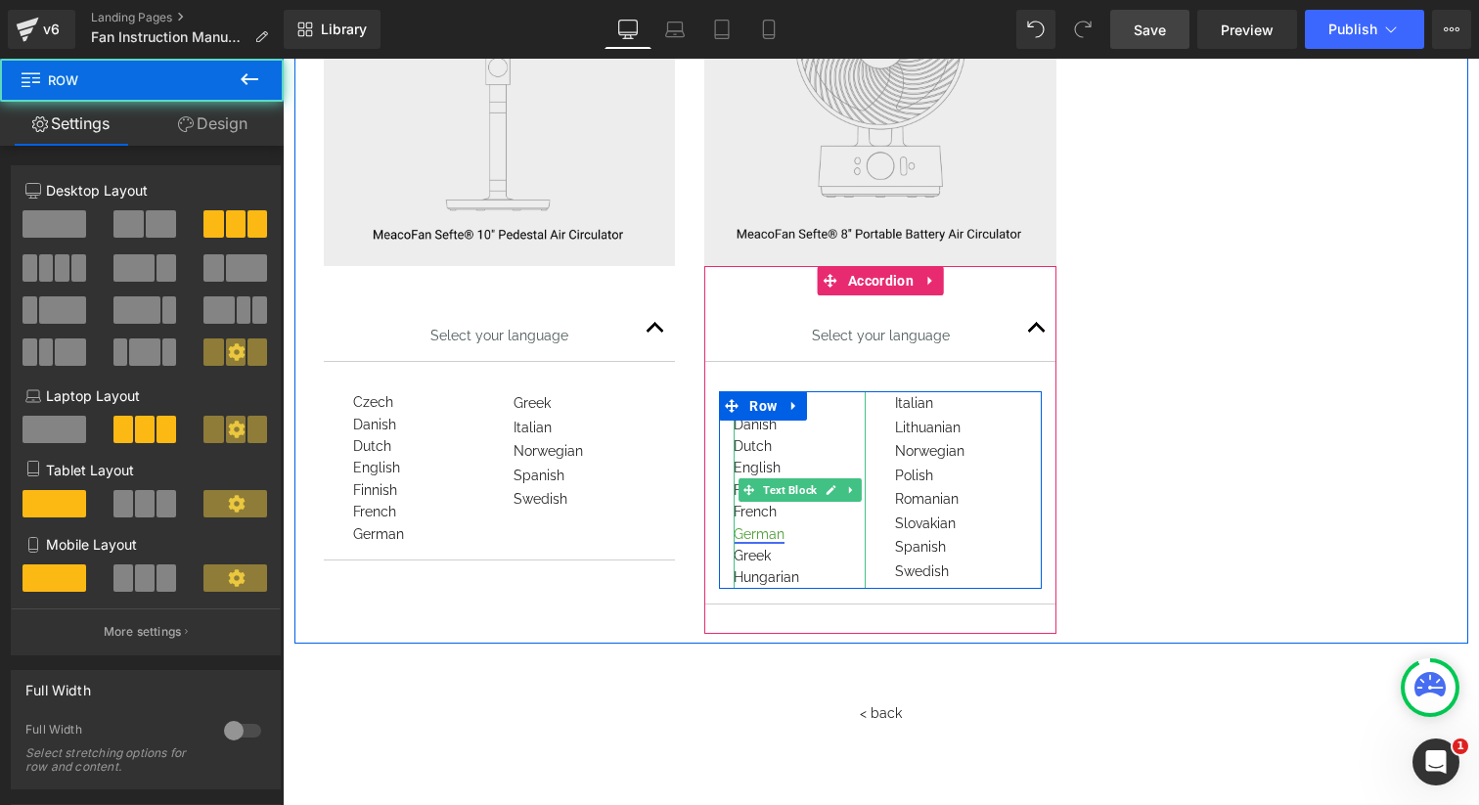
click at [757, 537] on link "German" at bounding box center [758, 534] width 51 height 16
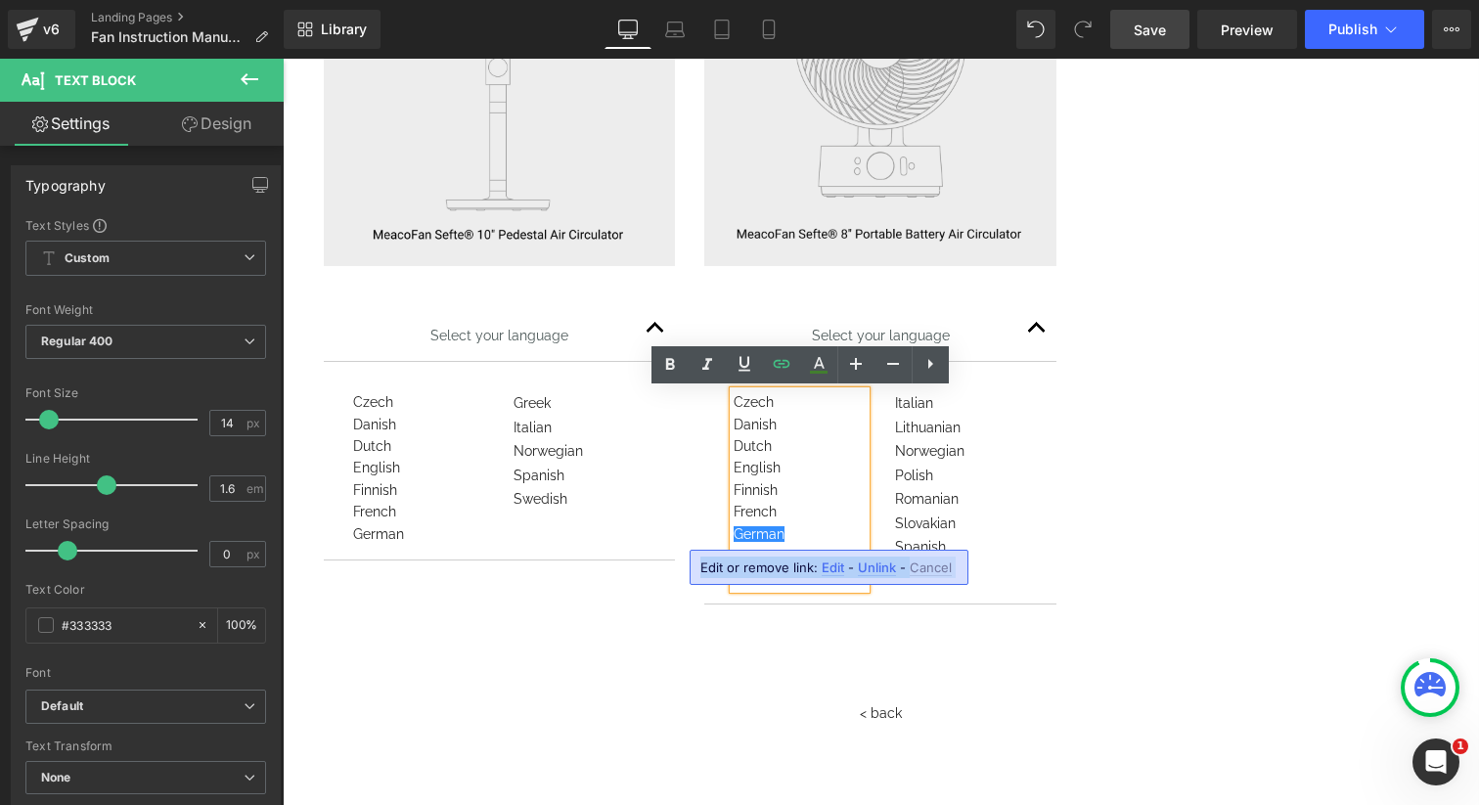
click at [836, 566] on span "Edit" at bounding box center [832, 567] width 22 height 17
type input "[URL][DOMAIN_NAME]"
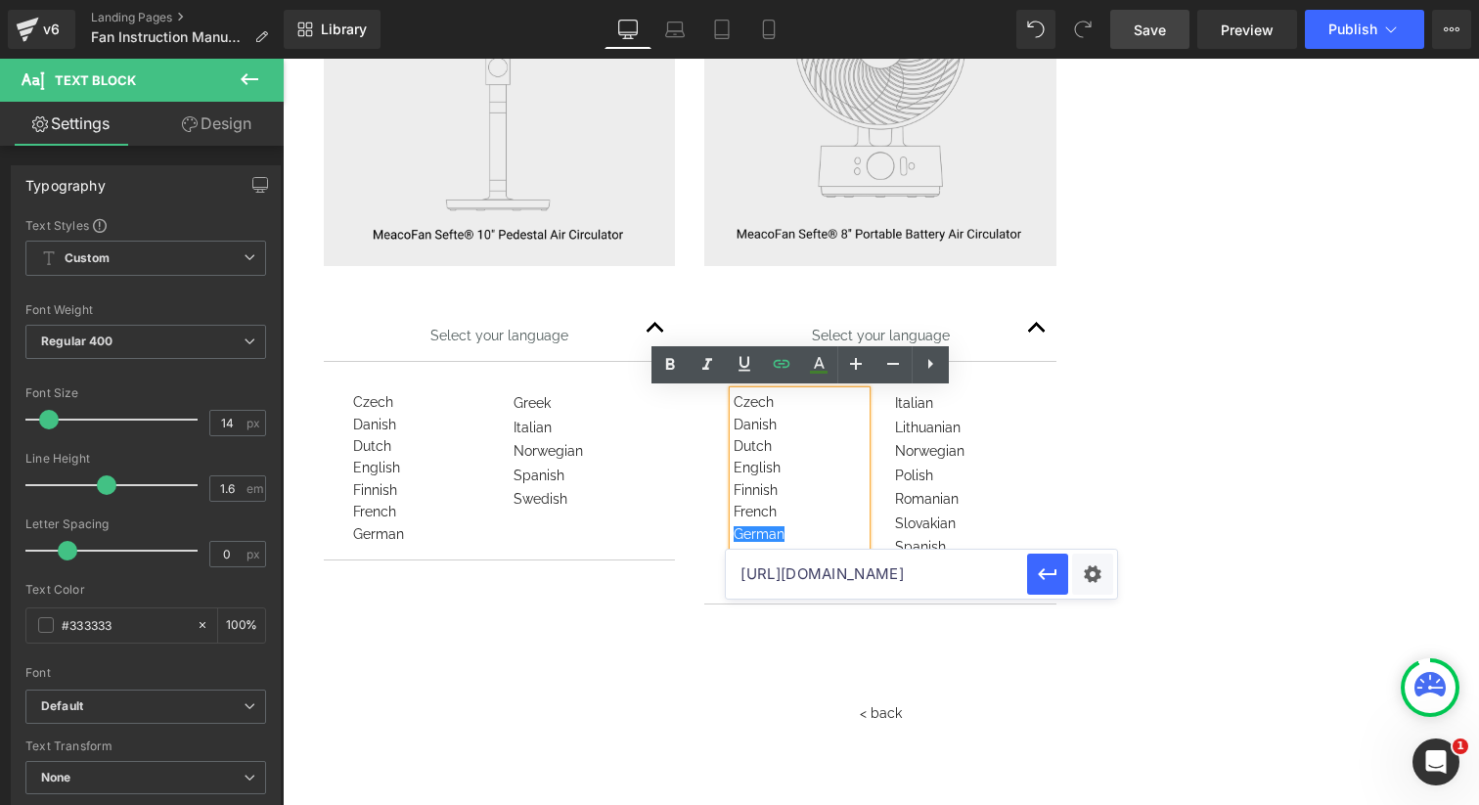
click at [800, 573] on input "[URL][DOMAIN_NAME]" at bounding box center [876, 574] width 301 height 49
paste input "[URL][DOMAIN_NAME]"
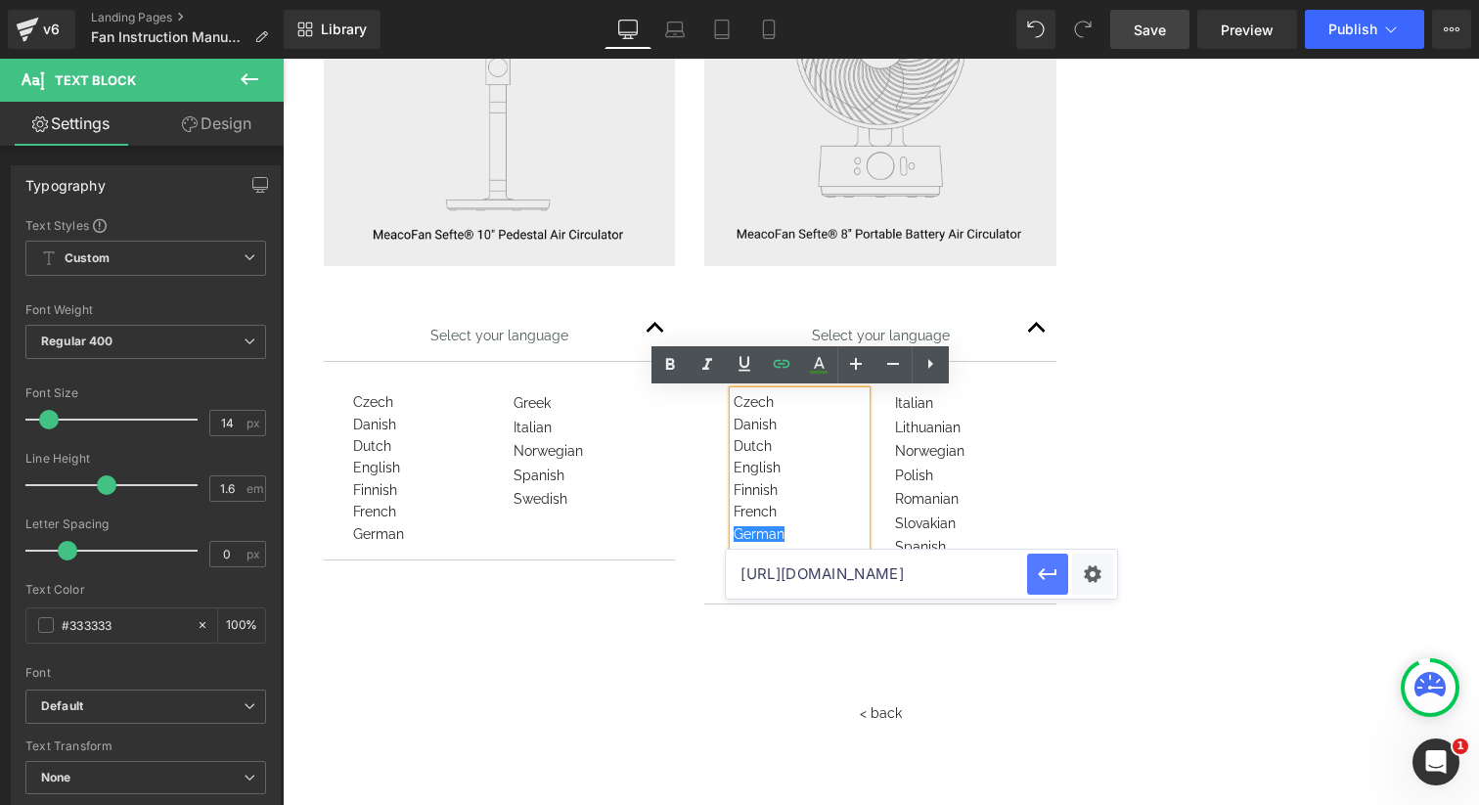
type input "[URL][DOMAIN_NAME]"
click at [1036, 581] on icon "button" at bounding box center [1047, 573] width 23 height 23
click at [1162, 31] on span "Save" at bounding box center [1149, 30] width 32 height 21
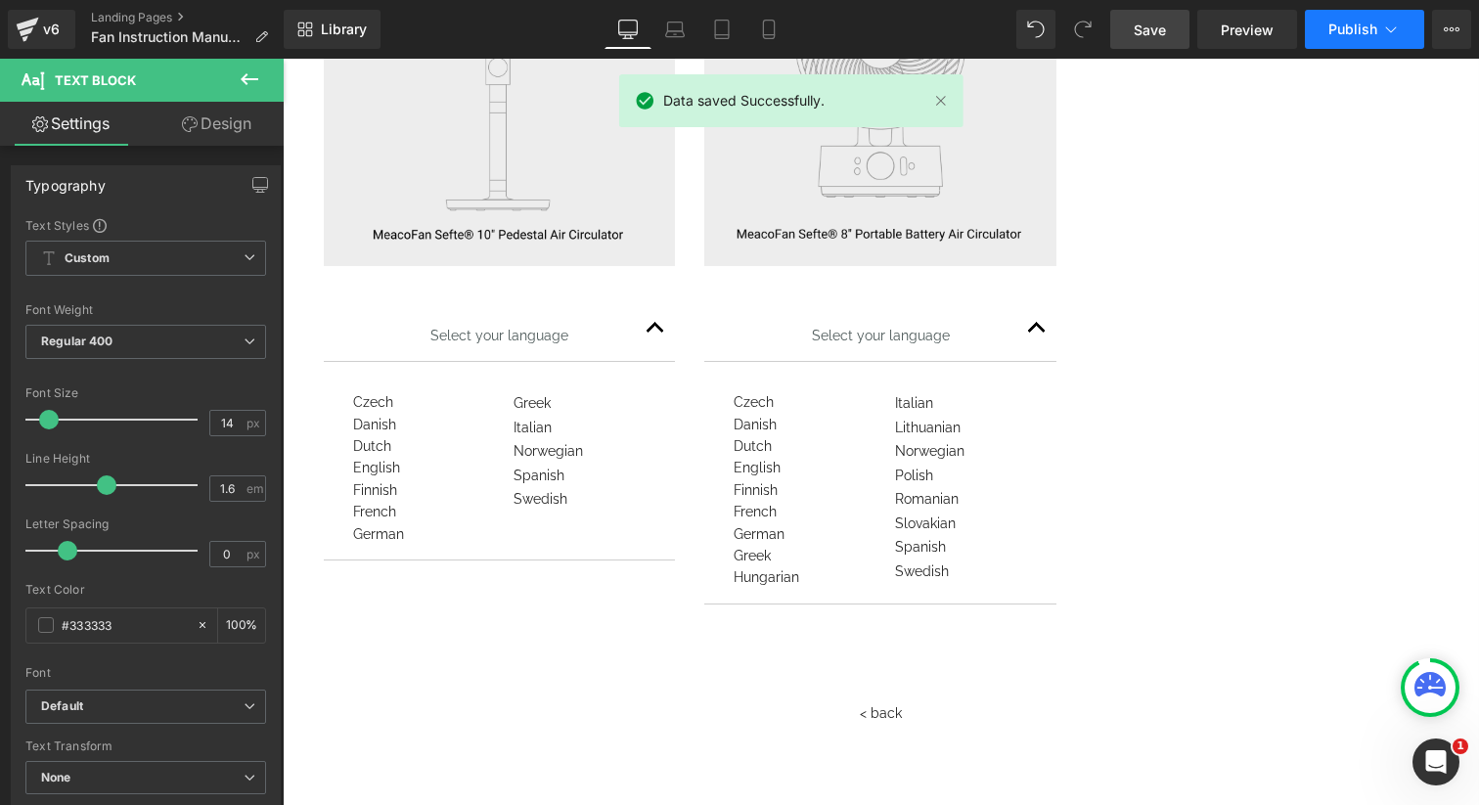
click at [1381, 29] on icon at bounding box center [1391, 30] width 20 height 20
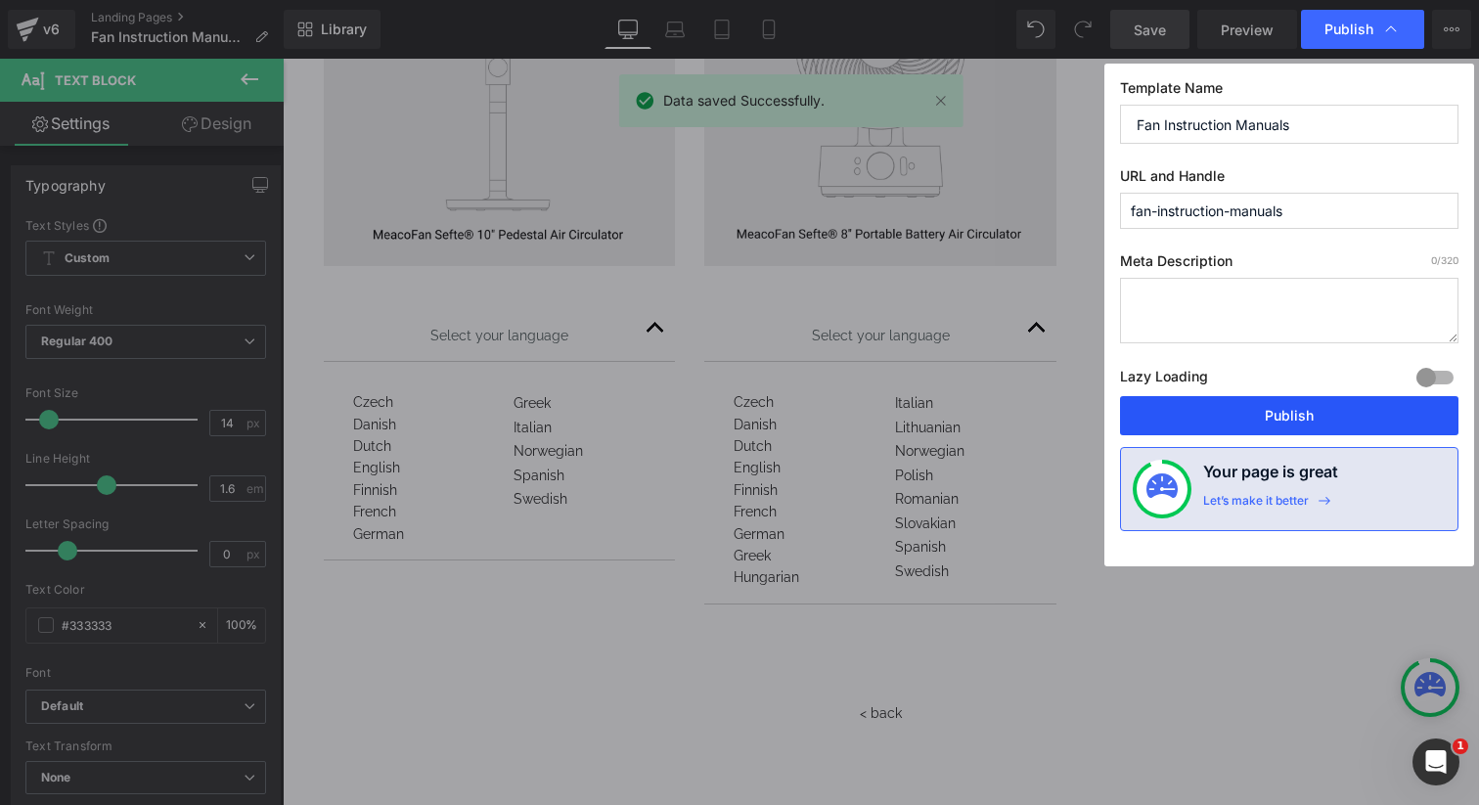
click at [1245, 412] on button "Publish" at bounding box center [1289, 415] width 338 height 39
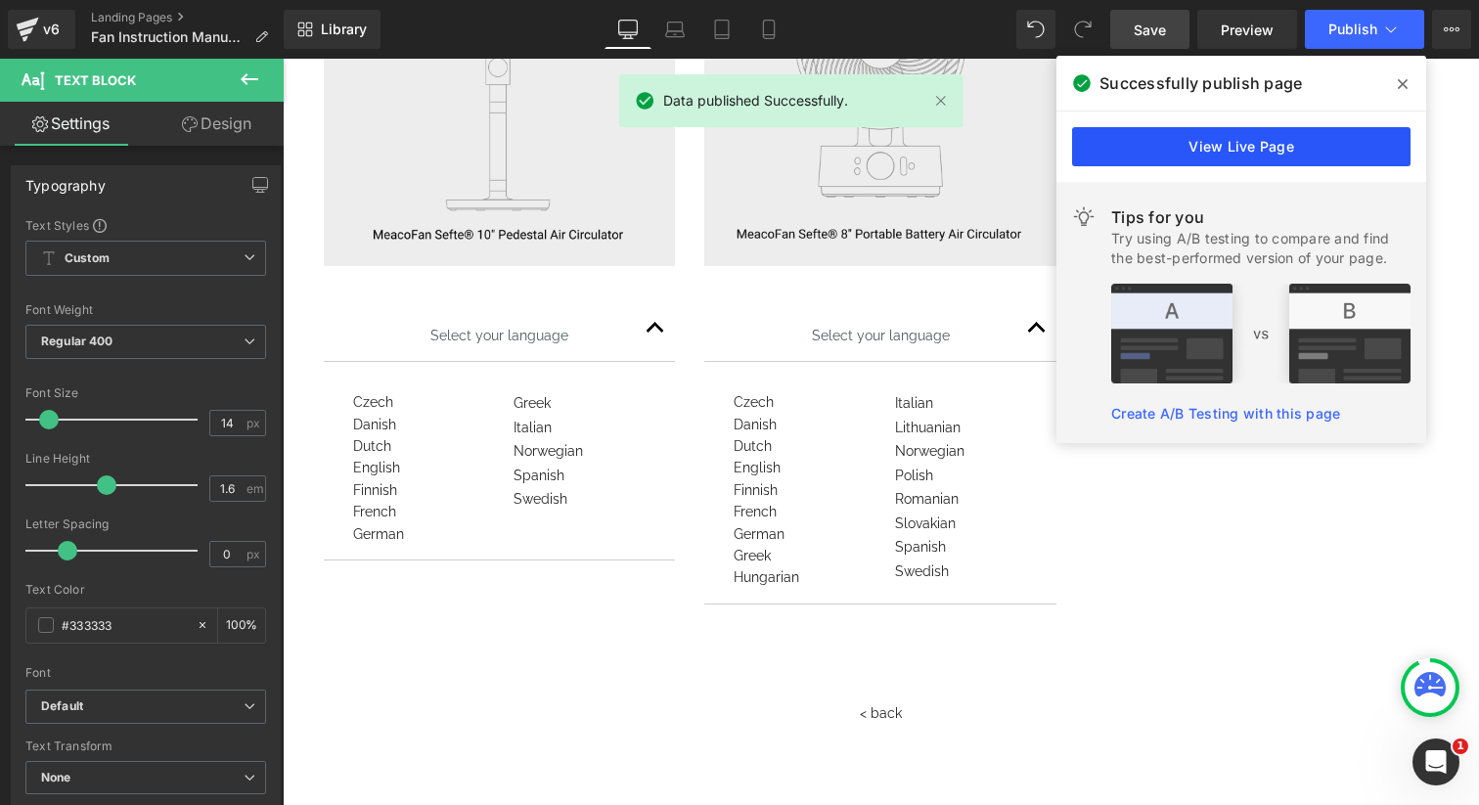
click at [1234, 150] on link "View Live Page" at bounding box center [1241, 146] width 338 height 39
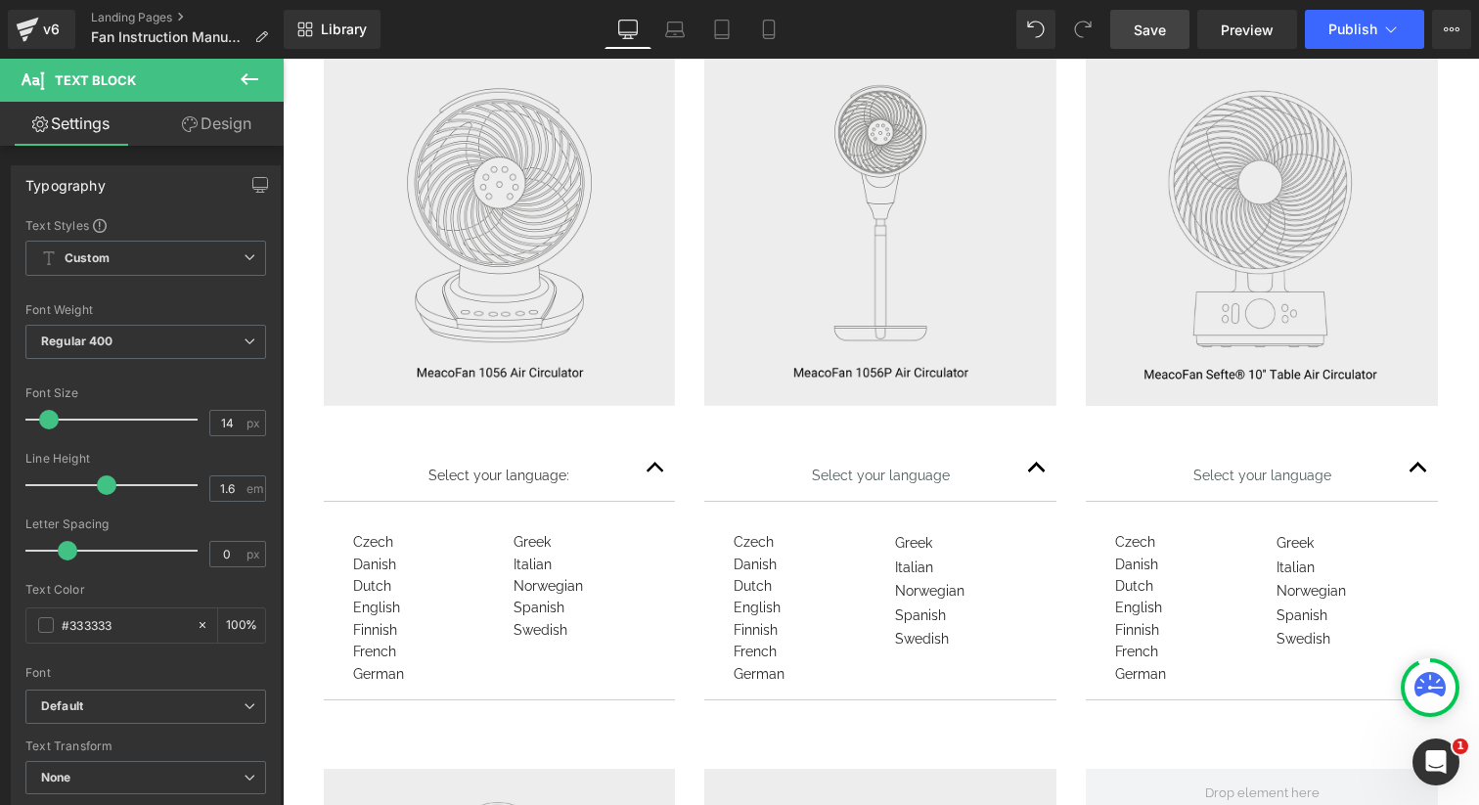
scroll to position [819, 0]
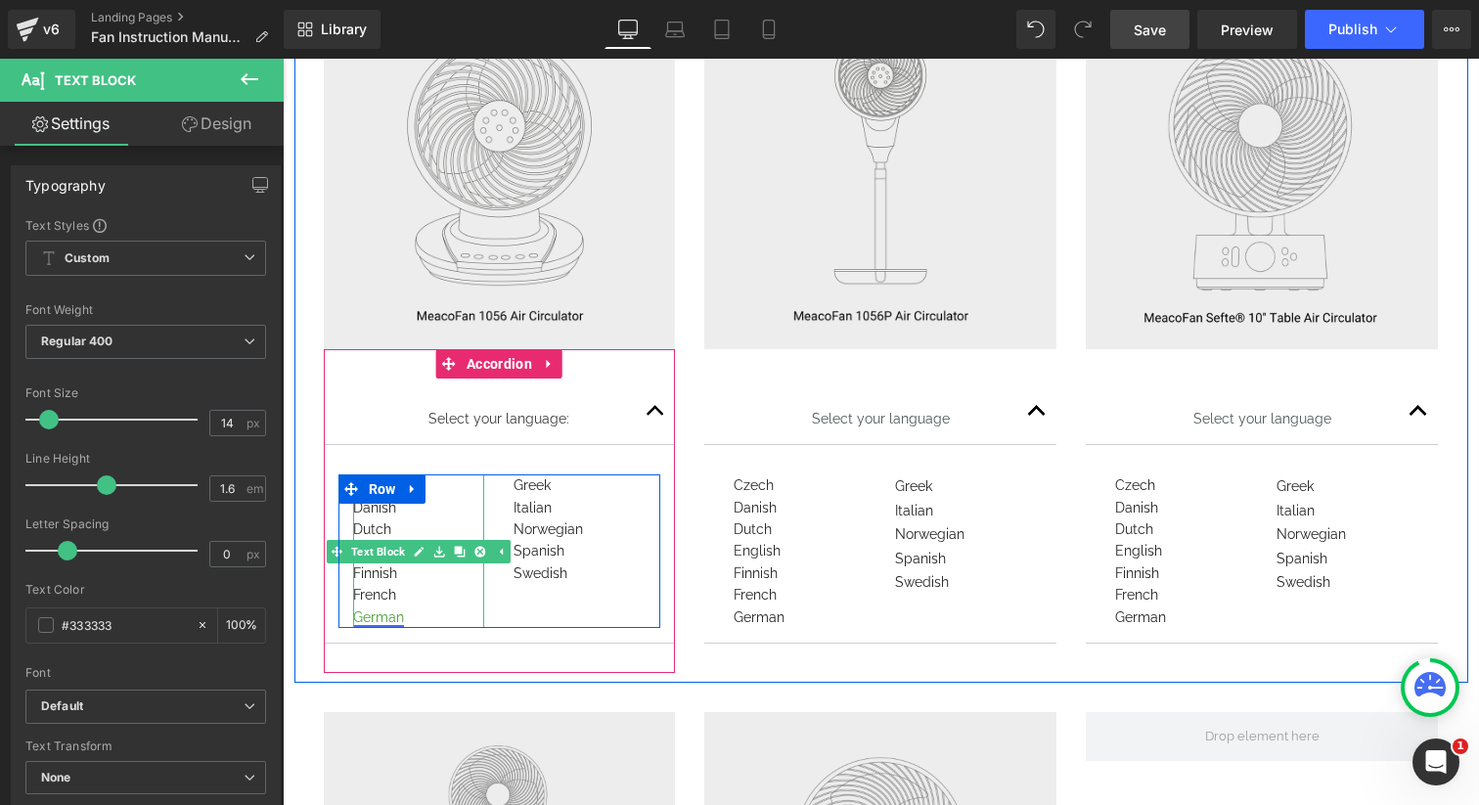
click at [372, 613] on link "German" at bounding box center [378, 617] width 51 height 16
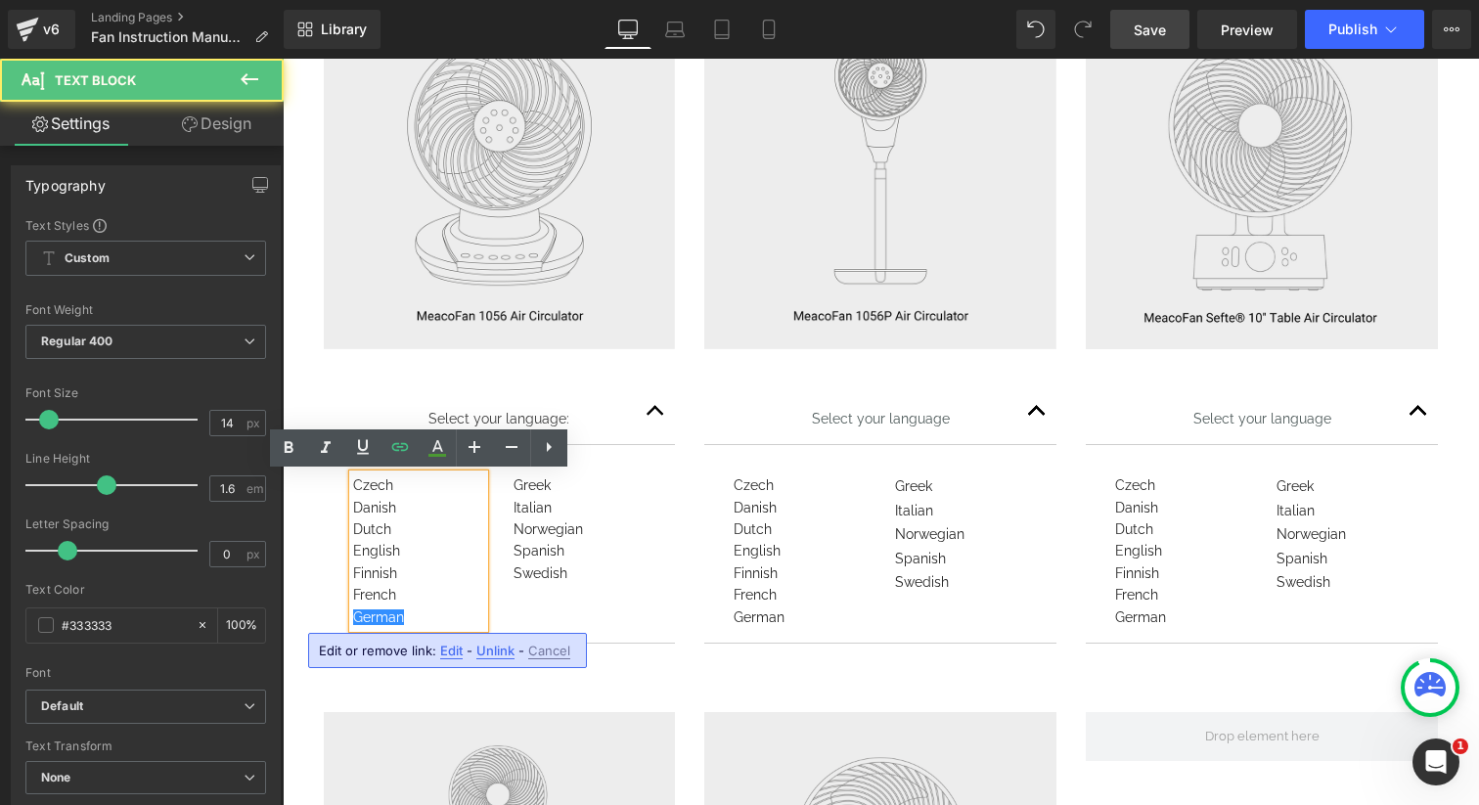
click at [453, 653] on span "Edit" at bounding box center [451, 650] width 22 height 17
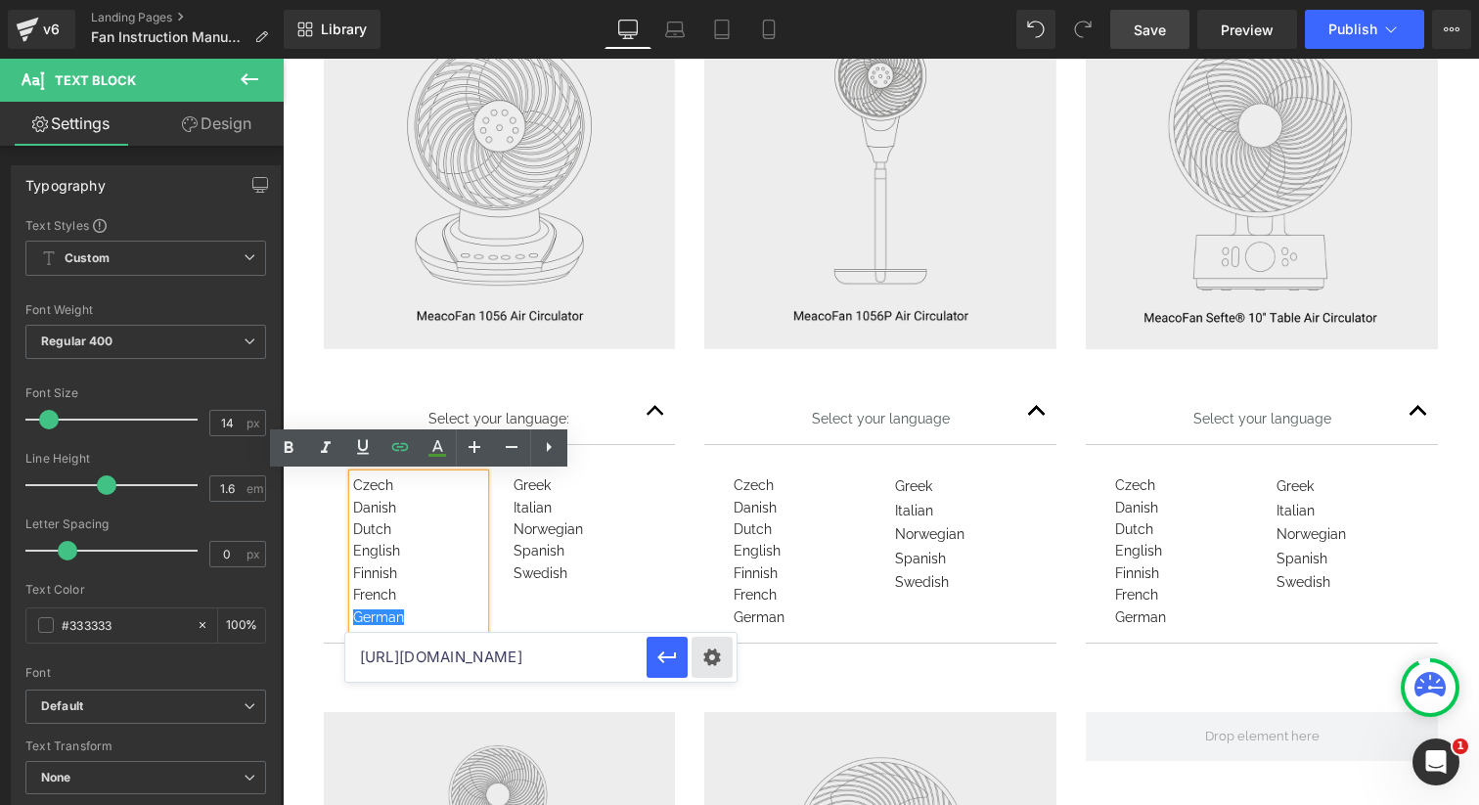
click at [710, 0] on div "Text Color Highlight Color #333333 Edit or remove link: Edit - Unlink - Cancel …" at bounding box center [739, 0] width 1479 height 0
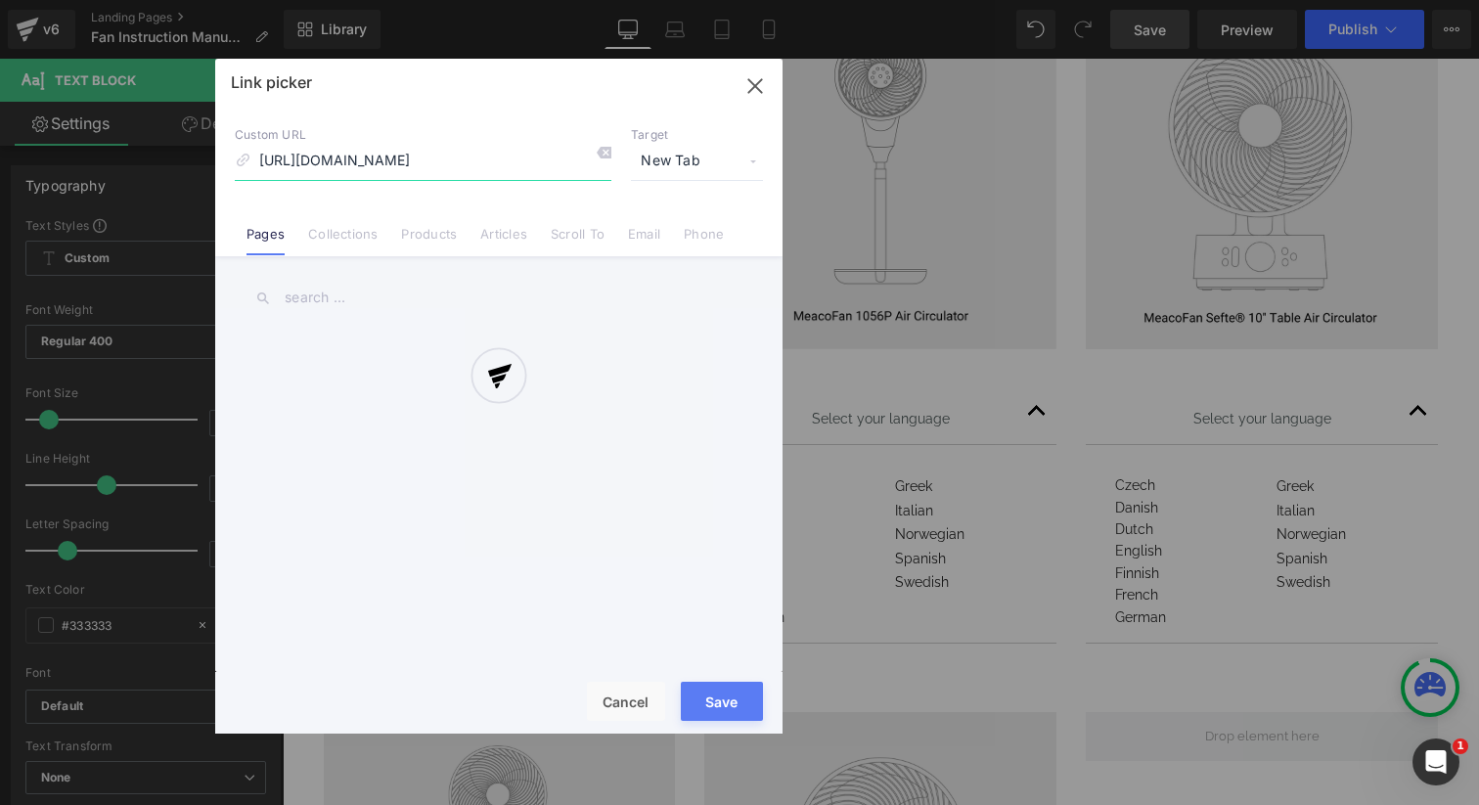
scroll to position [0, 272]
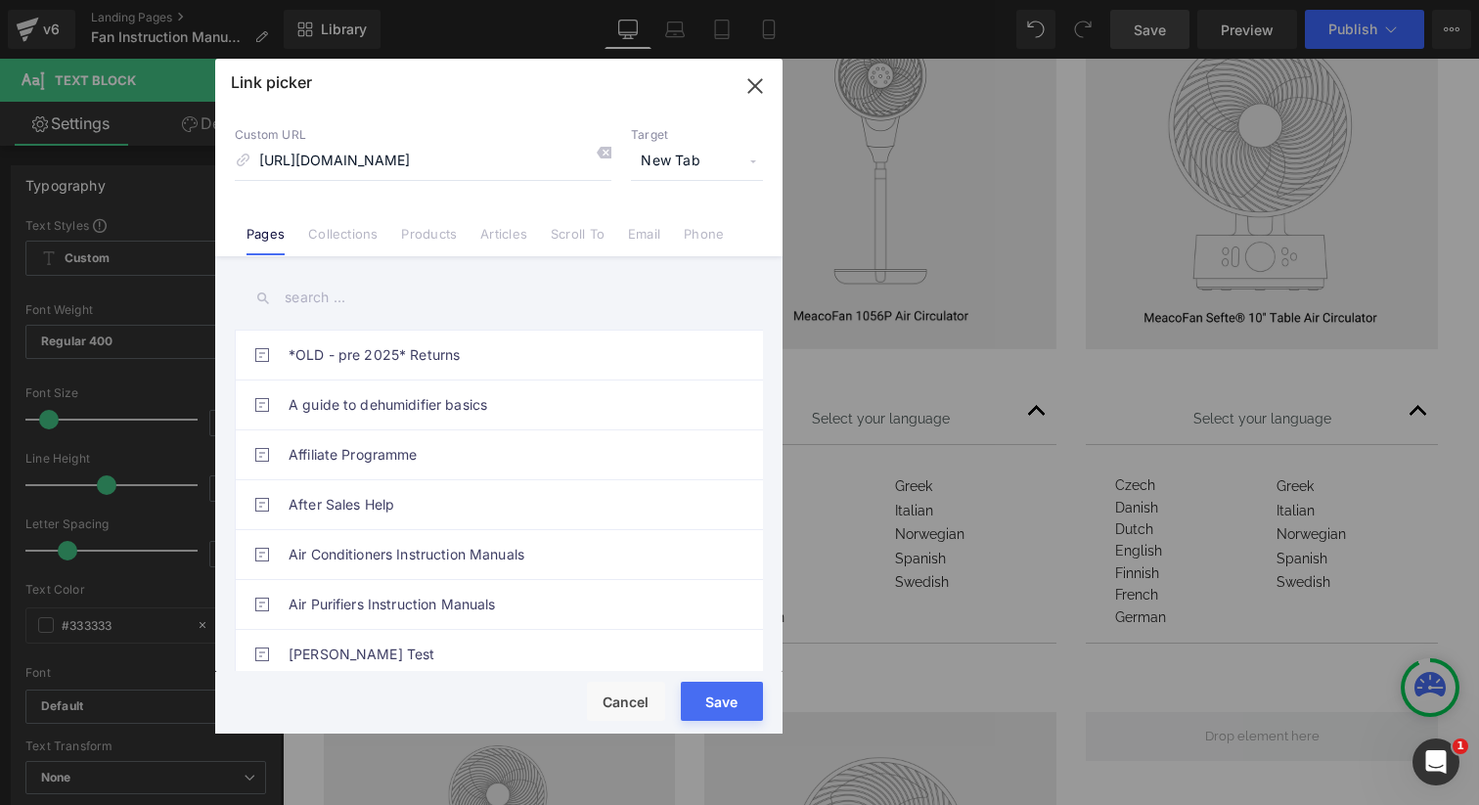
click at [693, 155] on span "New Tab" at bounding box center [697, 161] width 132 height 37
click at [672, 235] on li "New Tab" at bounding box center [697, 231] width 152 height 34
click at [758, 84] on icon "button" at bounding box center [754, 85] width 31 height 31
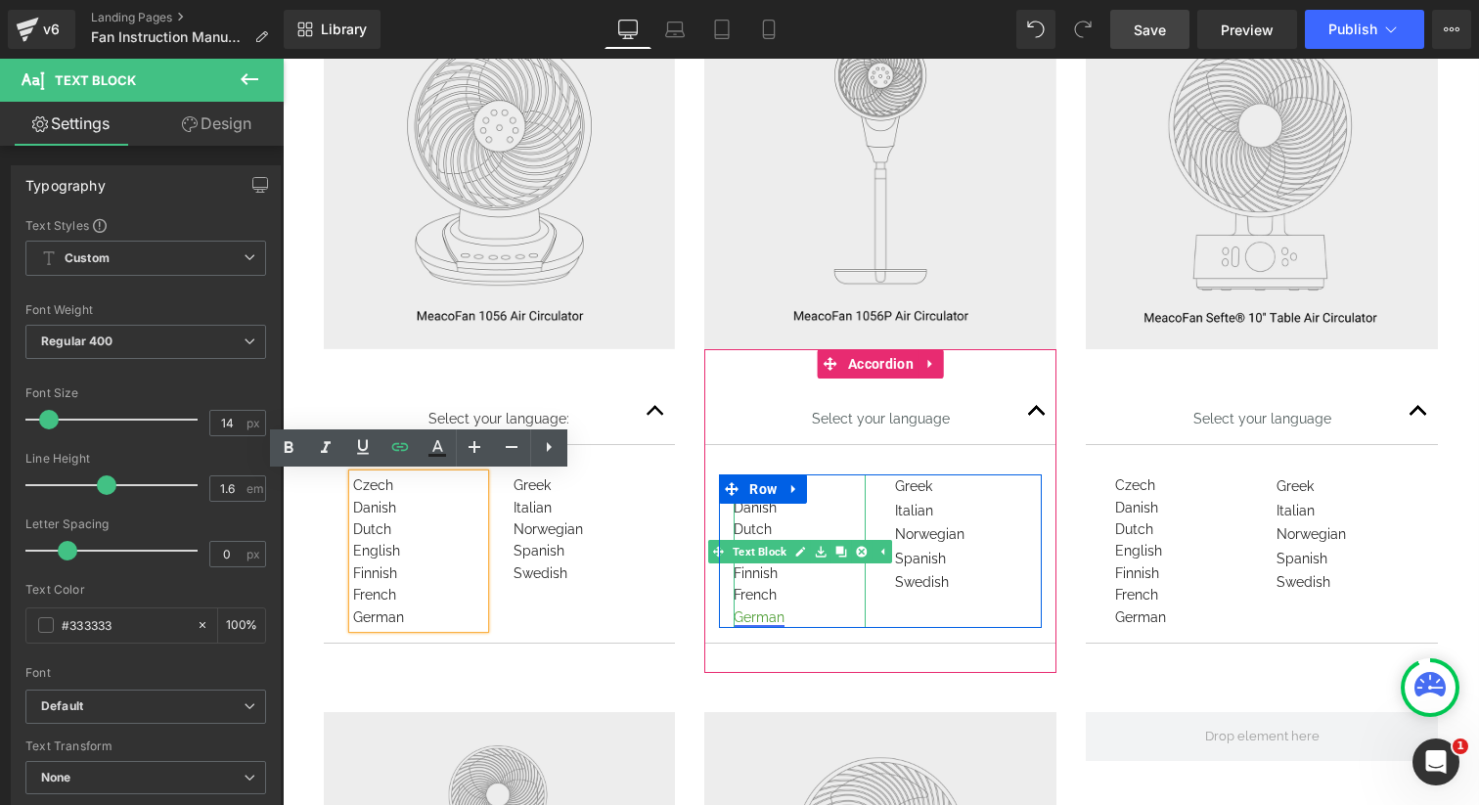
click at [772, 619] on link "German" at bounding box center [758, 617] width 51 height 16
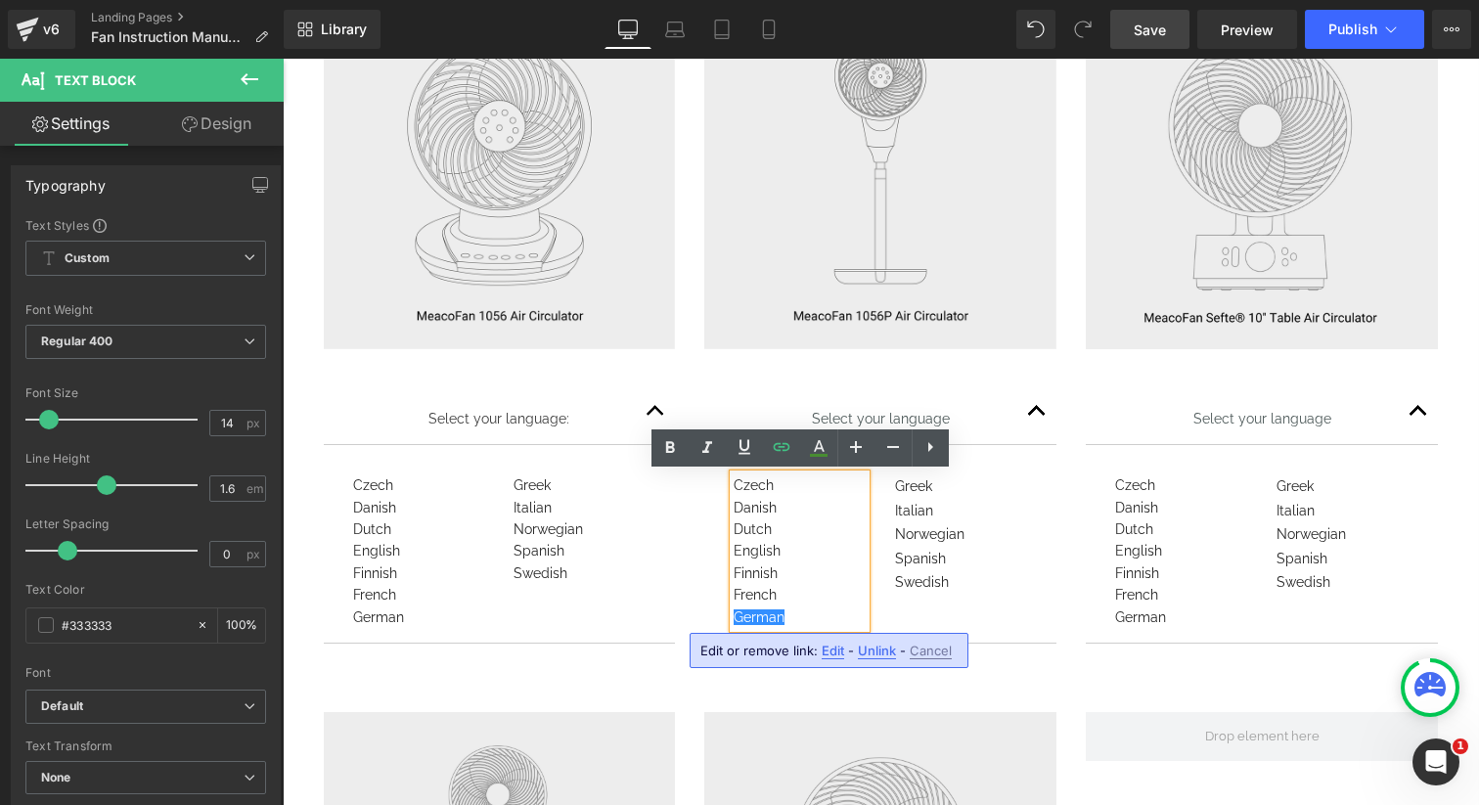
click at [821, 648] on span "Edit" at bounding box center [832, 650] width 22 height 17
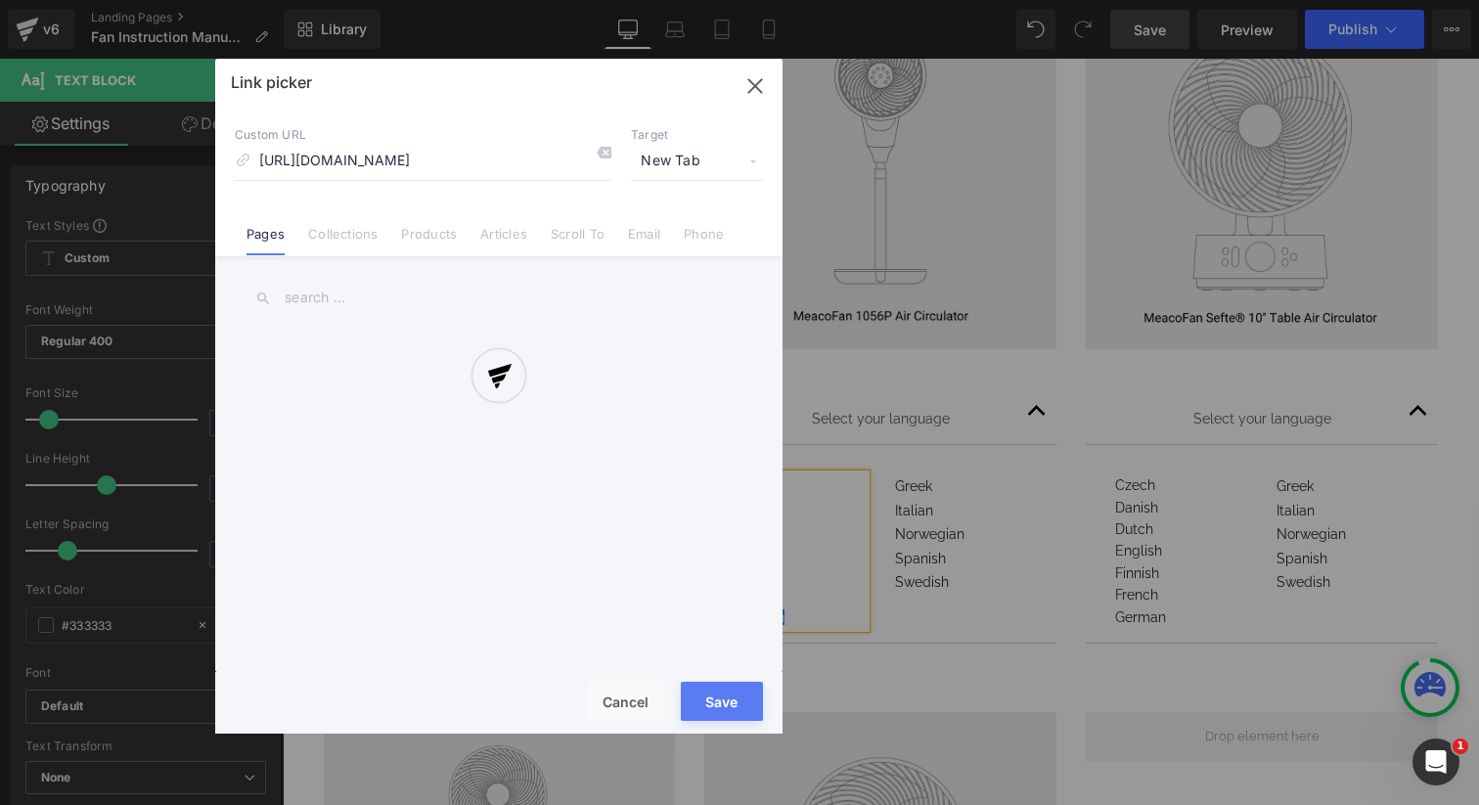
click at [1092, 0] on div "Text Color Highlight Color #333333 Edit or remove link: Edit - Unlink - Cancel …" at bounding box center [739, 0] width 1479 height 0
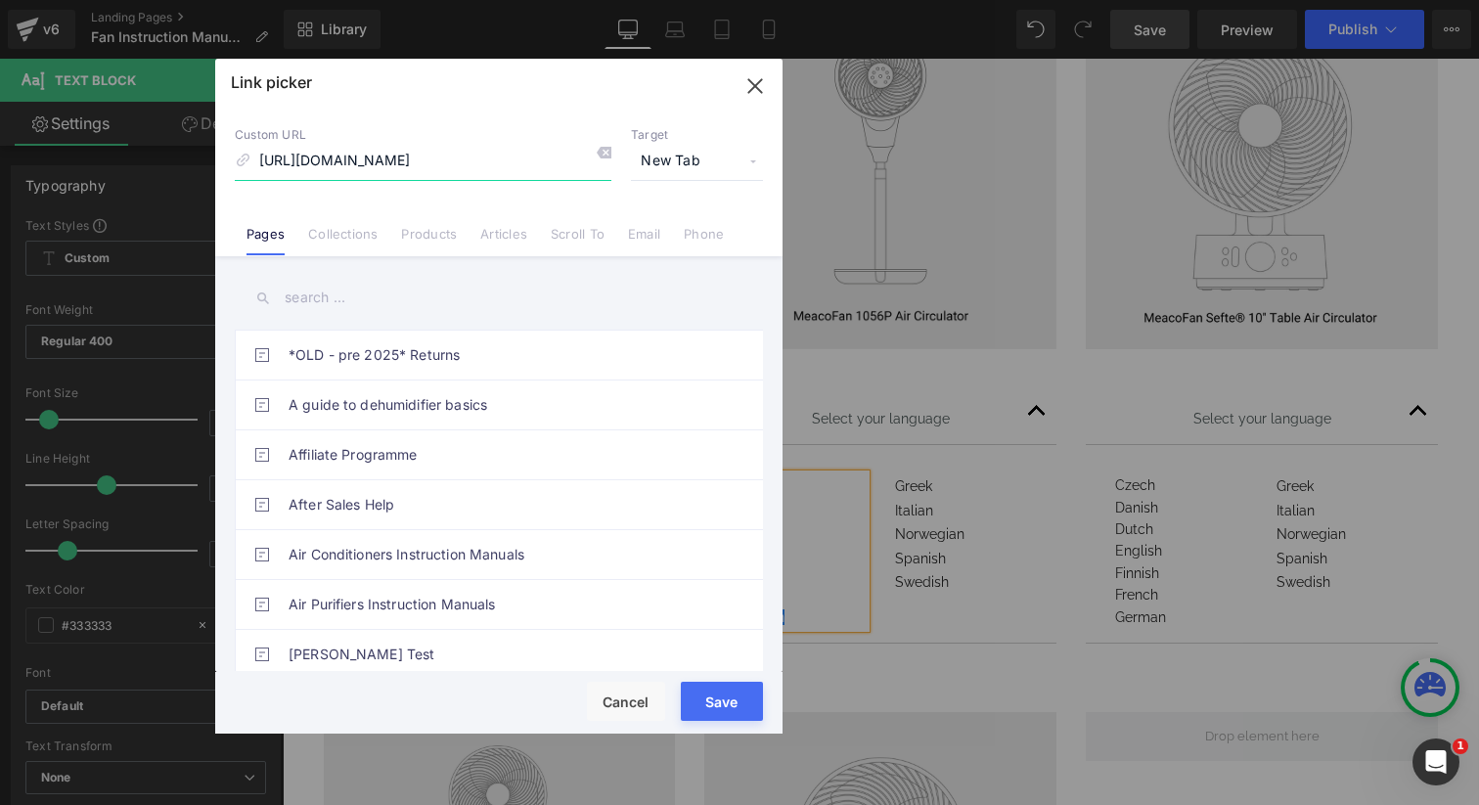
click at [750, 86] on icon "button" at bounding box center [754, 85] width 31 height 31
